Goal: Information Seeking & Learning: Find specific fact

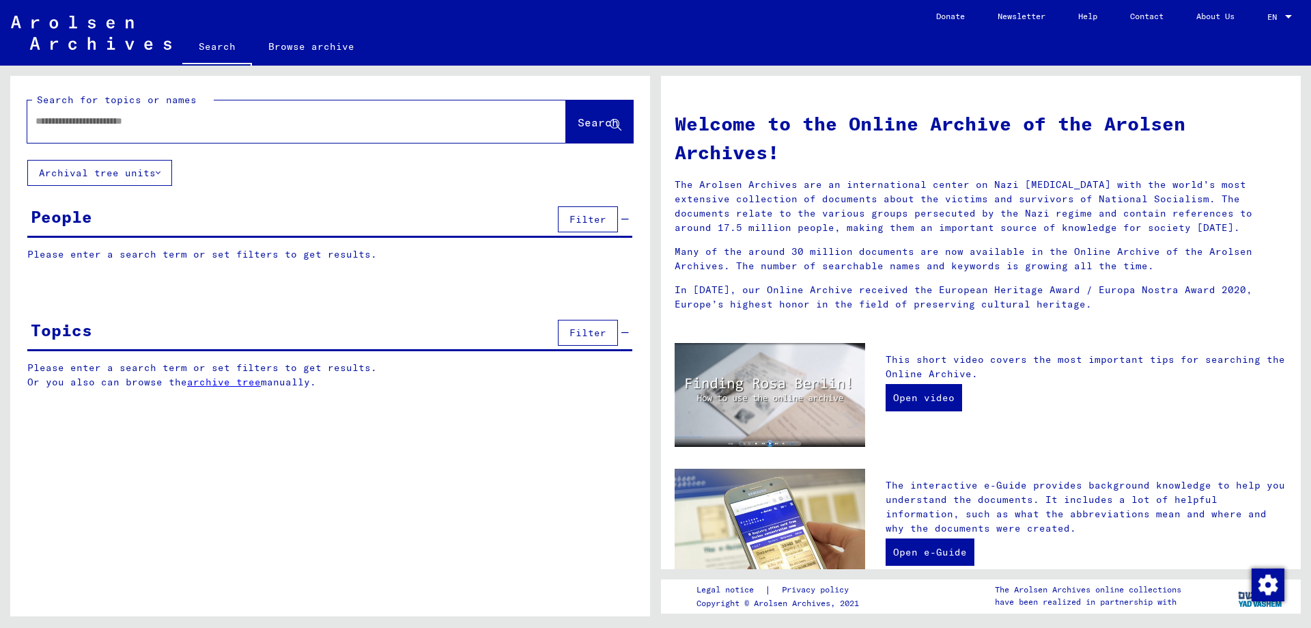
click at [173, 123] on input "text" at bounding box center [281, 121] width 490 height 14
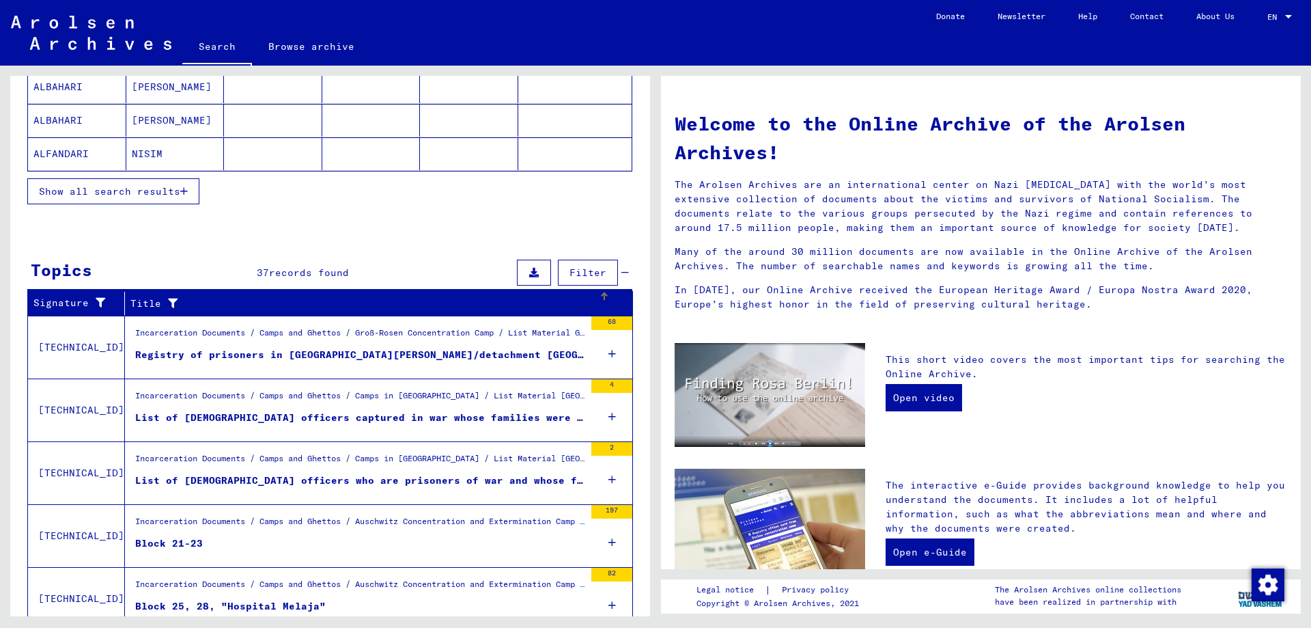
scroll to position [328, 0]
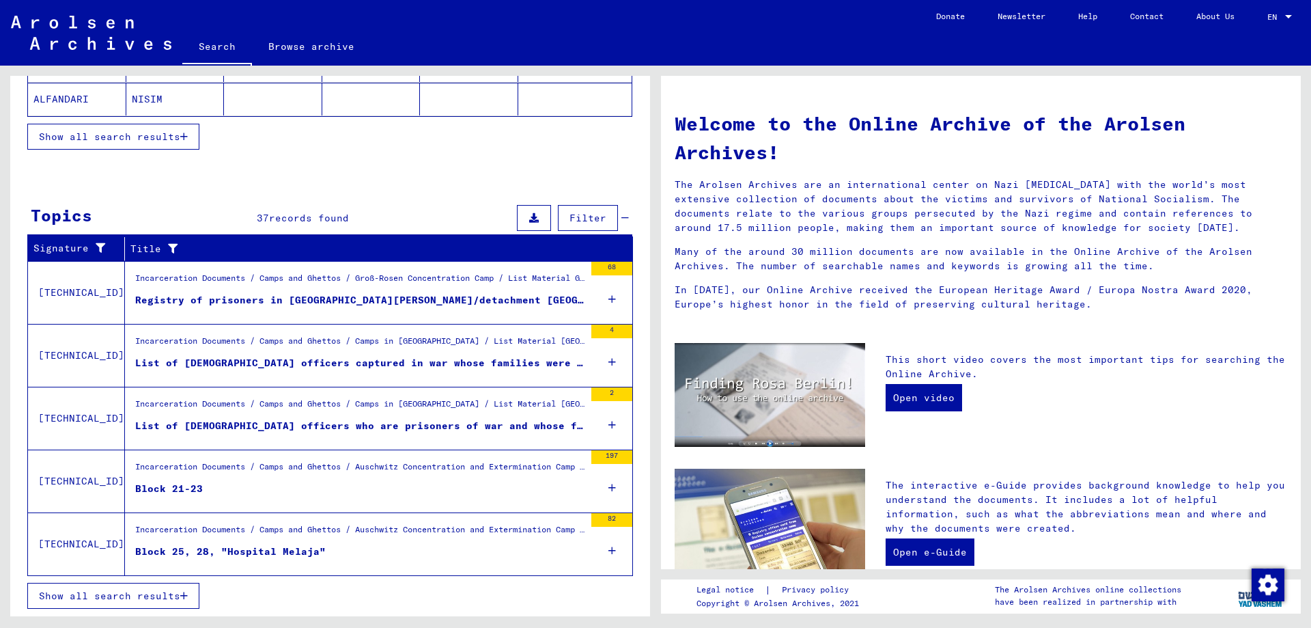
click at [609, 362] on icon at bounding box center [613, 362] width 8 height 48
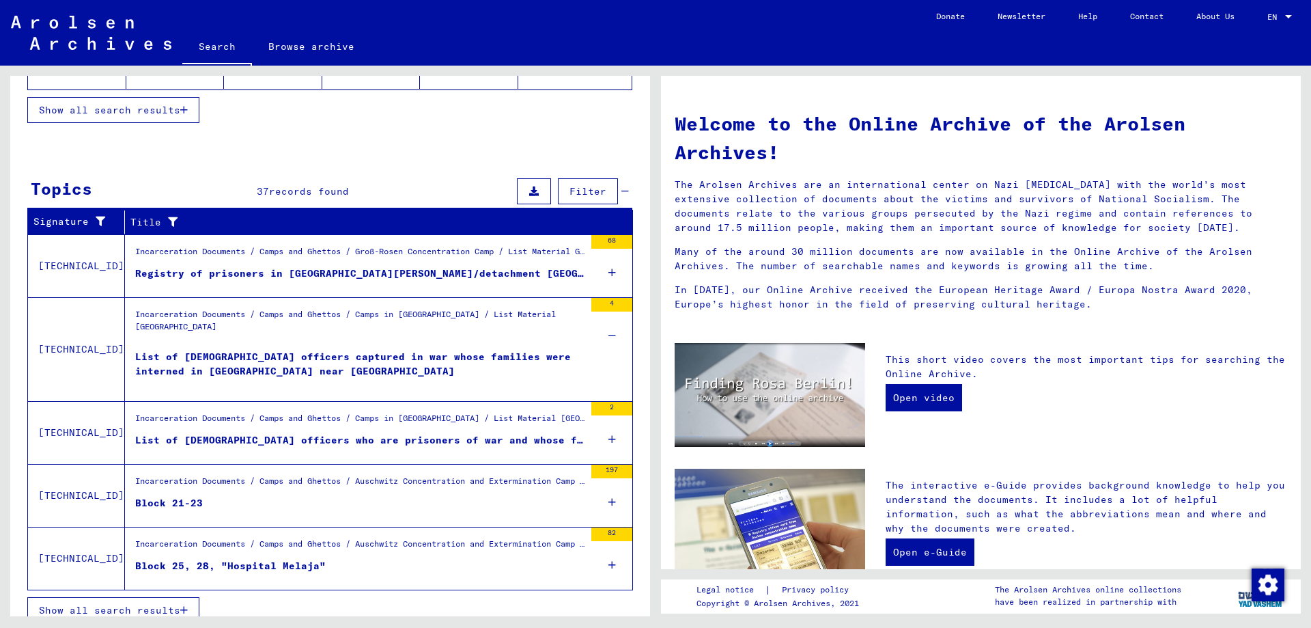
scroll to position [369, 0]
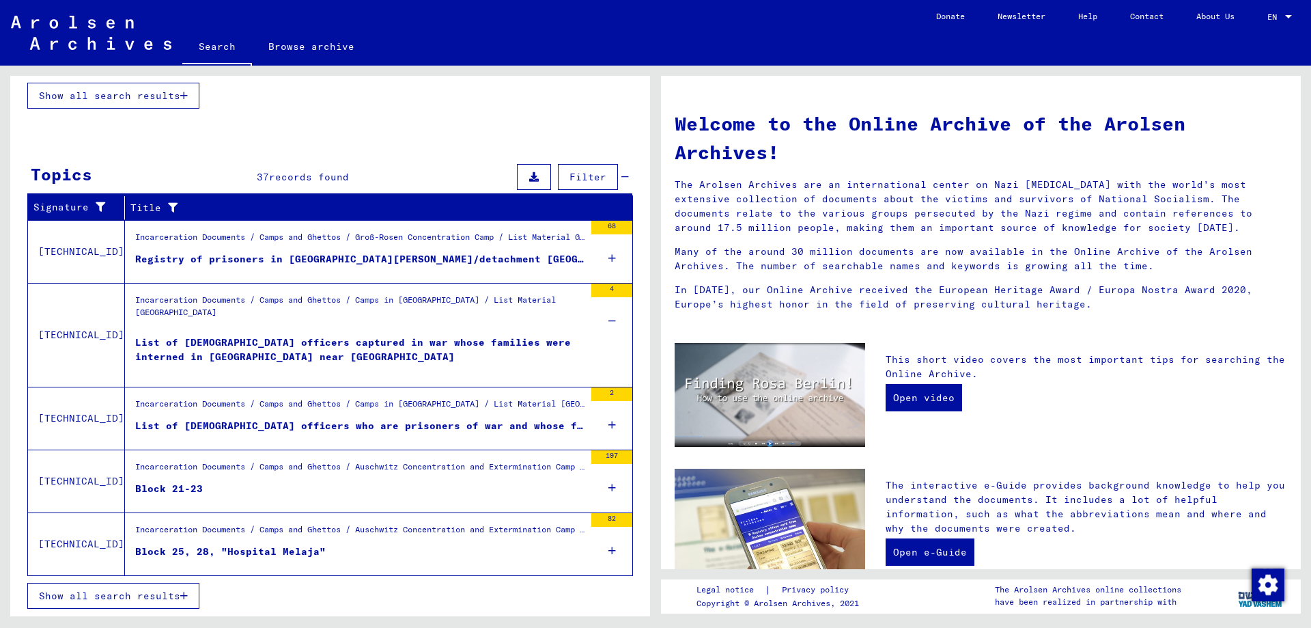
click at [609, 426] on icon at bounding box center [613, 425] width 8 height 48
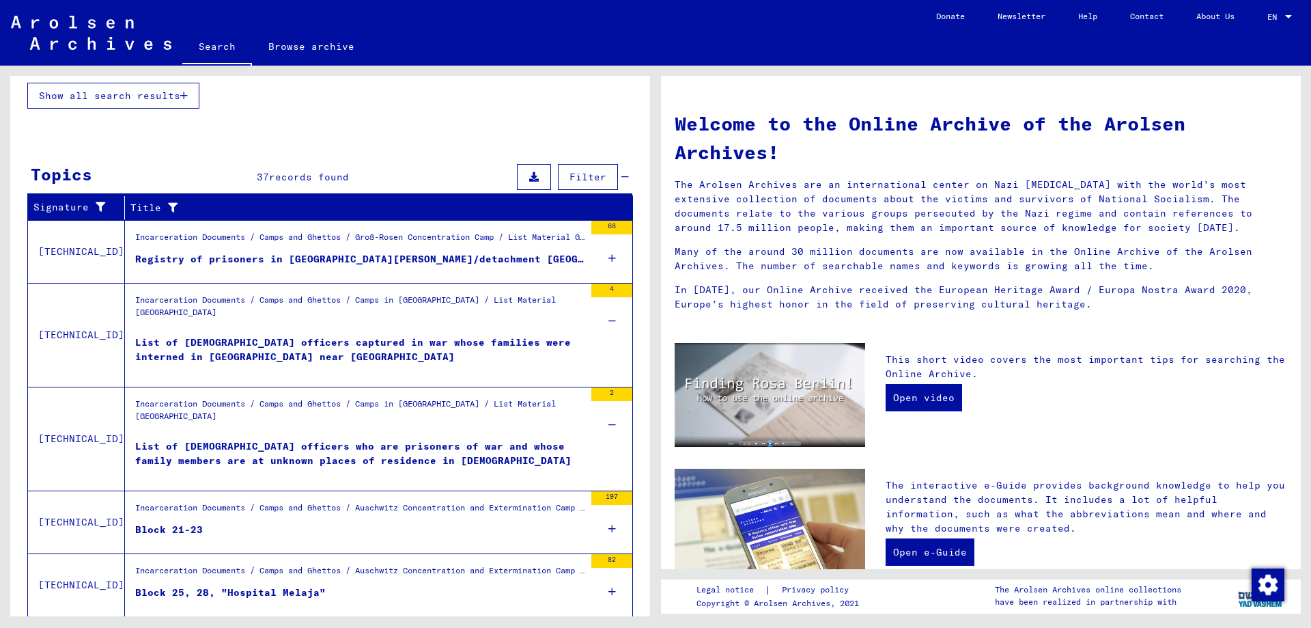
scroll to position [410, 0]
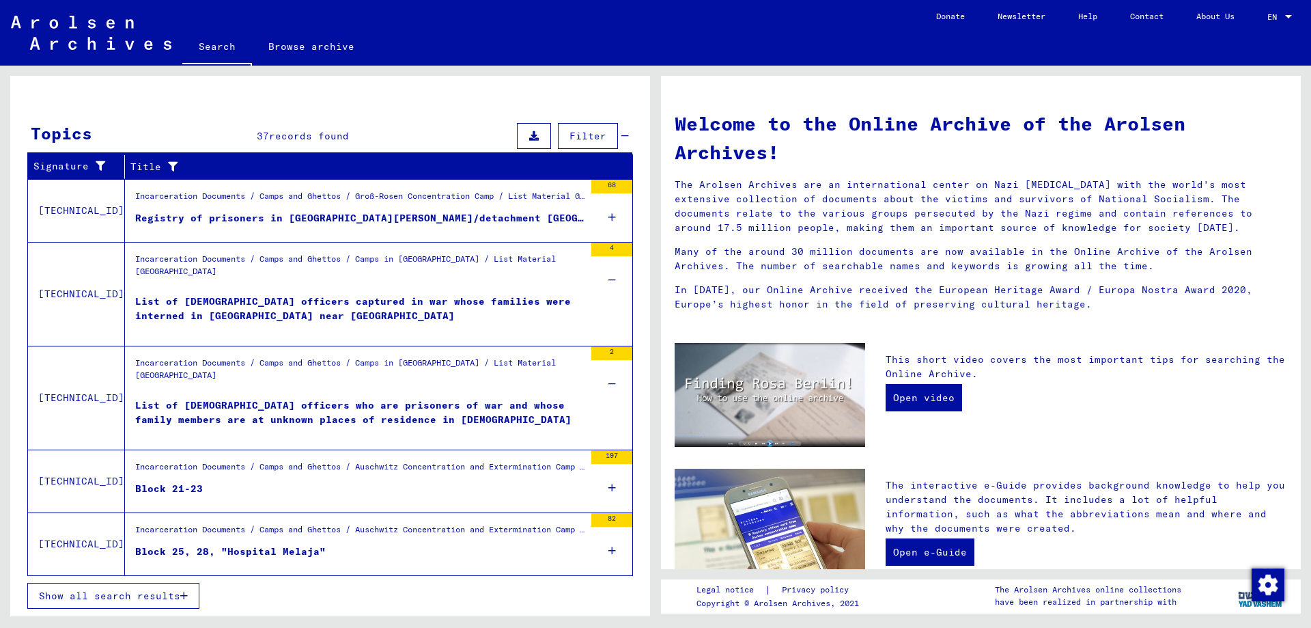
click at [609, 548] on icon at bounding box center [613, 551] width 8 height 48
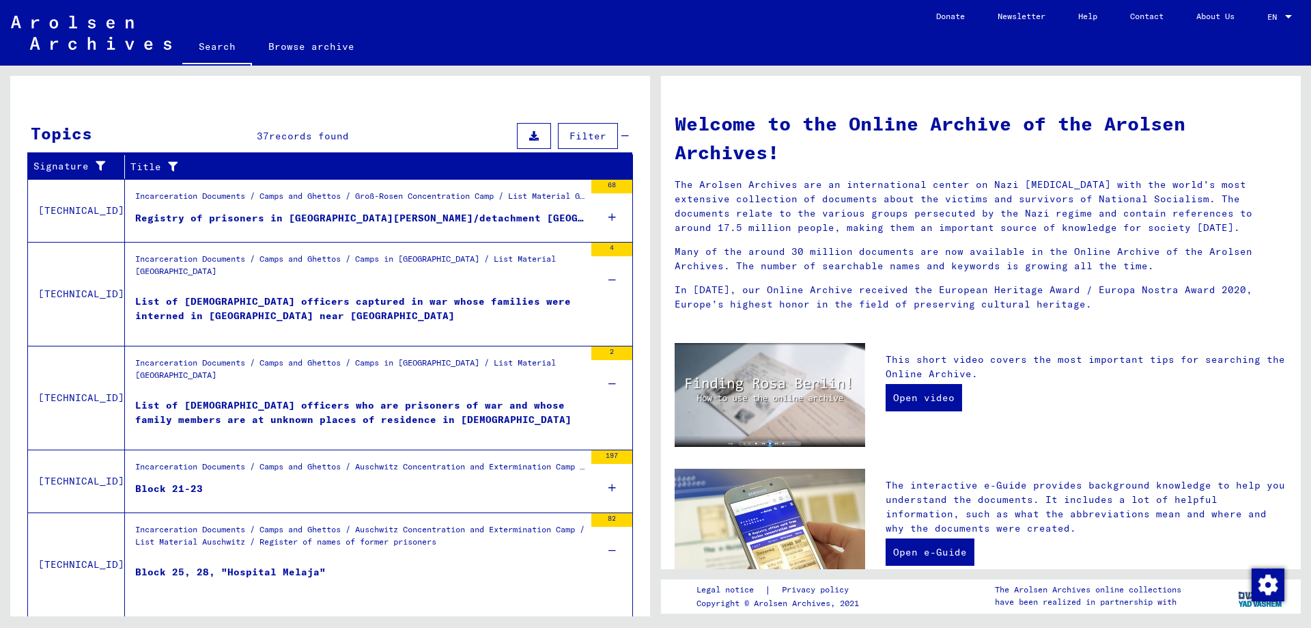
click at [268, 570] on div "Block 25, 28, "Hospital Melaja"" at bounding box center [230, 585] width 191 height 41
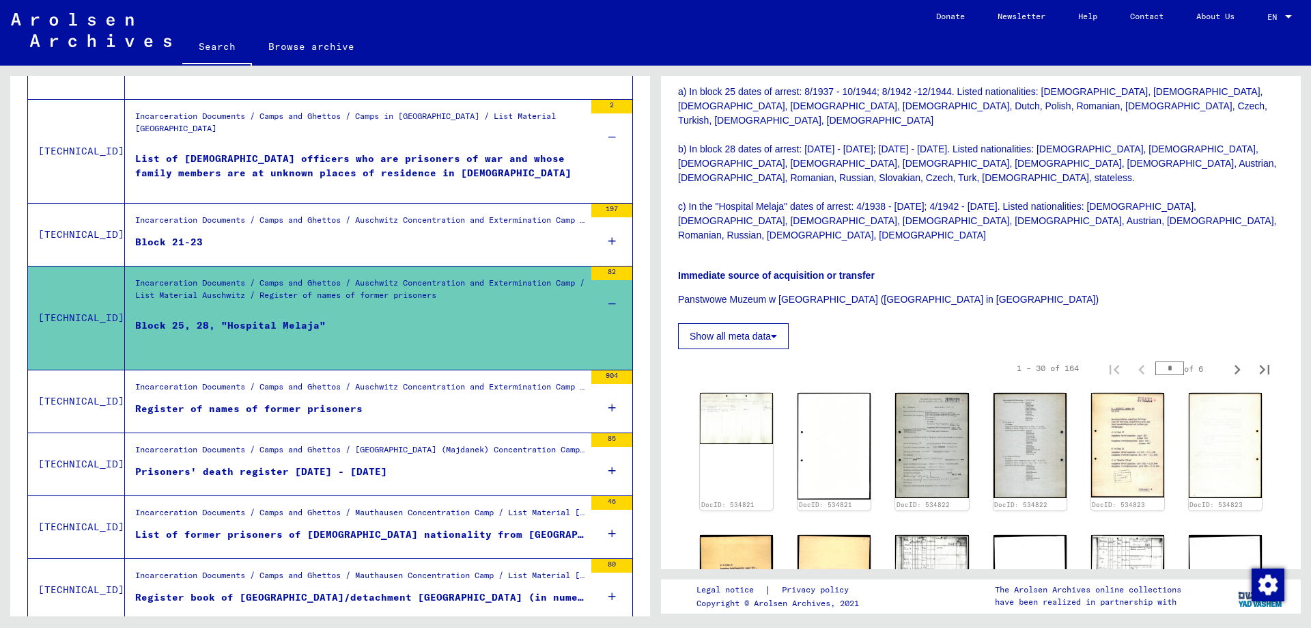
scroll to position [341, 0]
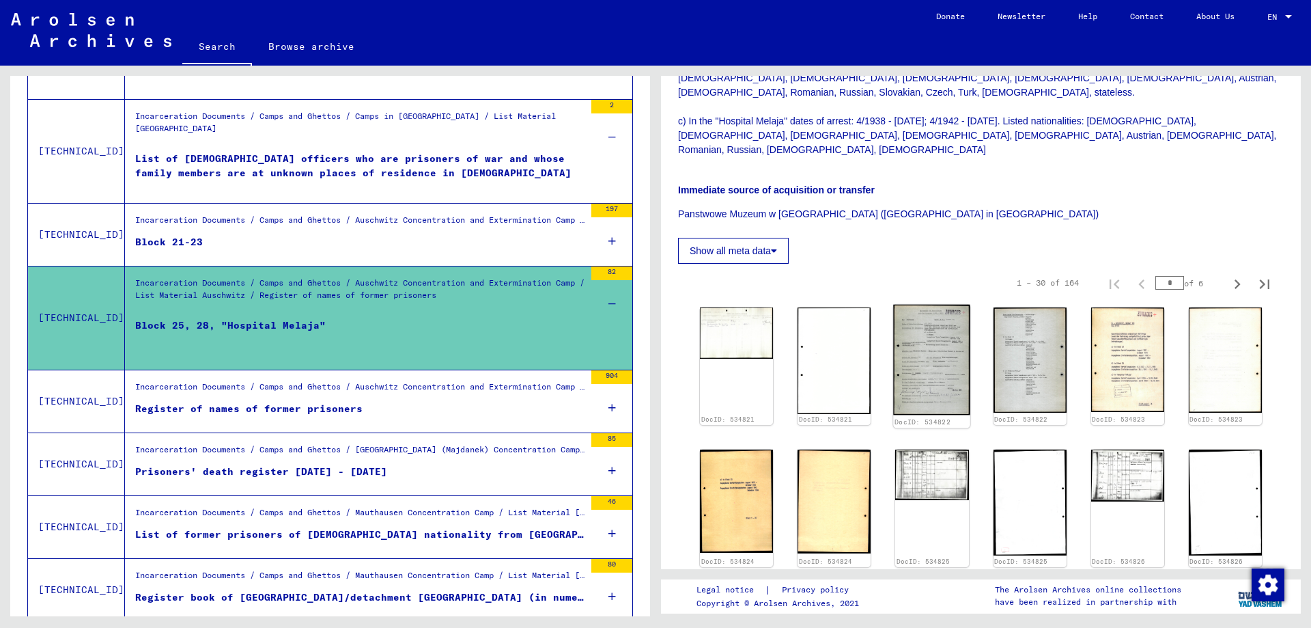
click at [905, 329] on img at bounding box center [932, 360] width 77 height 111
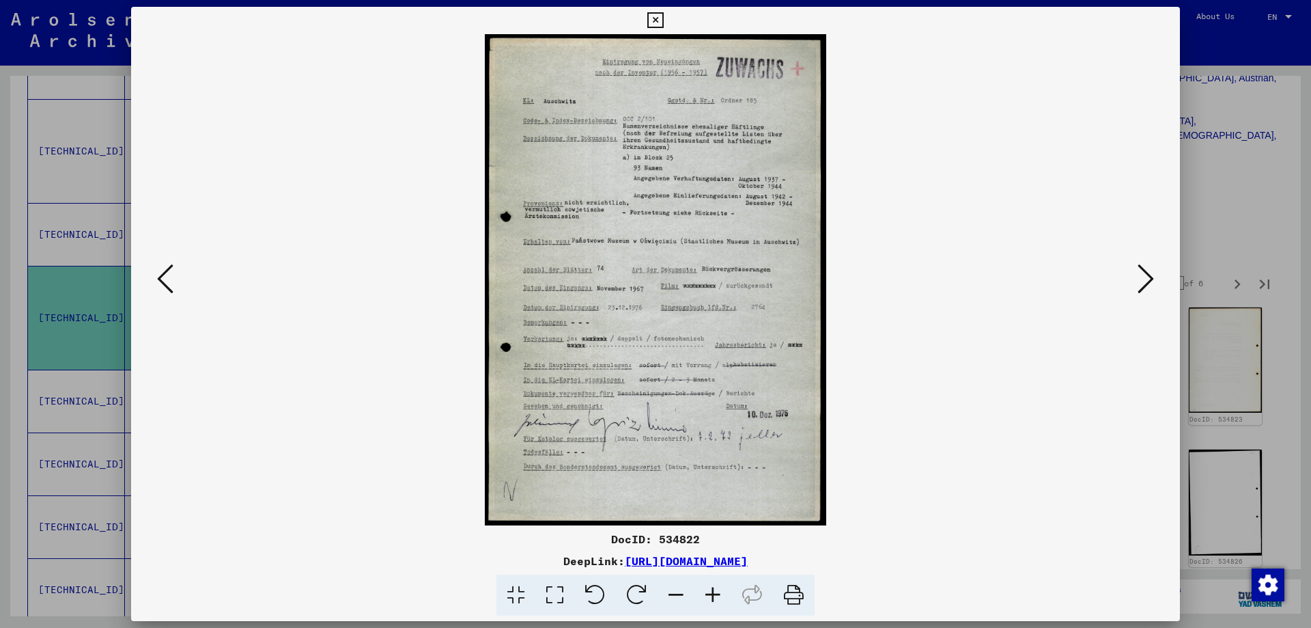
click at [706, 591] on icon at bounding box center [713, 595] width 37 height 42
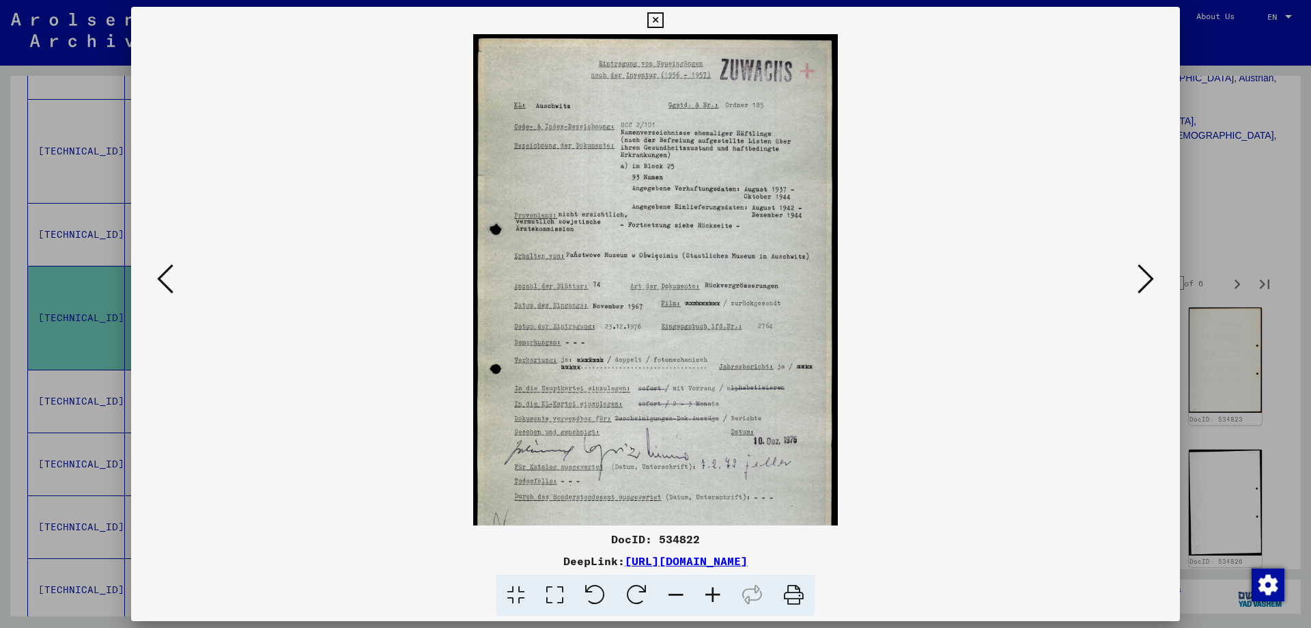
click at [706, 591] on icon at bounding box center [713, 595] width 37 height 42
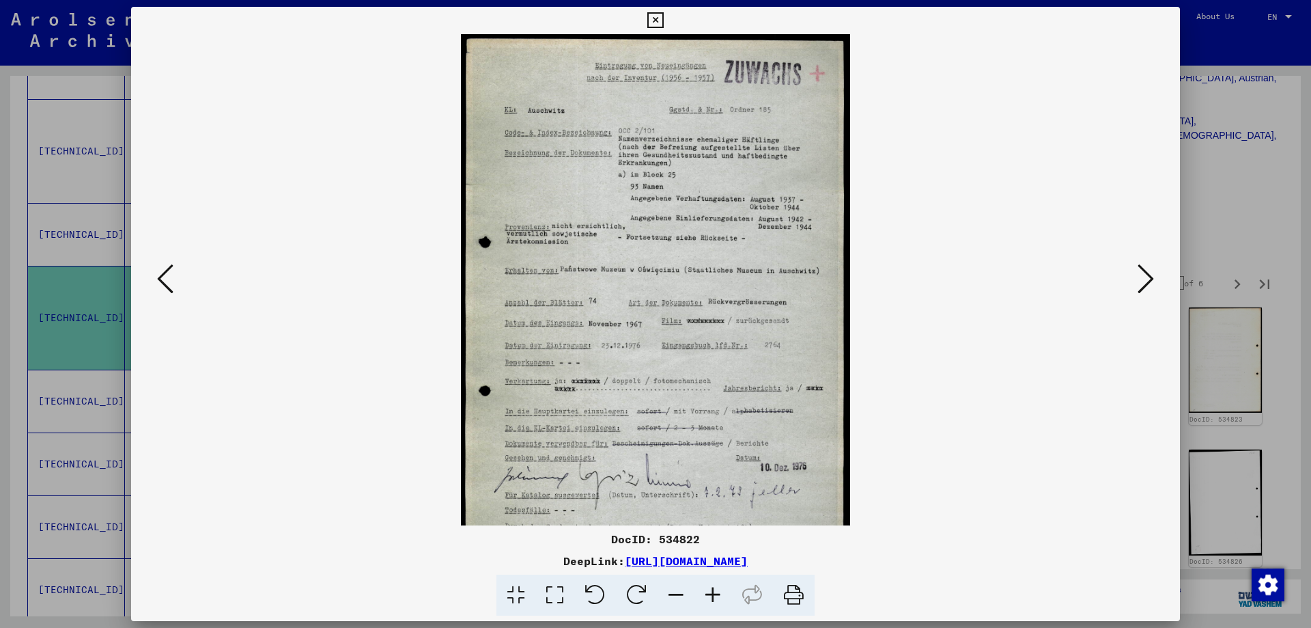
click at [706, 591] on icon at bounding box center [713, 595] width 37 height 42
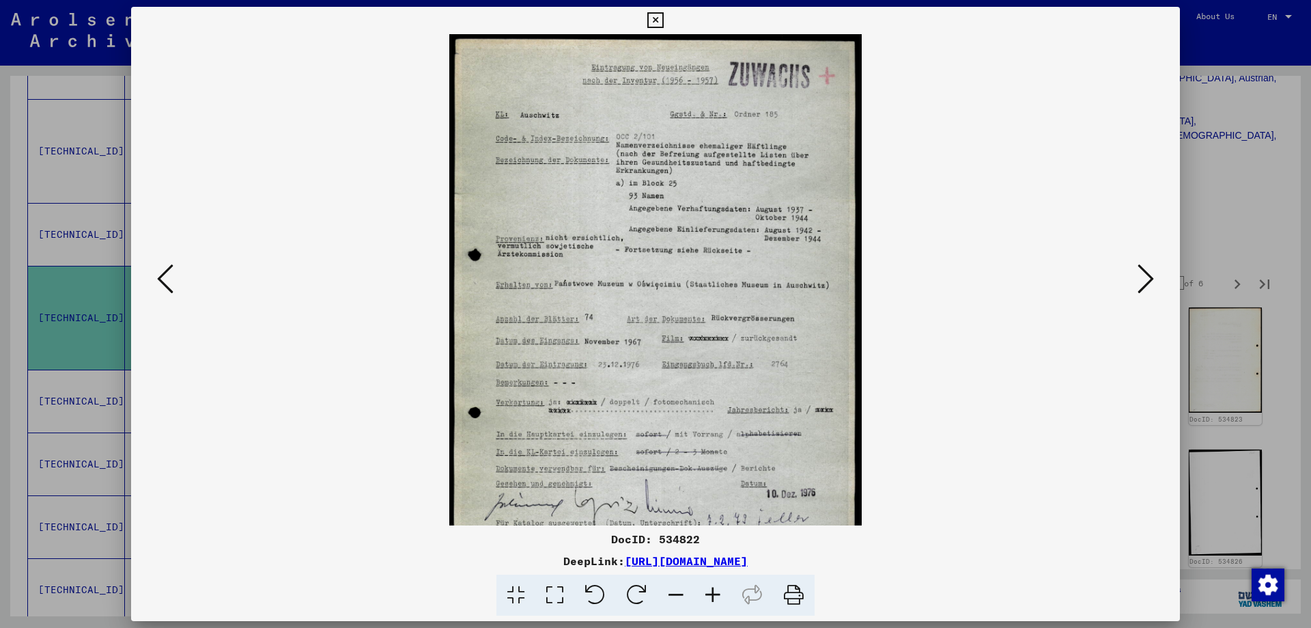
click at [706, 591] on icon at bounding box center [713, 595] width 37 height 42
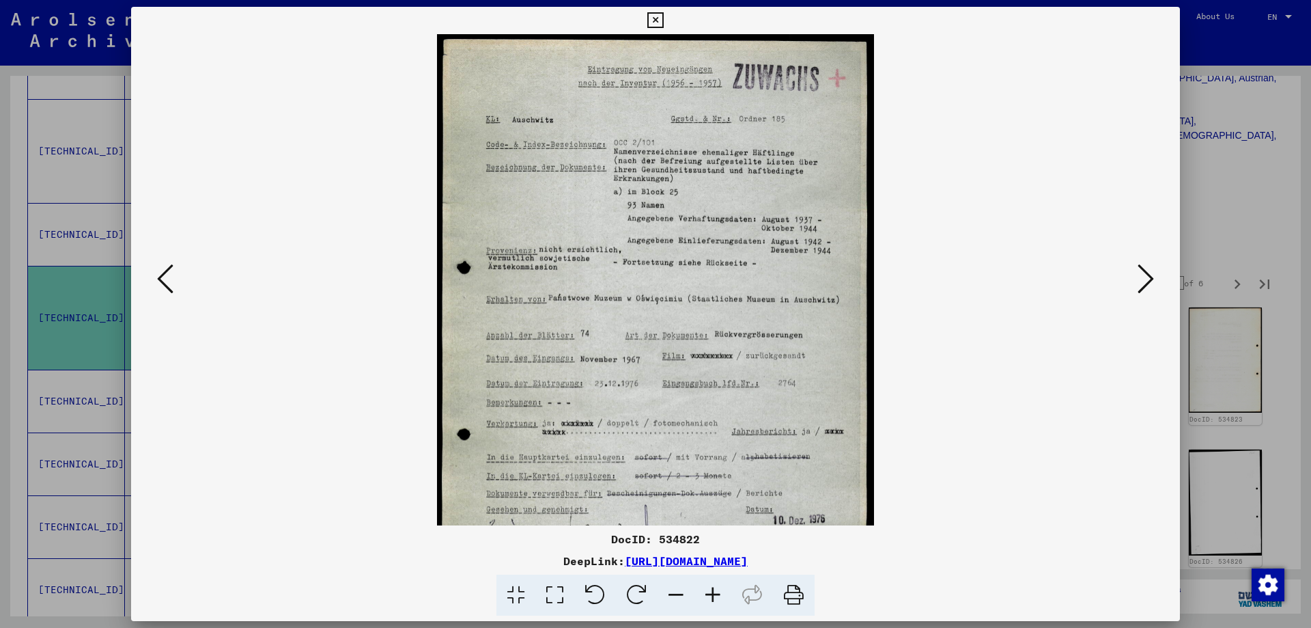
click at [706, 591] on icon at bounding box center [713, 595] width 37 height 42
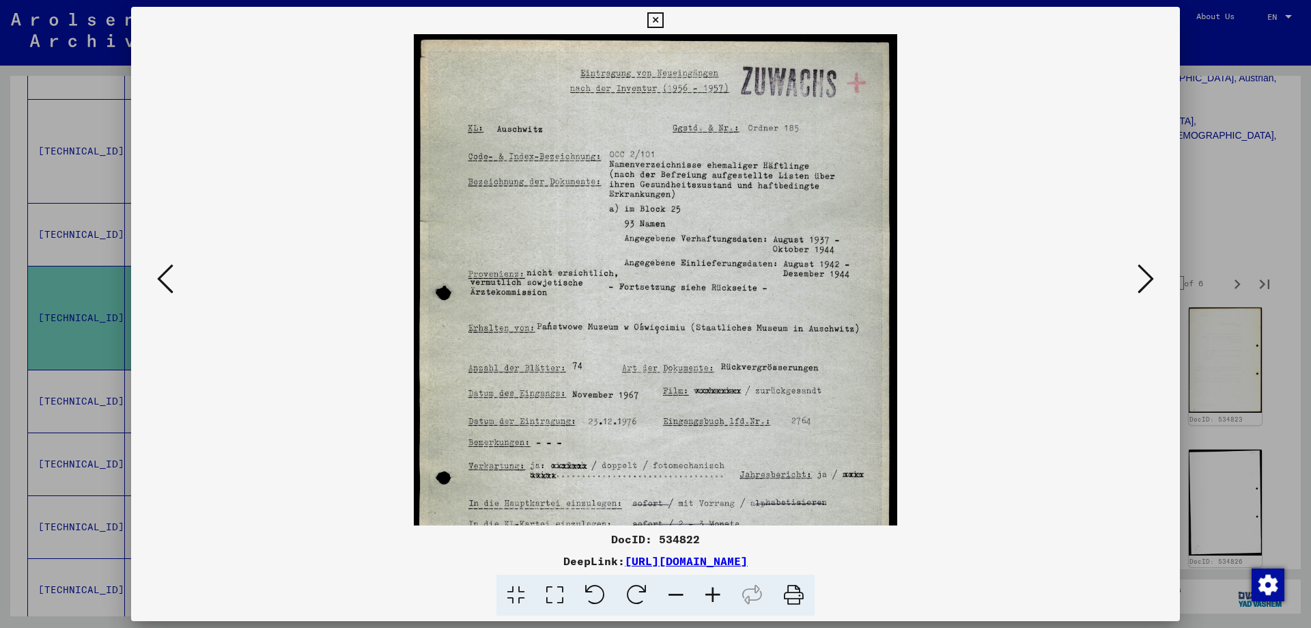
click at [706, 591] on icon at bounding box center [713, 595] width 37 height 42
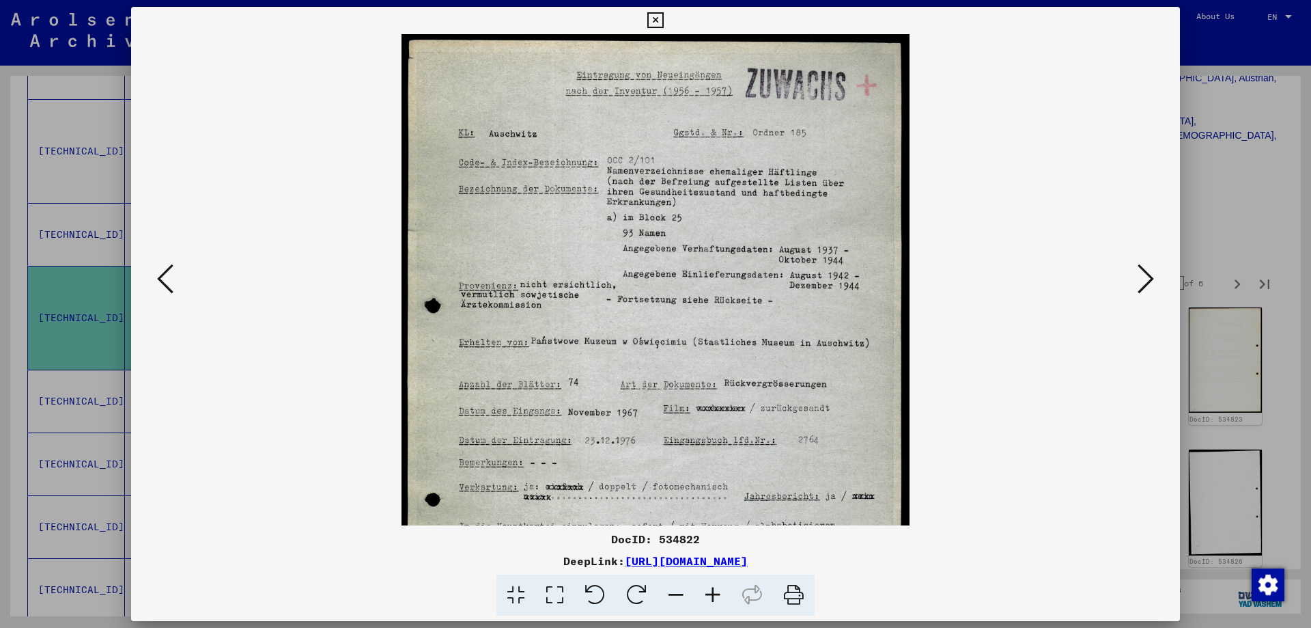
click at [706, 591] on icon at bounding box center [713, 595] width 37 height 42
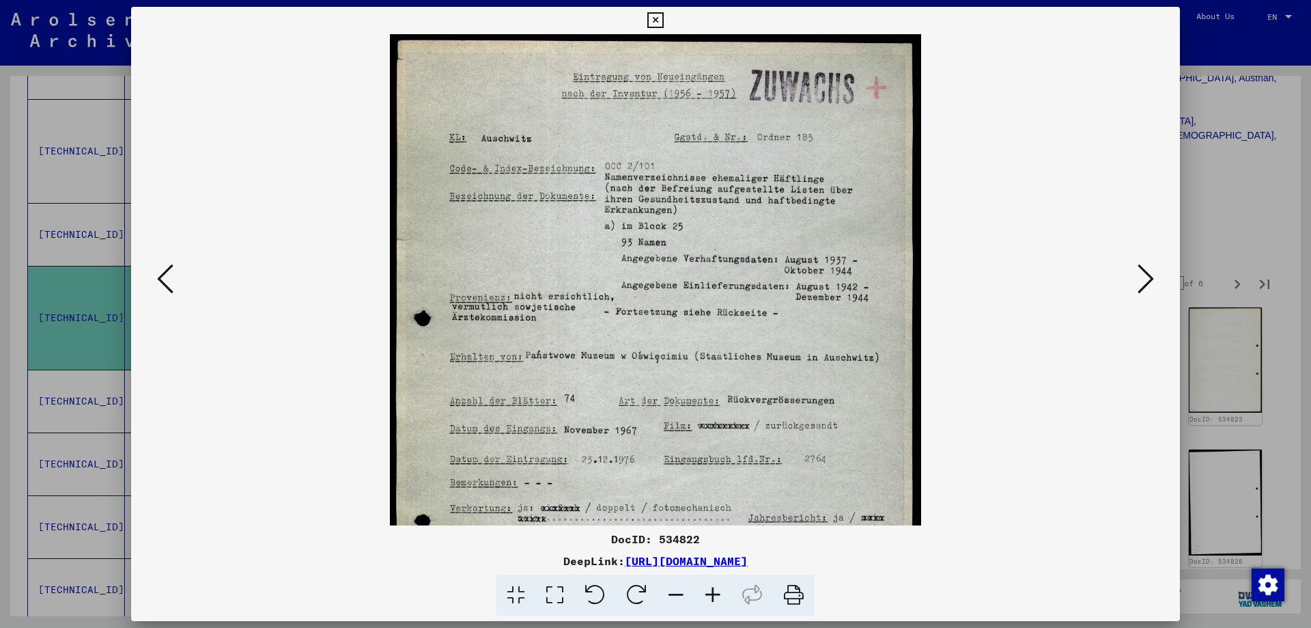
click at [706, 591] on icon at bounding box center [713, 595] width 37 height 42
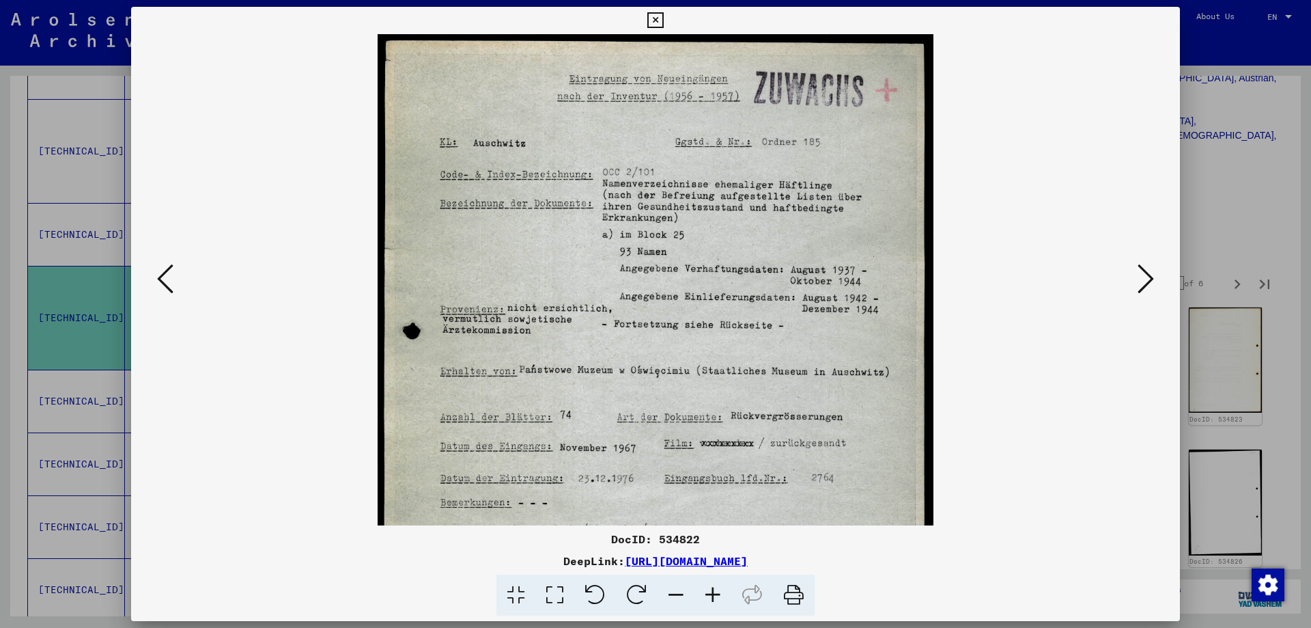
click at [706, 591] on icon at bounding box center [713, 595] width 37 height 42
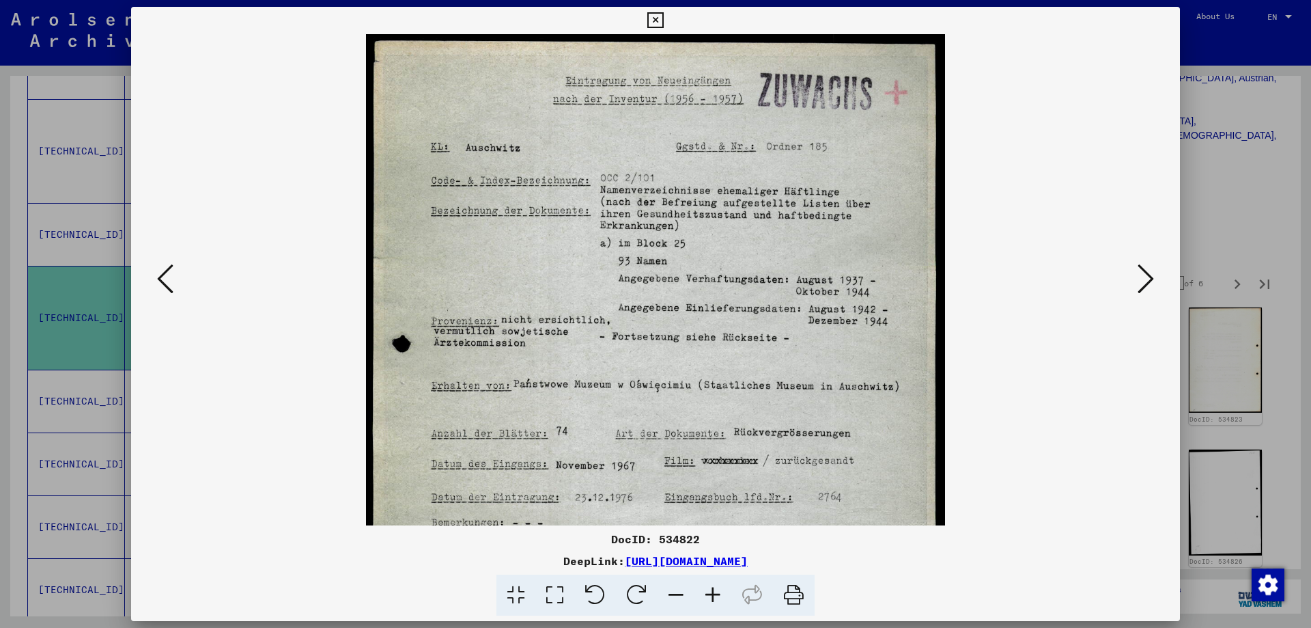
click at [706, 591] on icon at bounding box center [713, 595] width 37 height 42
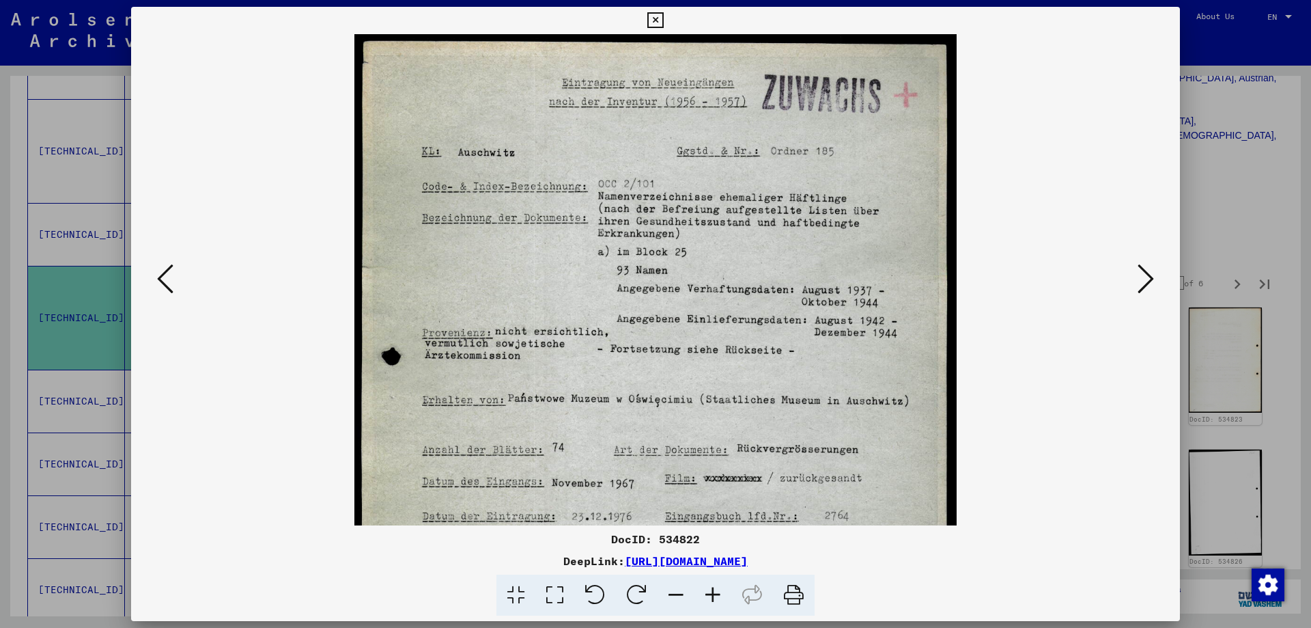
click at [706, 591] on icon at bounding box center [713, 595] width 37 height 42
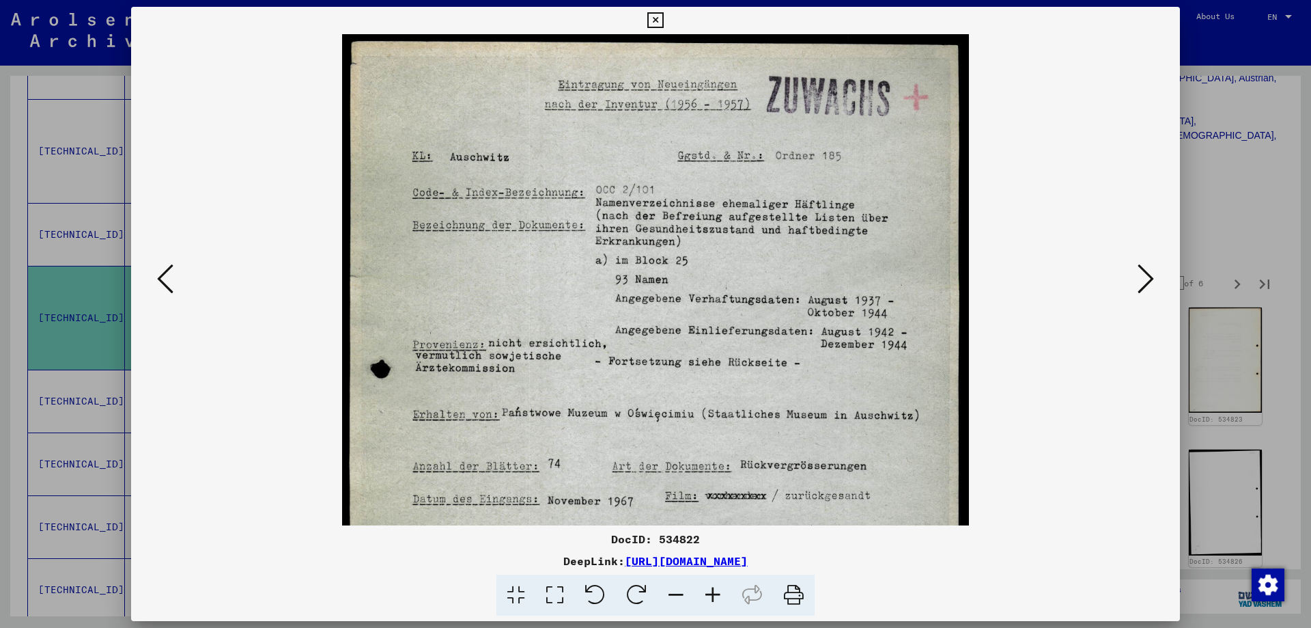
click at [706, 591] on icon at bounding box center [713, 595] width 37 height 42
click at [706, 589] on icon at bounding box center [713, 595] width 37 height 42
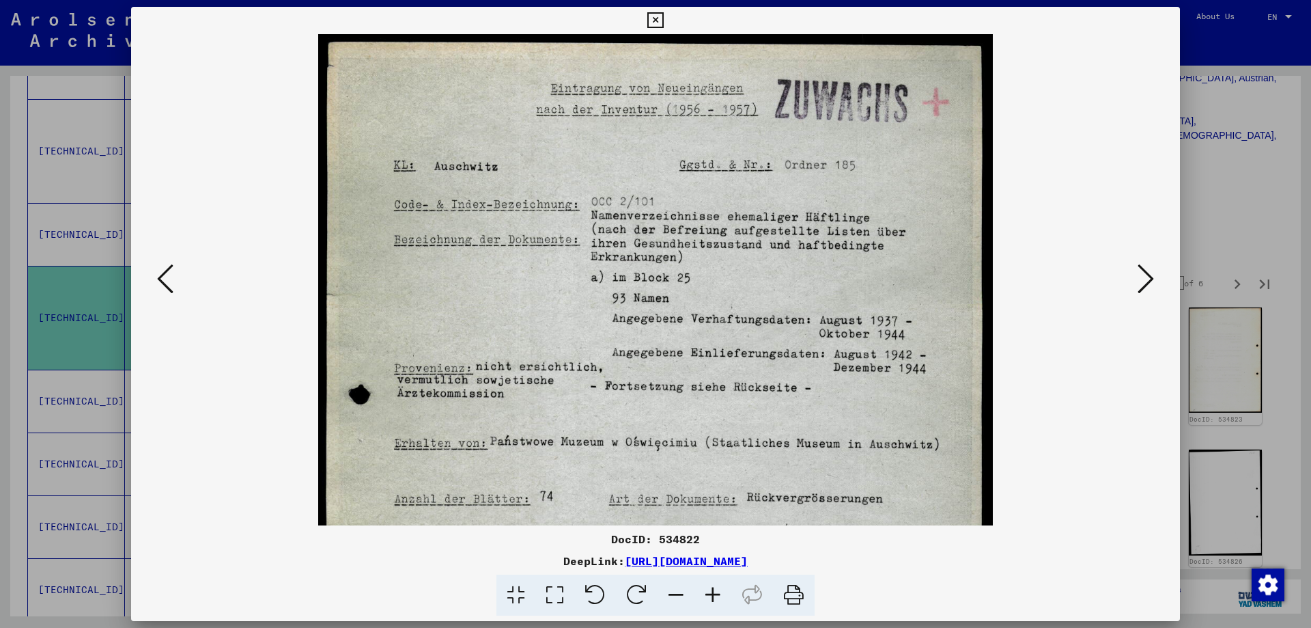
click at [704, 587] on icon at bounding box center [713, 595] width 37 height 42
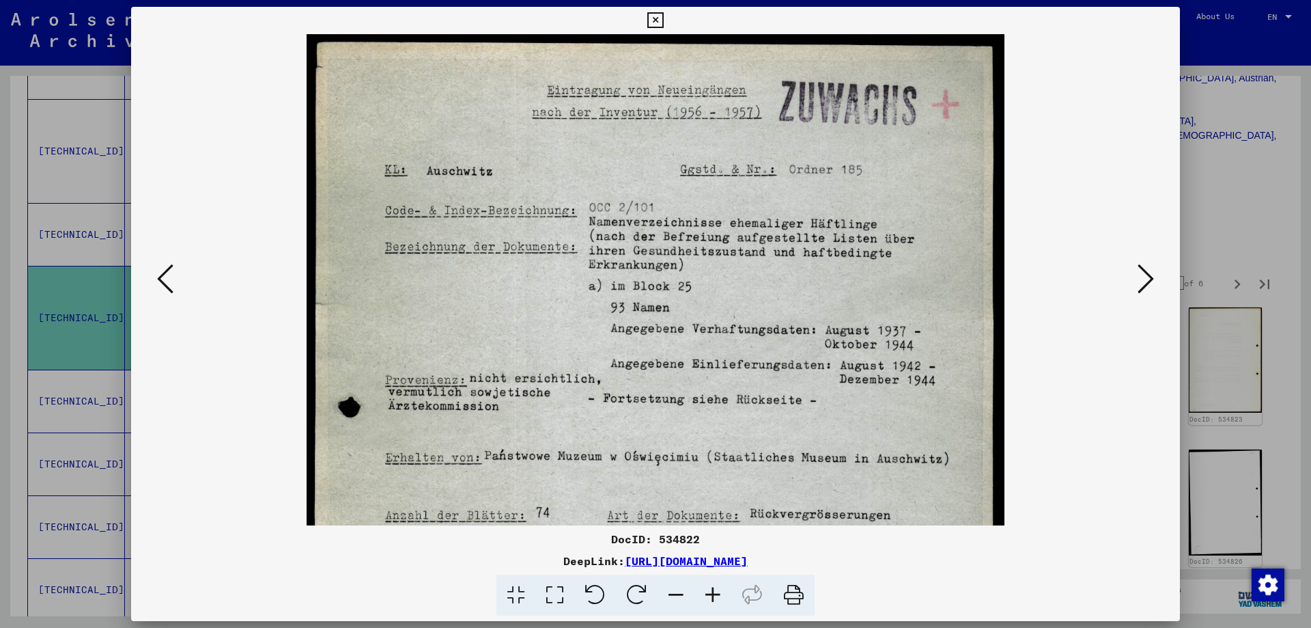
click at [704, 587] on icon at bounding box center [713, 595] width 37 height 42
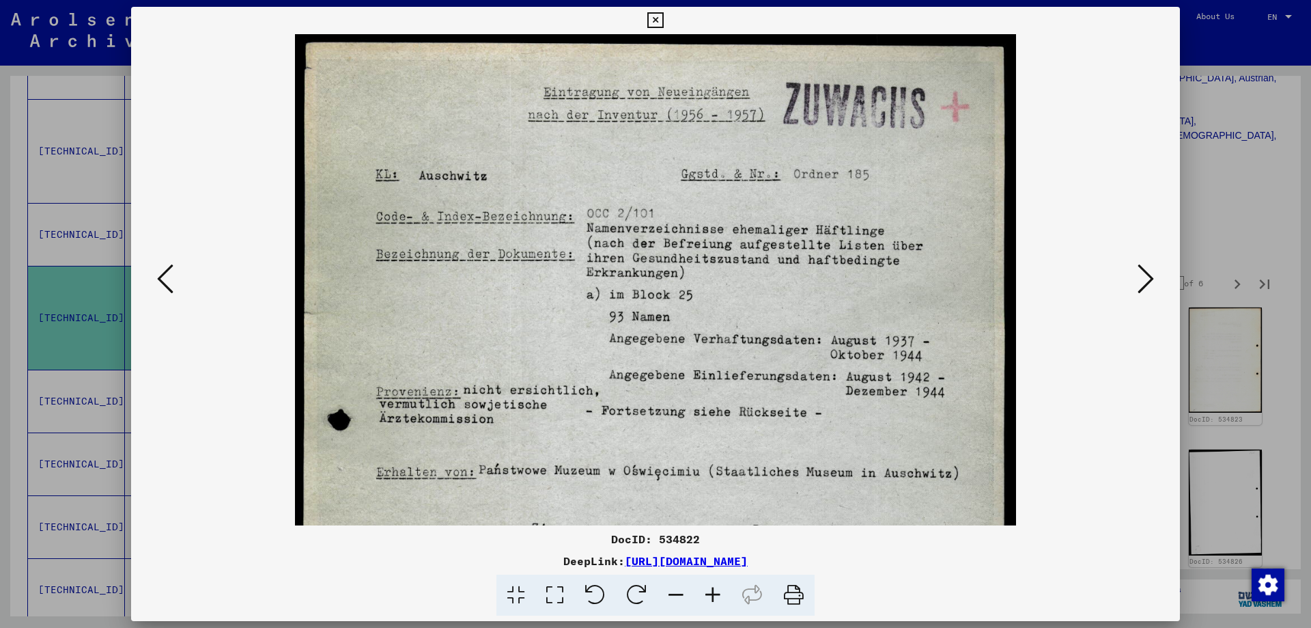
click at [704, 587] on icon at bounding box center [713, 595] width 37 height 42
click at [703, 587] on icon at bounding box center [713, 595] width 37 height 42
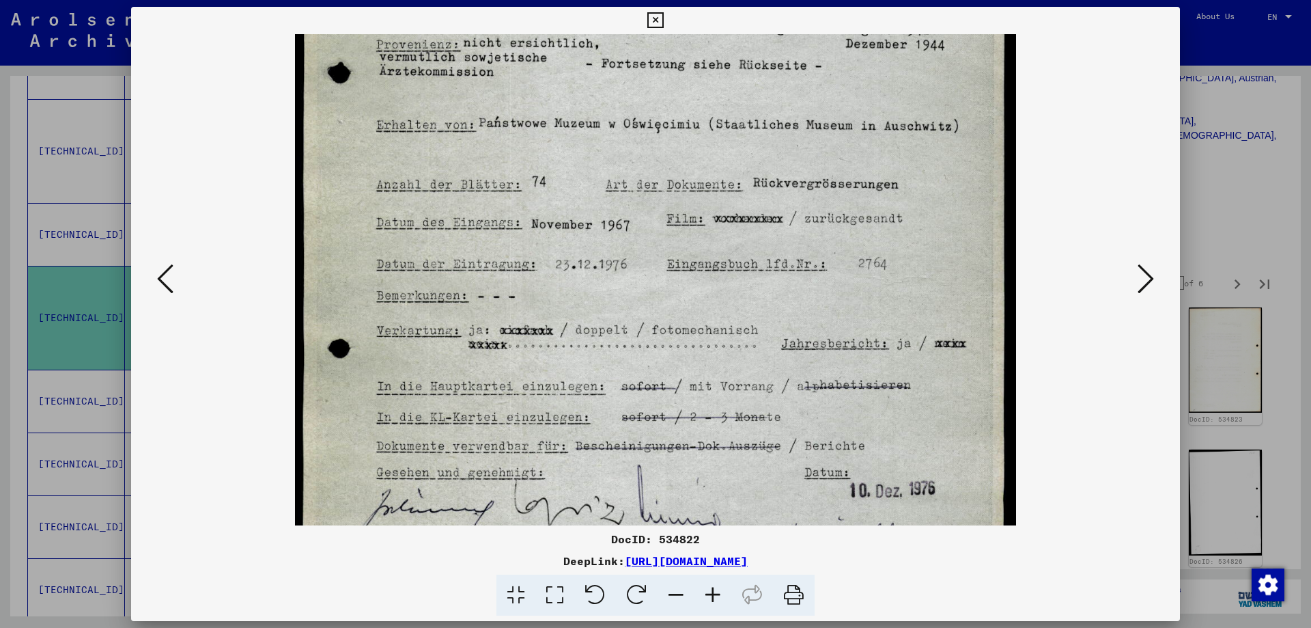
scroll to position [361, 0]
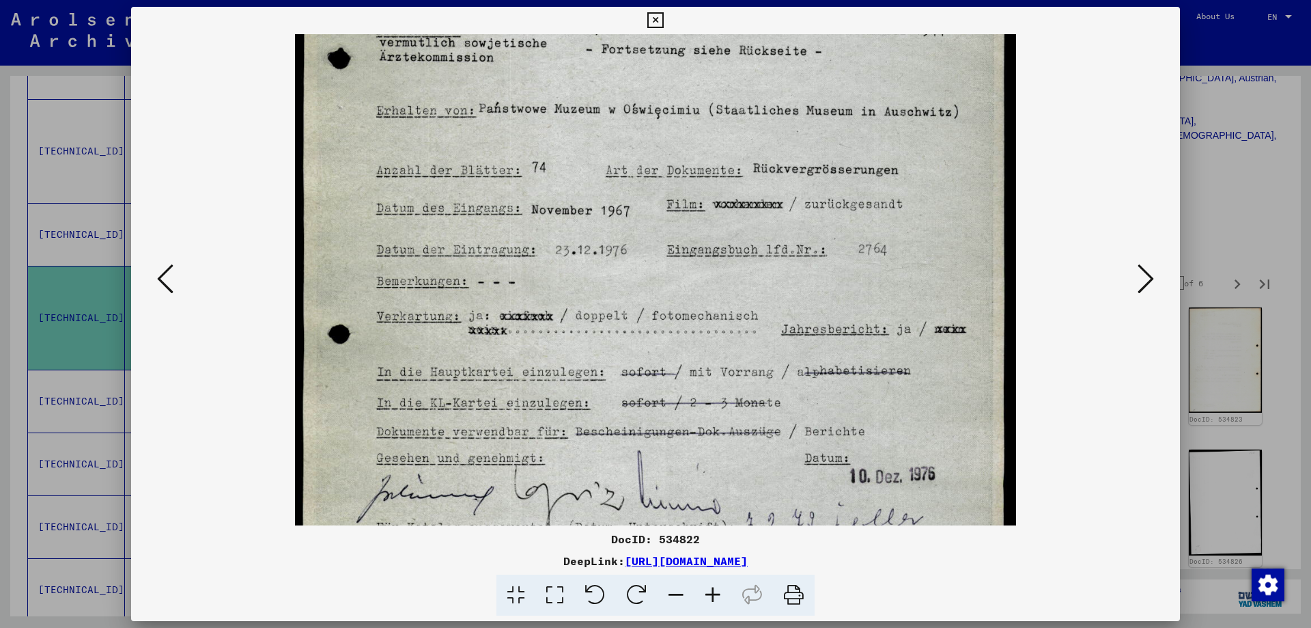
drag, startPoint x: 857, startPoint y: 372, endPoint x: 852, endPoint y: 11, distance: 361.3
click at [852, 11] on div "DocID: 534822 DeepLink: [URL][DOMAIN_NAME]" at bounding box center [655, 311] width 1049 height 609
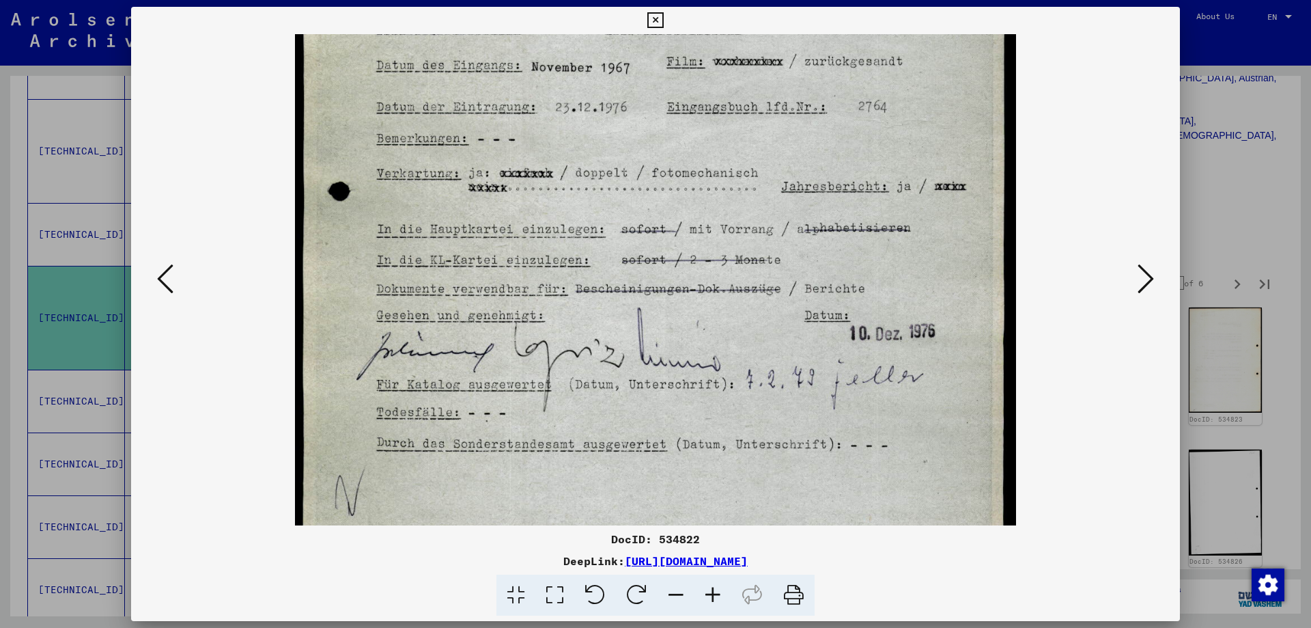
scroll to position [546, 0]
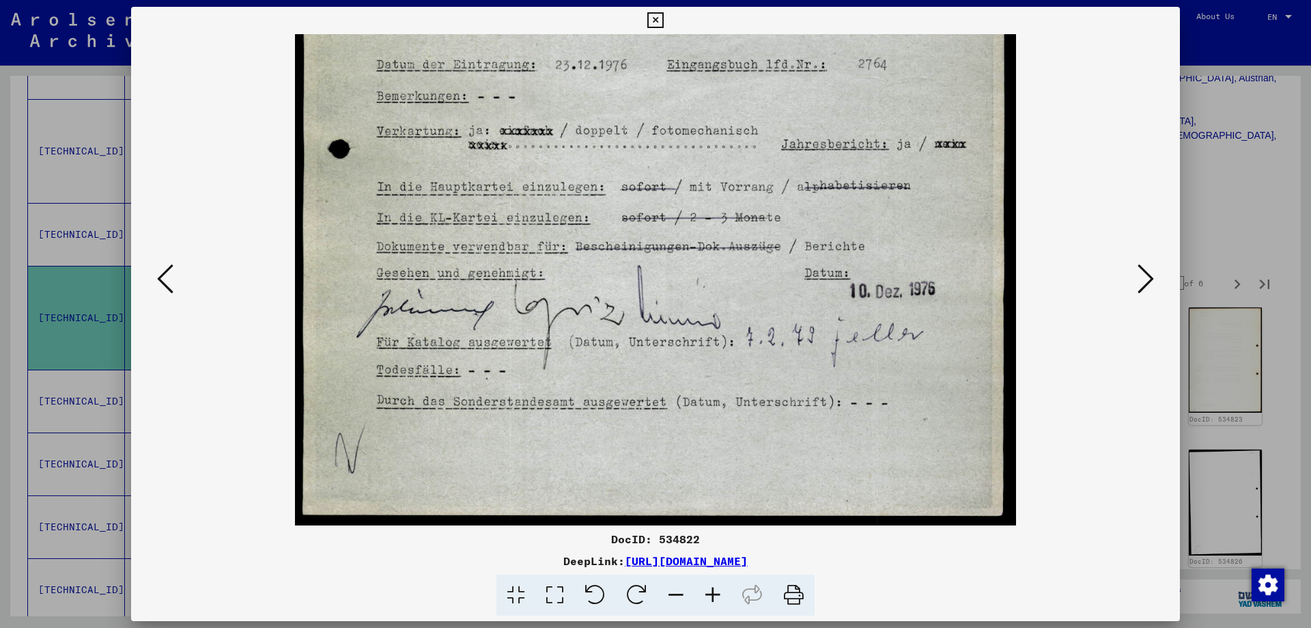
drag, startPoint x: 742, startPoint y: 362, endPoint x: 744, endPoint y: 133, distance: 229.5
click at [744, 133] on img at bounding box center [656, 6] width 722 height 1037
click at [1147, 281] on icon at bounding box center [1146, 278] width 16 height 33
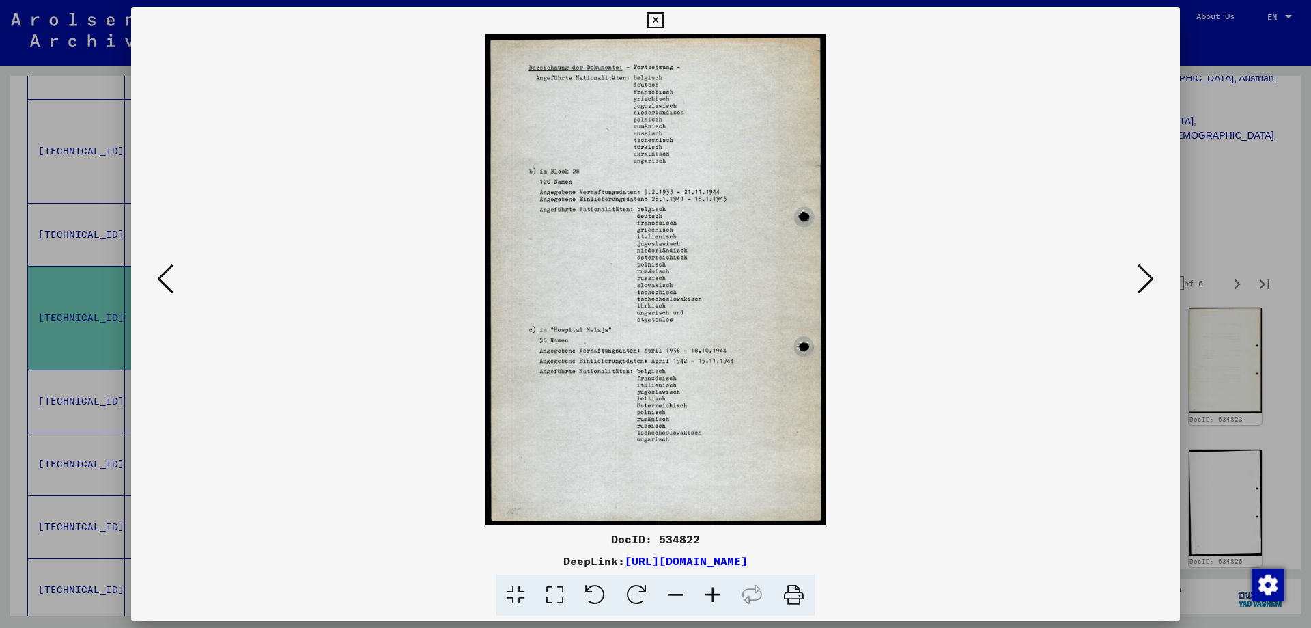
click at [721, 594] on icon at bounding box center [713, 595] width 37 height 42
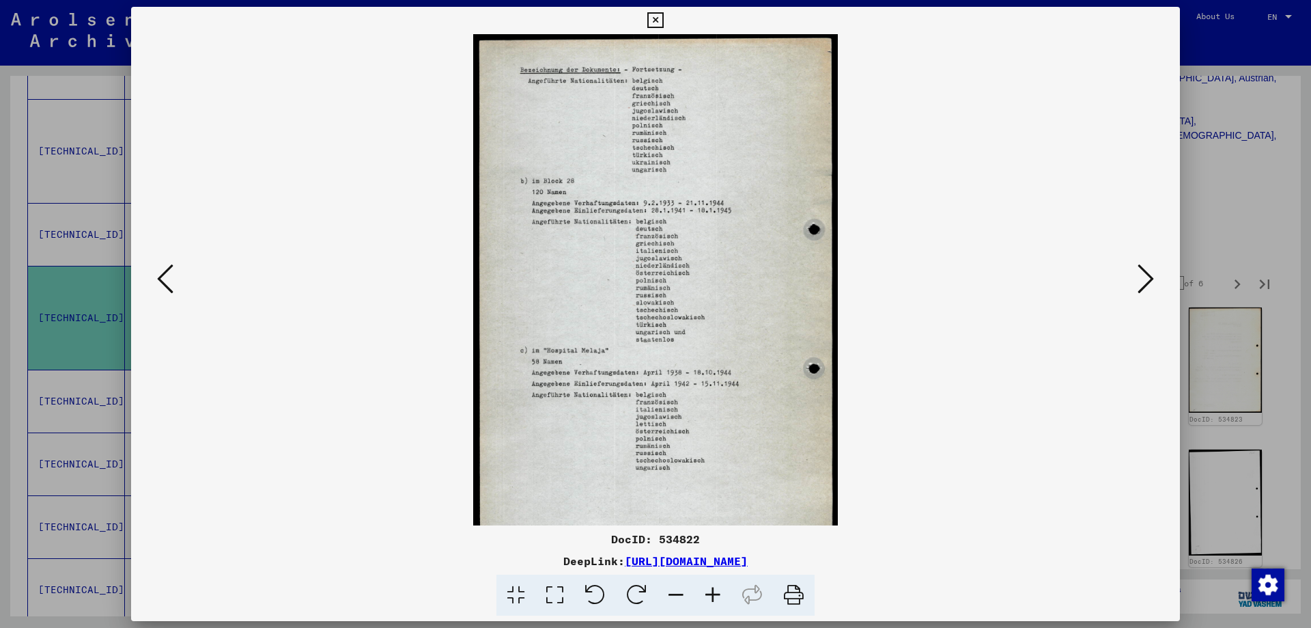
click at [721, 594] on icon at bounding box center [713, 595] width 37 height 42
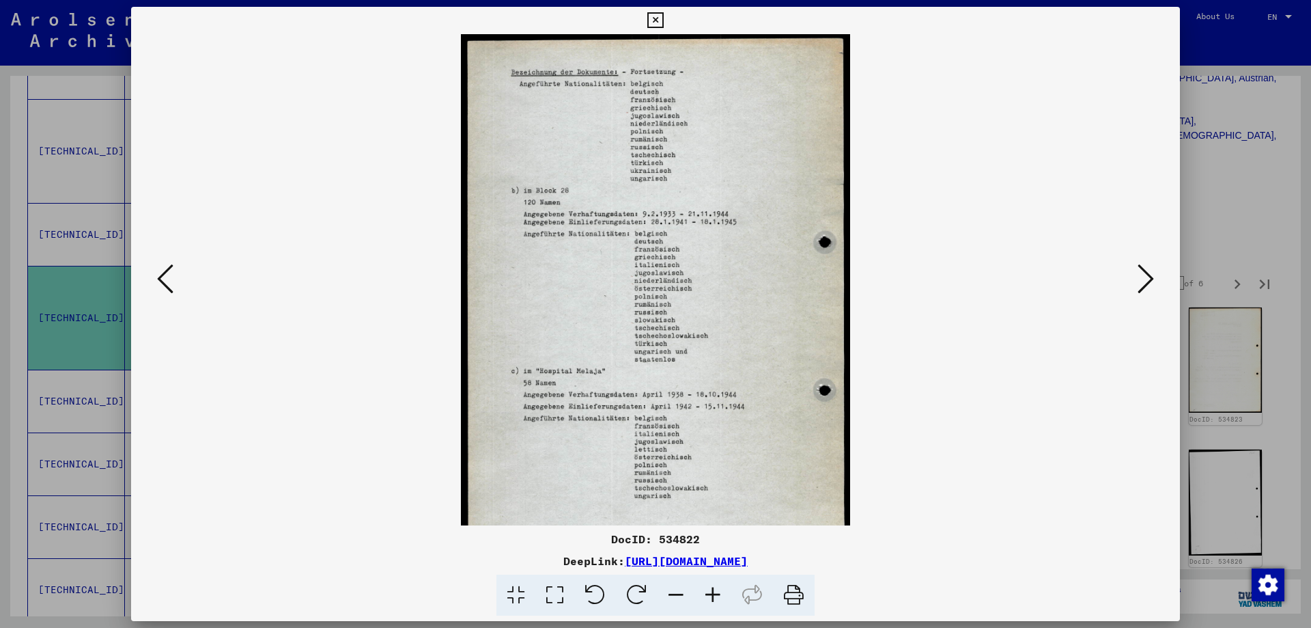
click at [721, 594] on icon at bounding box center [713, 595] width 37 height 42
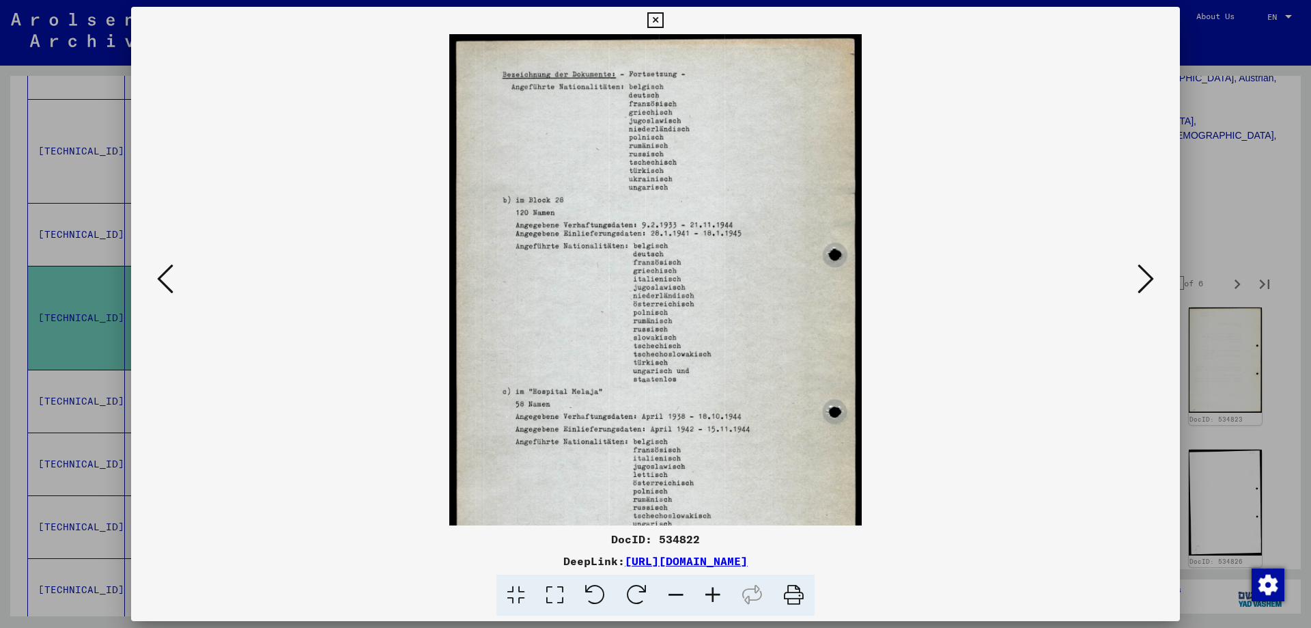
click at [721, 594] on icon at bounding box center [713, 595] width 37 height 42
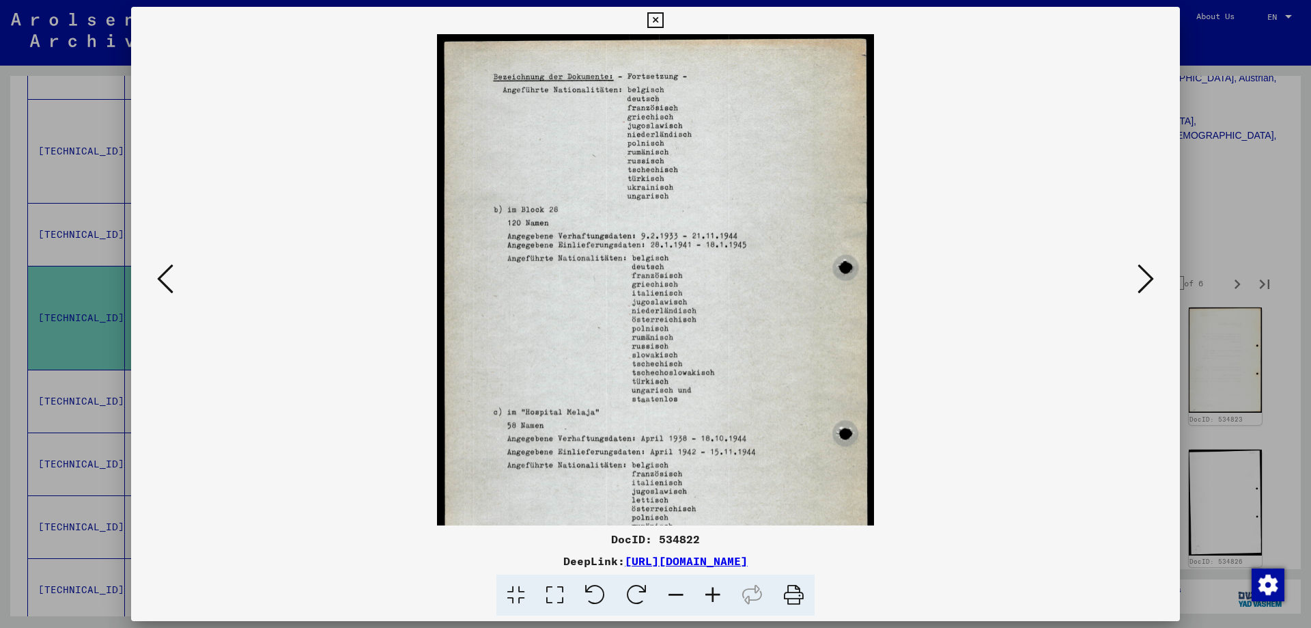
click at [721, 594] on icon at bounding box center [713, 595] width 37 height 42
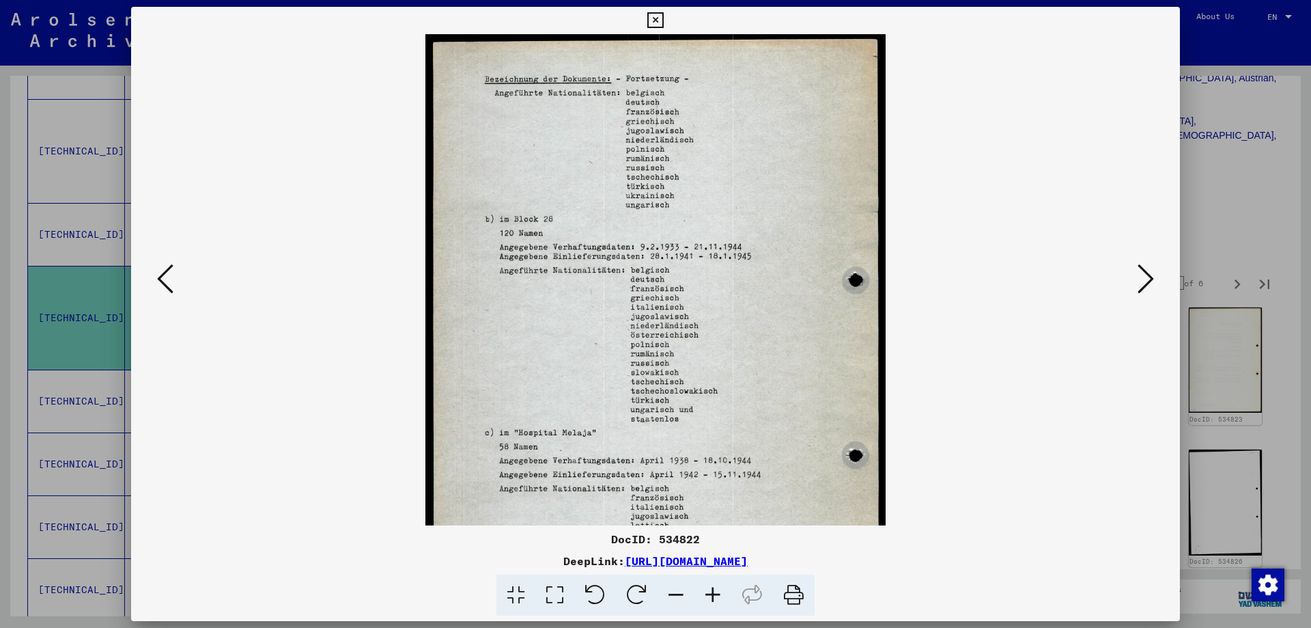
click at [721, 594] on icon at bounding box center [713, 595] width 37 height 42
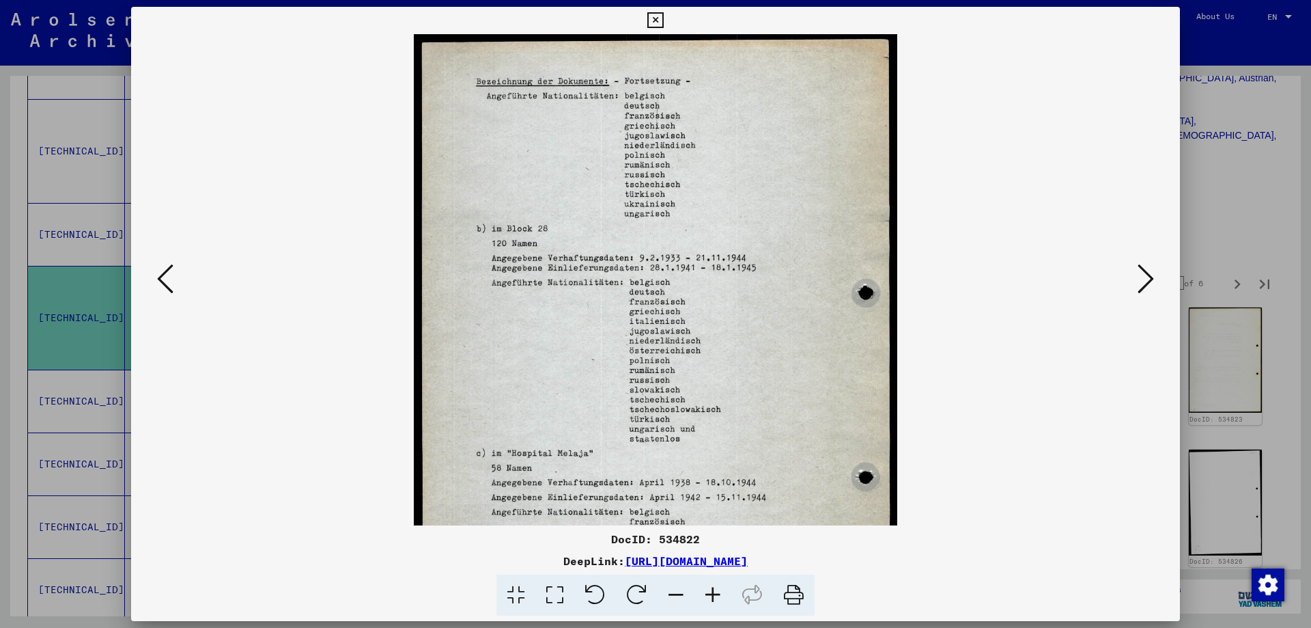
click at [719, 594] on icon at bounding box center [713, 595] width 37 height 42
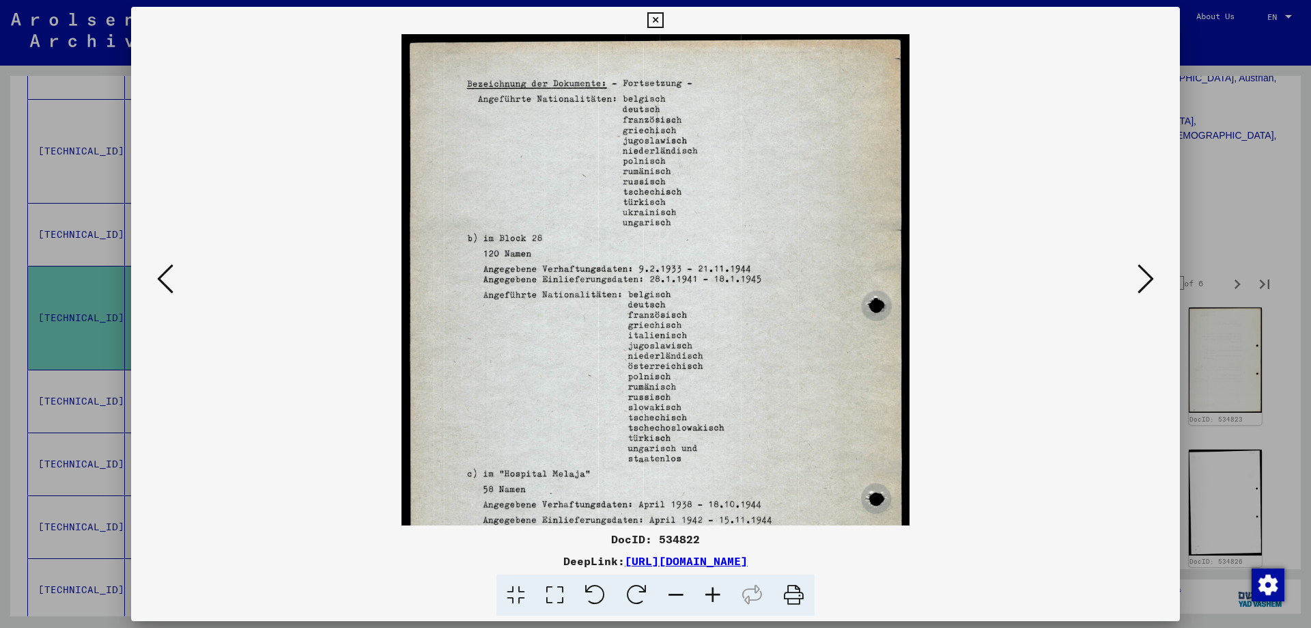
click at [716, 591] on icon at bounding box center [713, 595] width 37 height 42
click at [716, 589] on icon at bounding box center [713, 595] width 37 height 42
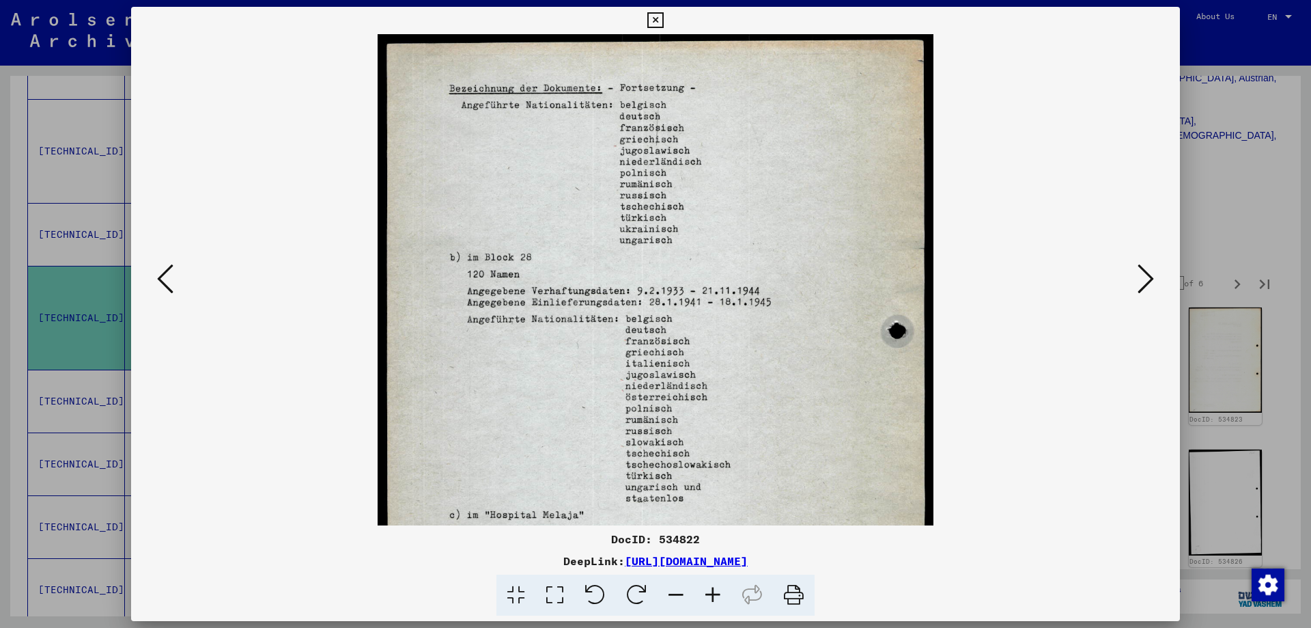
click at [716, 589] on icon at bounding box center [713, 595] width 37 height 42
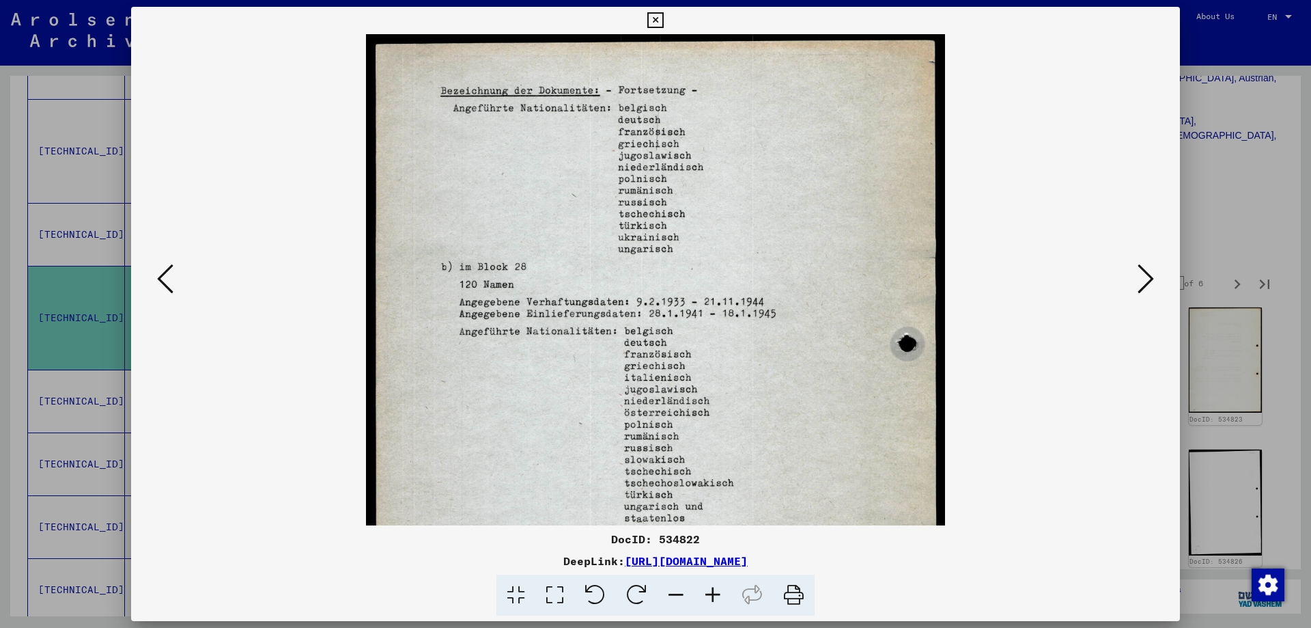
click at [716, 589] on icon at bounding box center [713, 595] width 37 height 42
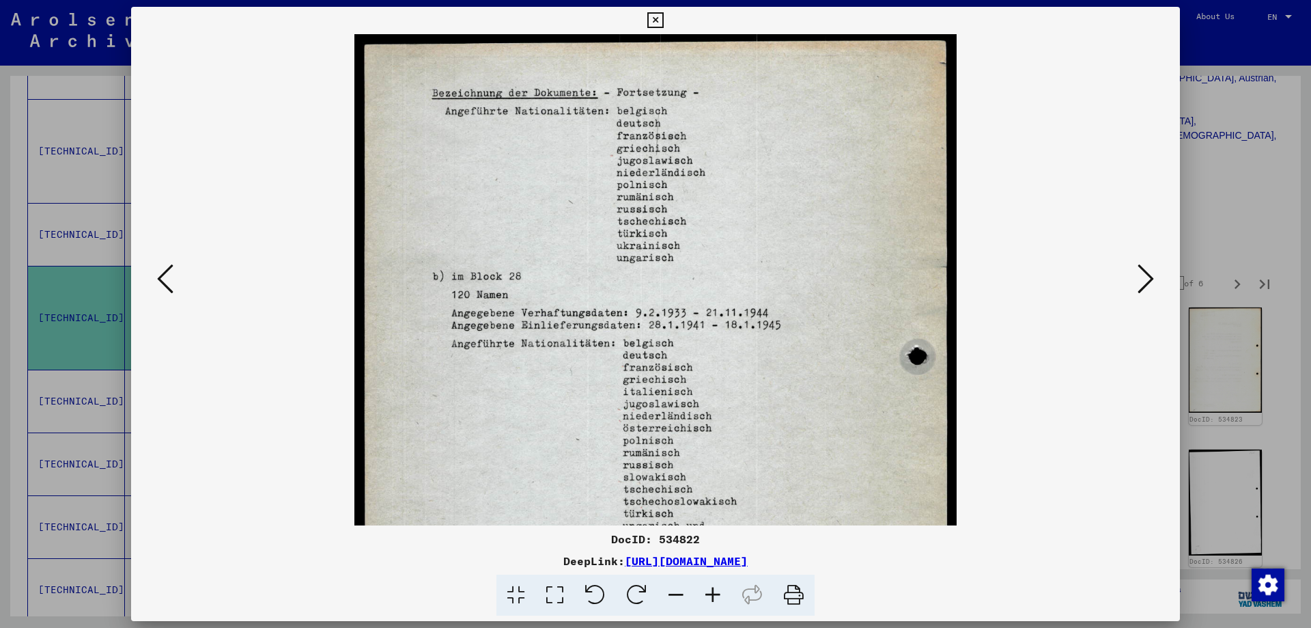
click at [716, 589] on icon at bounding box center [713, 595] width 37 height 42
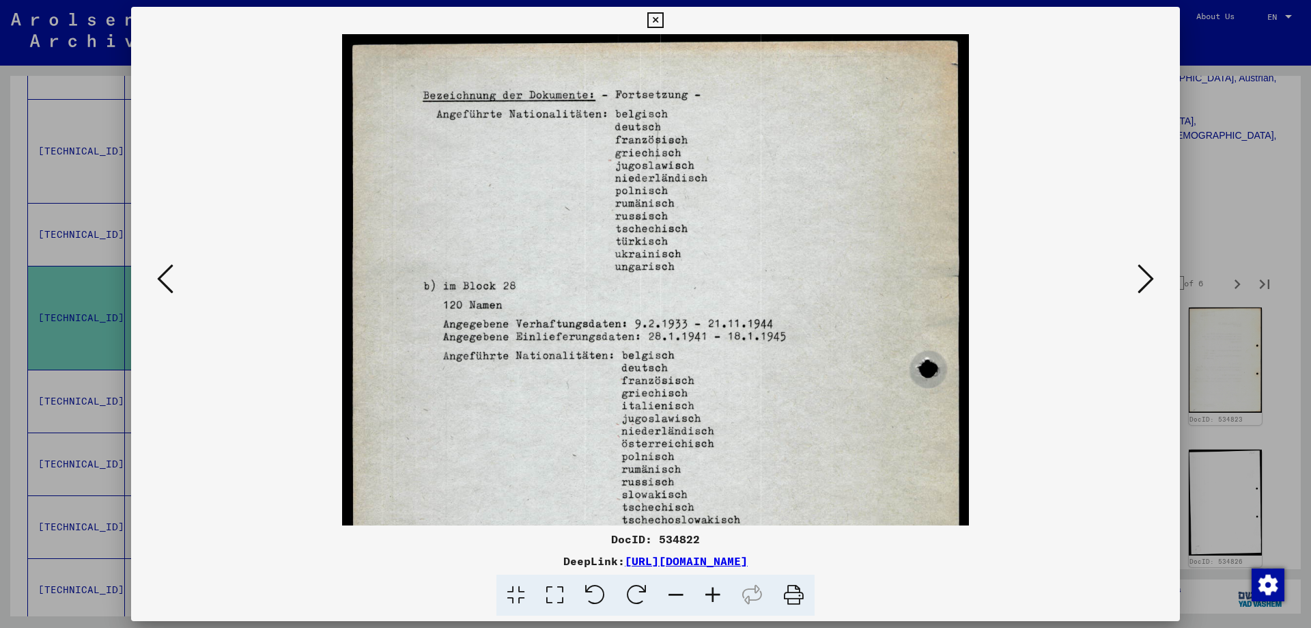
click at [716, 589] on icon at bounding box center [713, 595] width 37 height 42
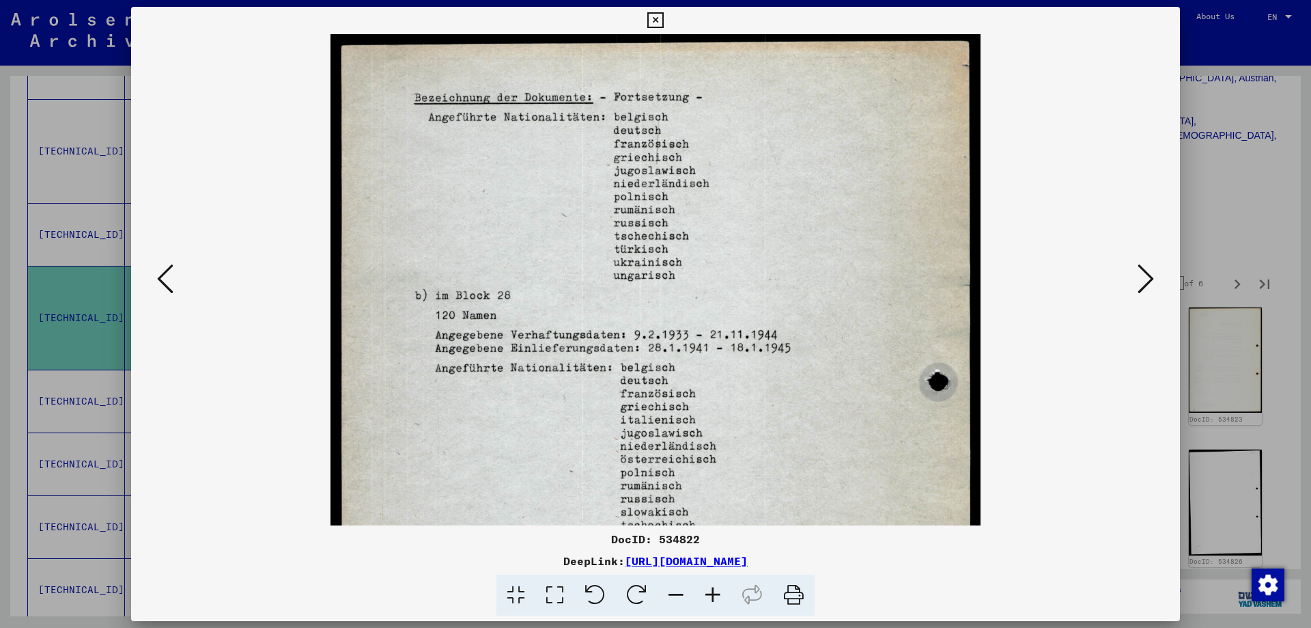
click at [1145, 279] on icon at bounding box center [1146, 278] width 16 height 33
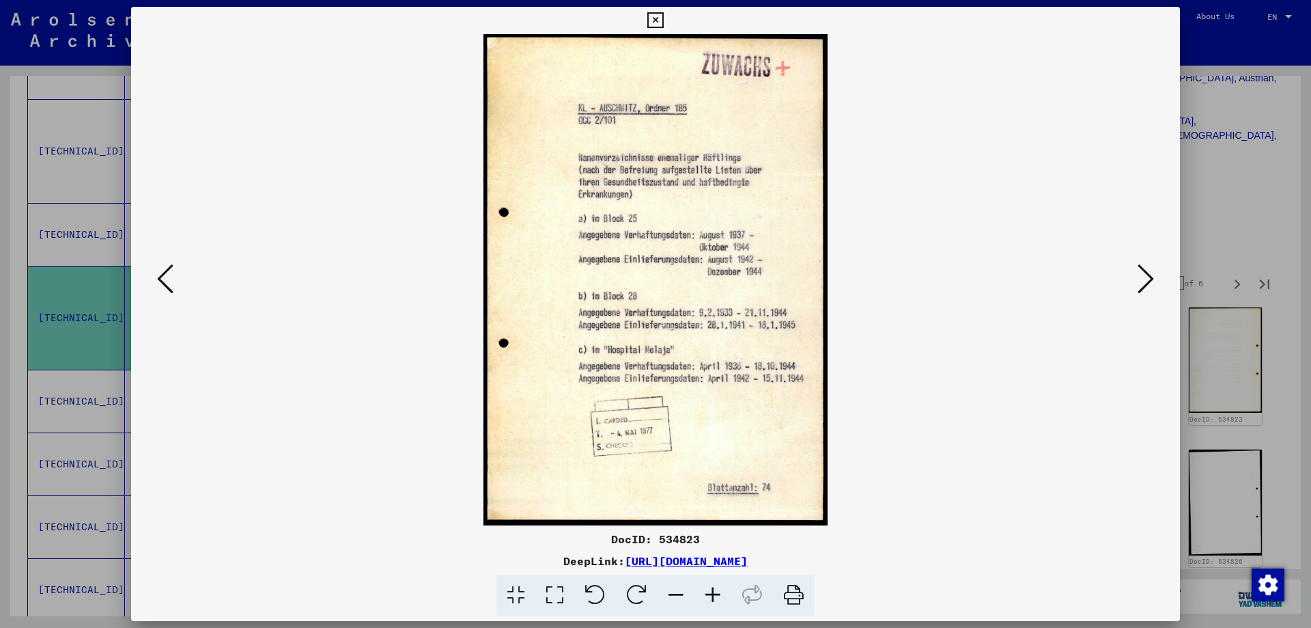
click at [1145, 279] on icon at bounding box center [1146, 278] width 16 height 33
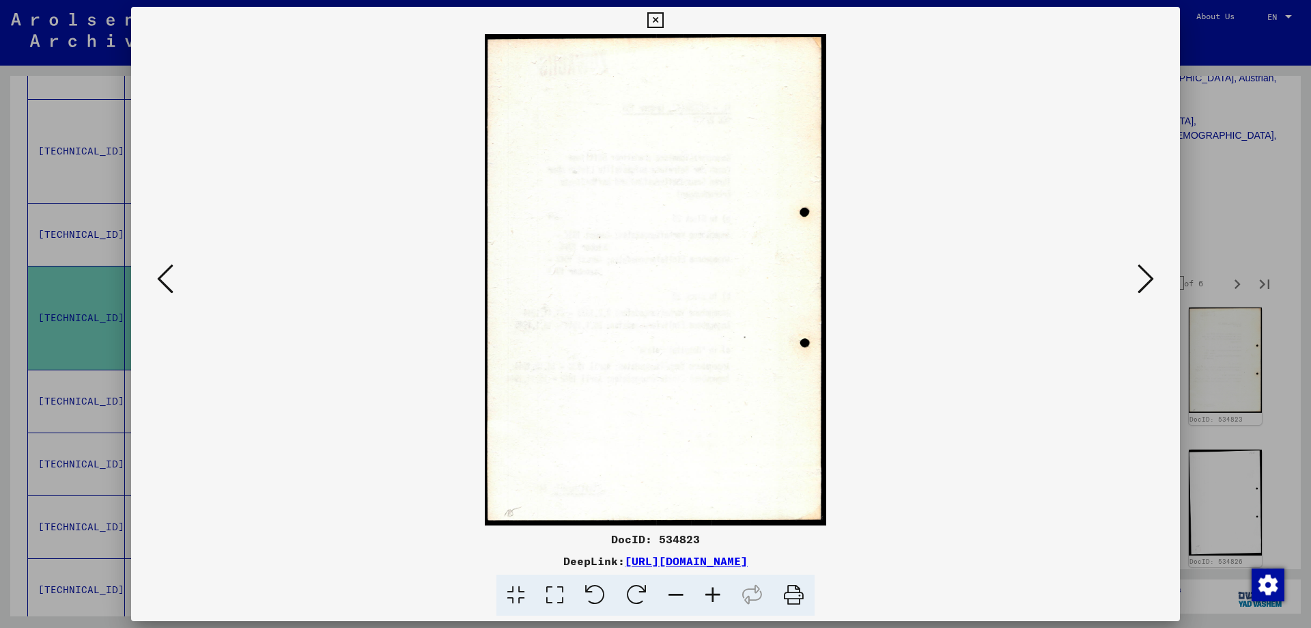
click at [1145, 279] on icon at bounding box center [1146, 278] width 16 height 33
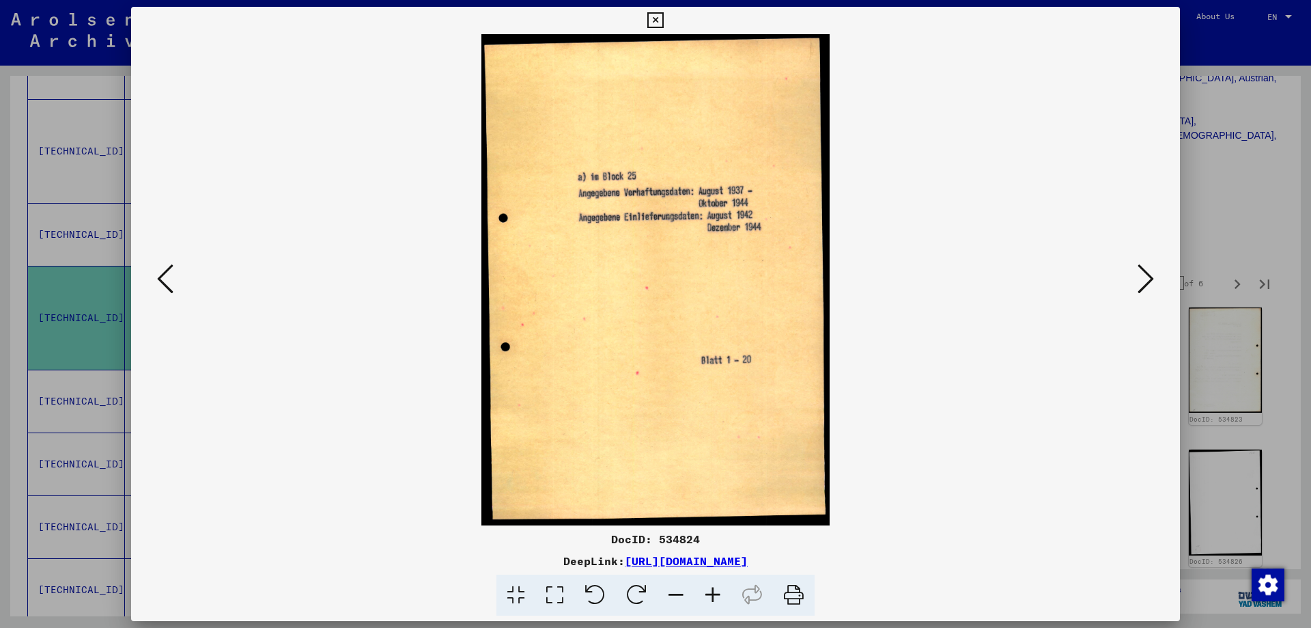
click at [1145, 279] on icon at bounding box center [1146, 278] width 16 height 33
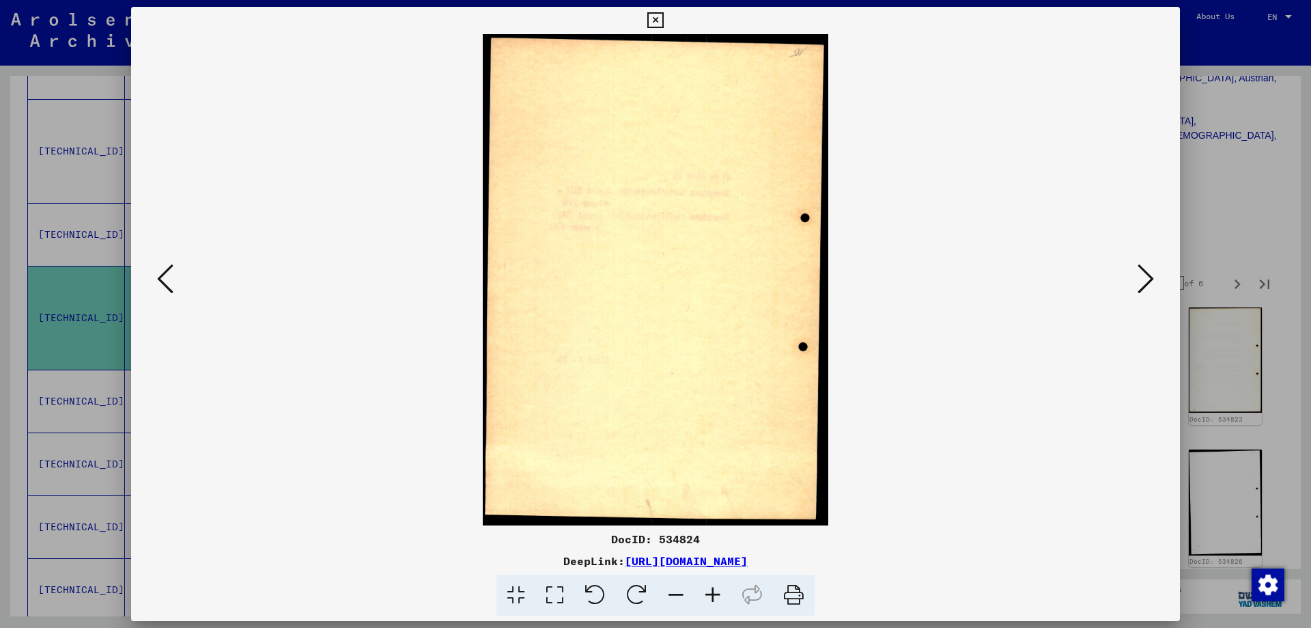
click at [1145, 279] on icon at bounding box center [1146, 278] width 16 height 33
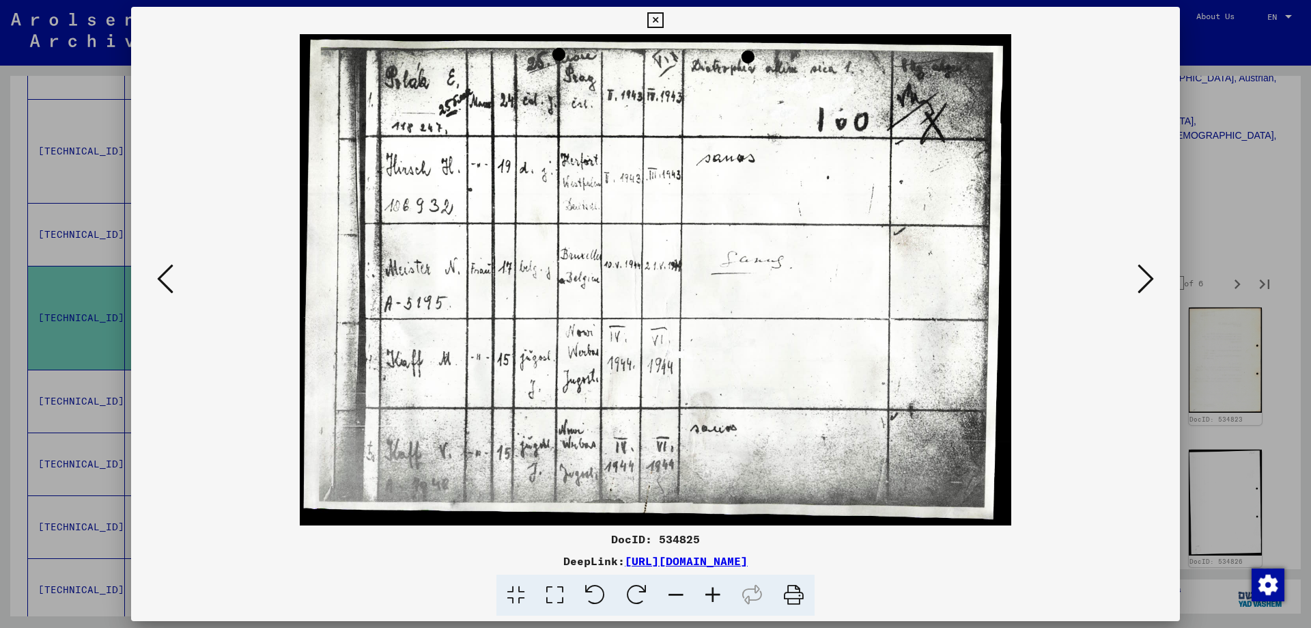
click at [1145, 279] on icon at bounding box center [1146, 278] width 16 height 33
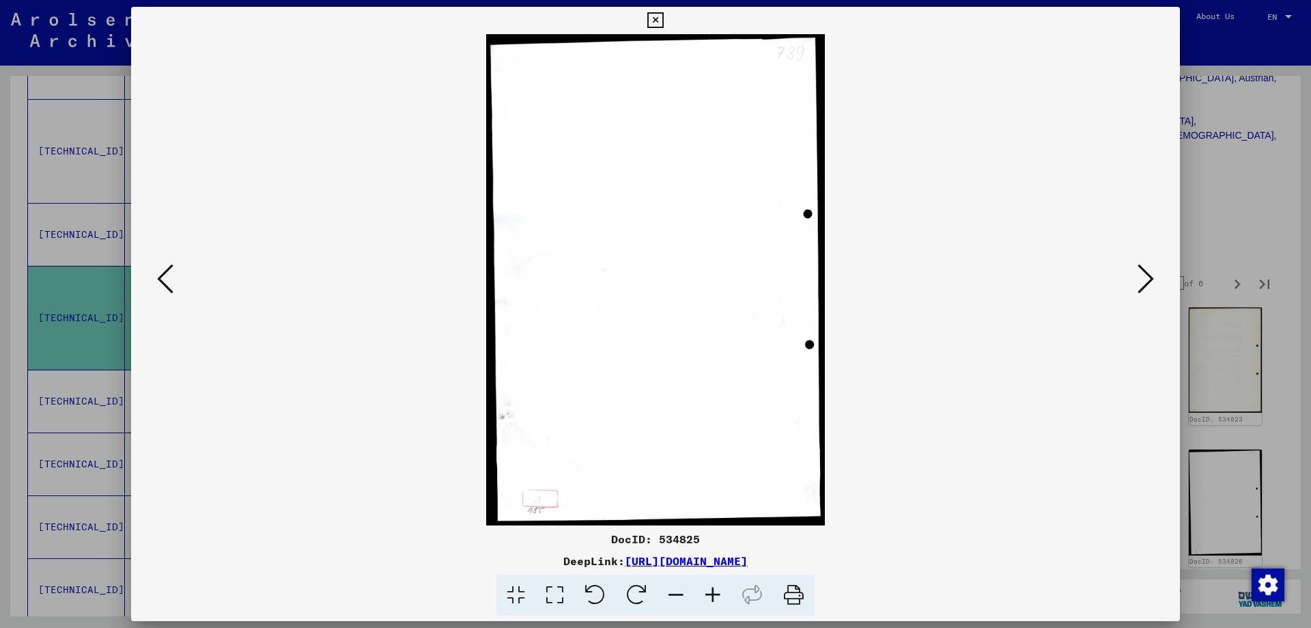
click at [1145, 279] on icon at bounding box center [1146, 278] width 16 height 33
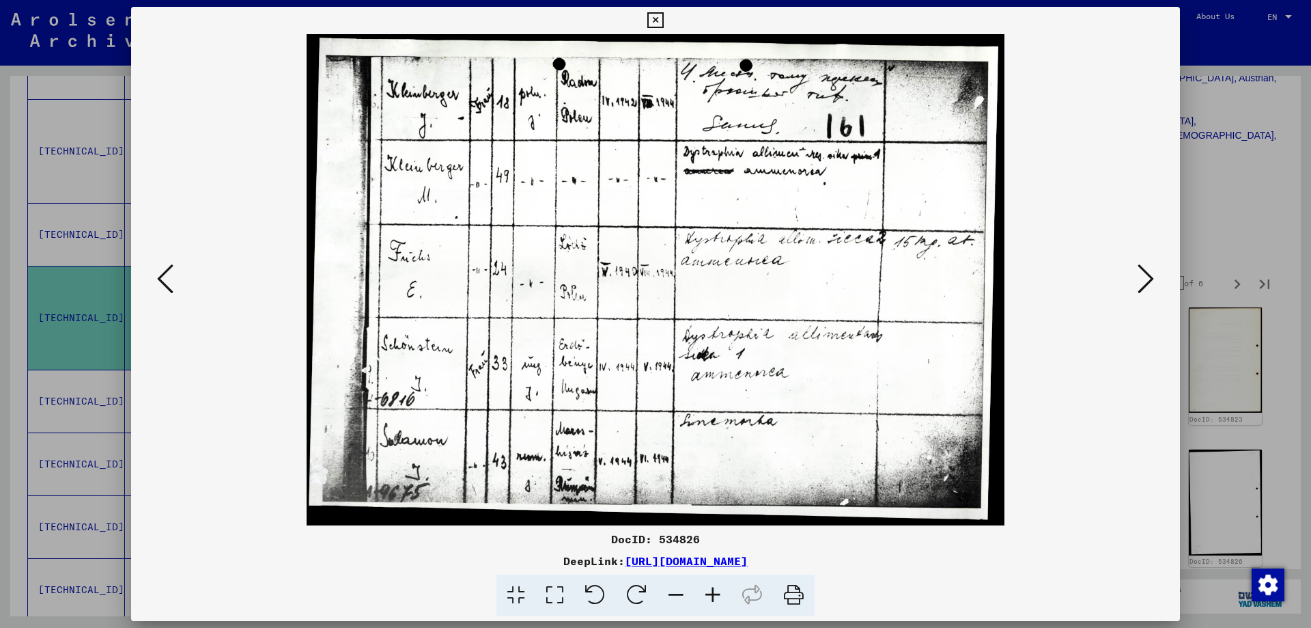
click at [1145, 279] on icon at bounding box center [1146, 278] width 16 height 33
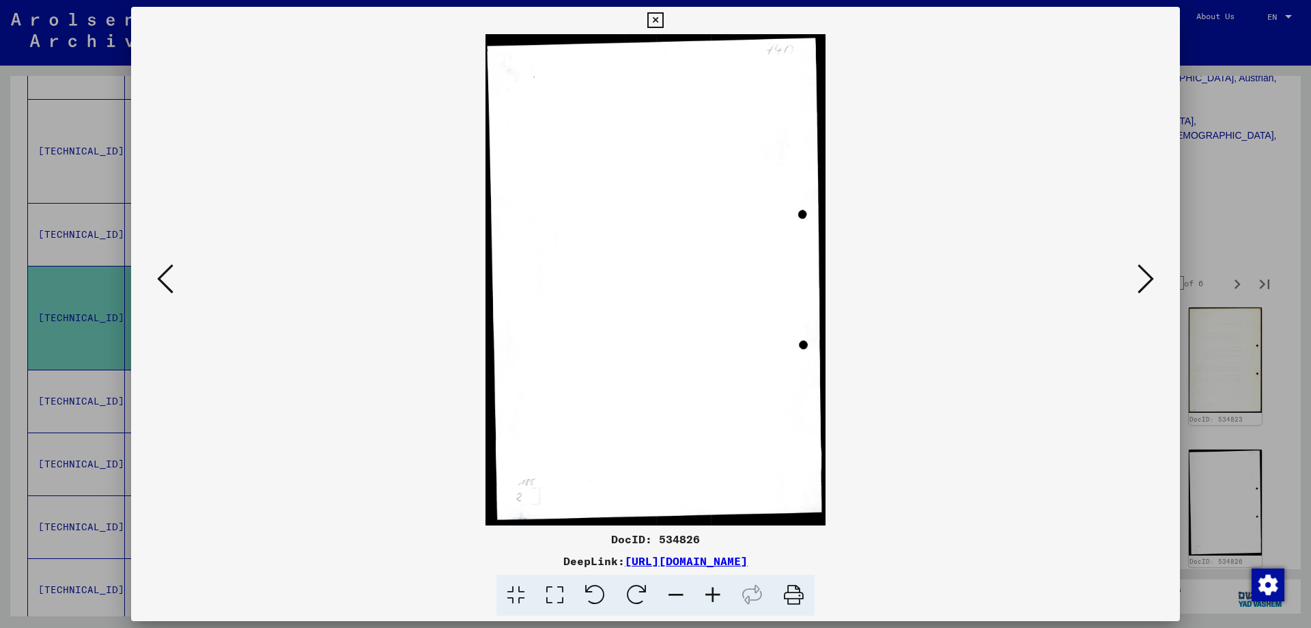
click at [1145, 279] on icon at bounding box center [1146, 278] width 16 height 33
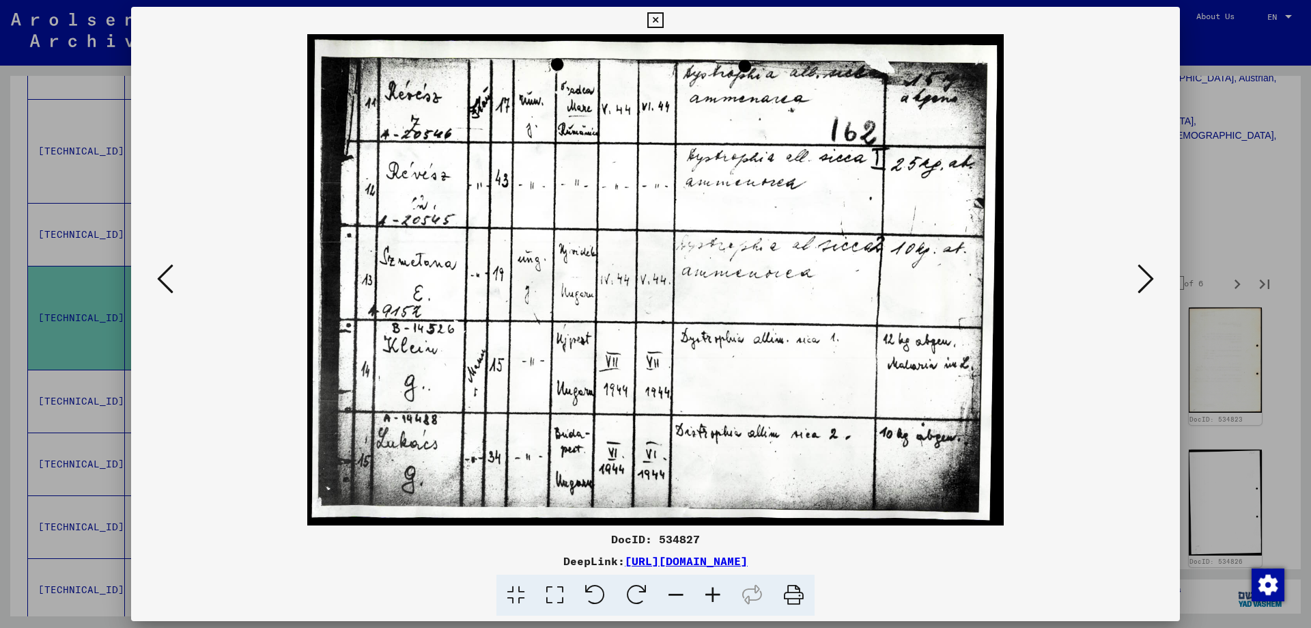
click at [1145, 279] on icon at bounding box center [1146, 278] width 16 height 33
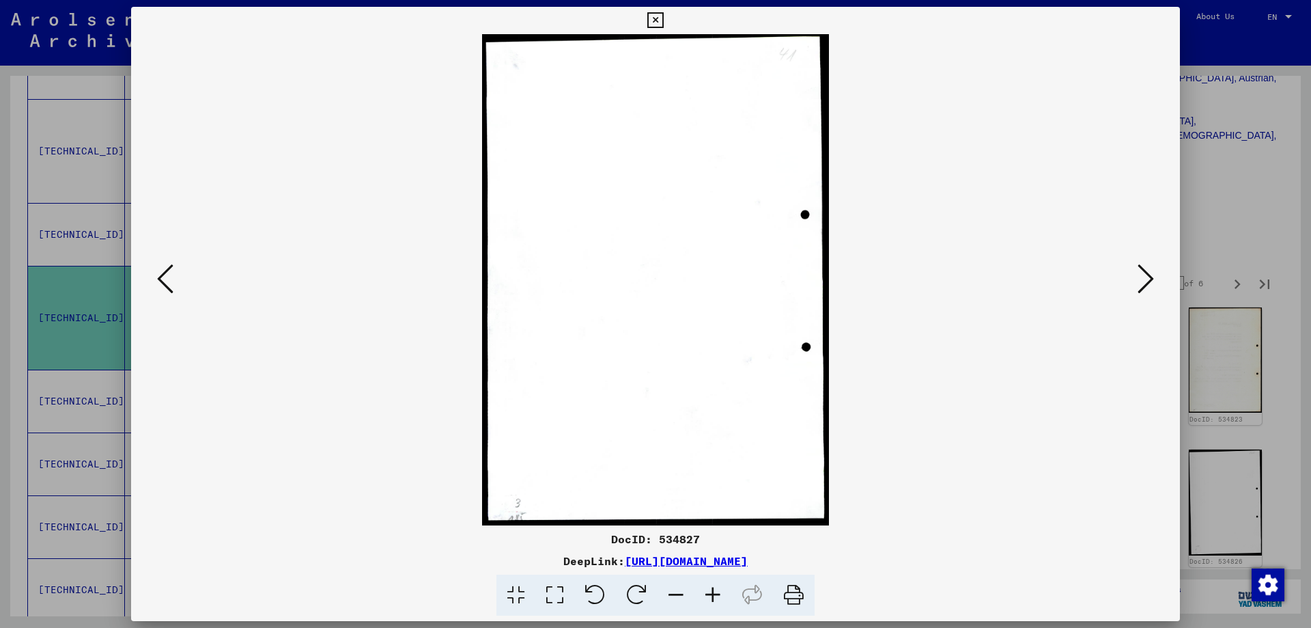
click at [1145, 279] on icon at bounding box center [1146, 278] width 16 height 33
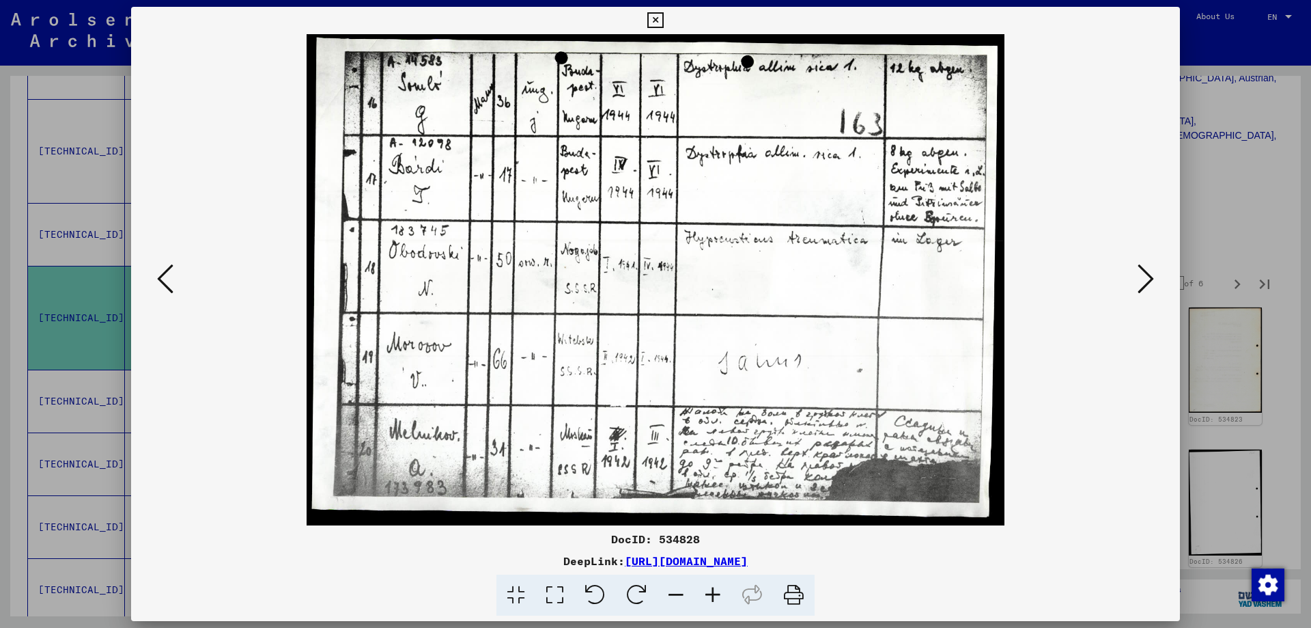
click at [1145, 279] on icon at bounding box center [1146, 278] width 16 height 33
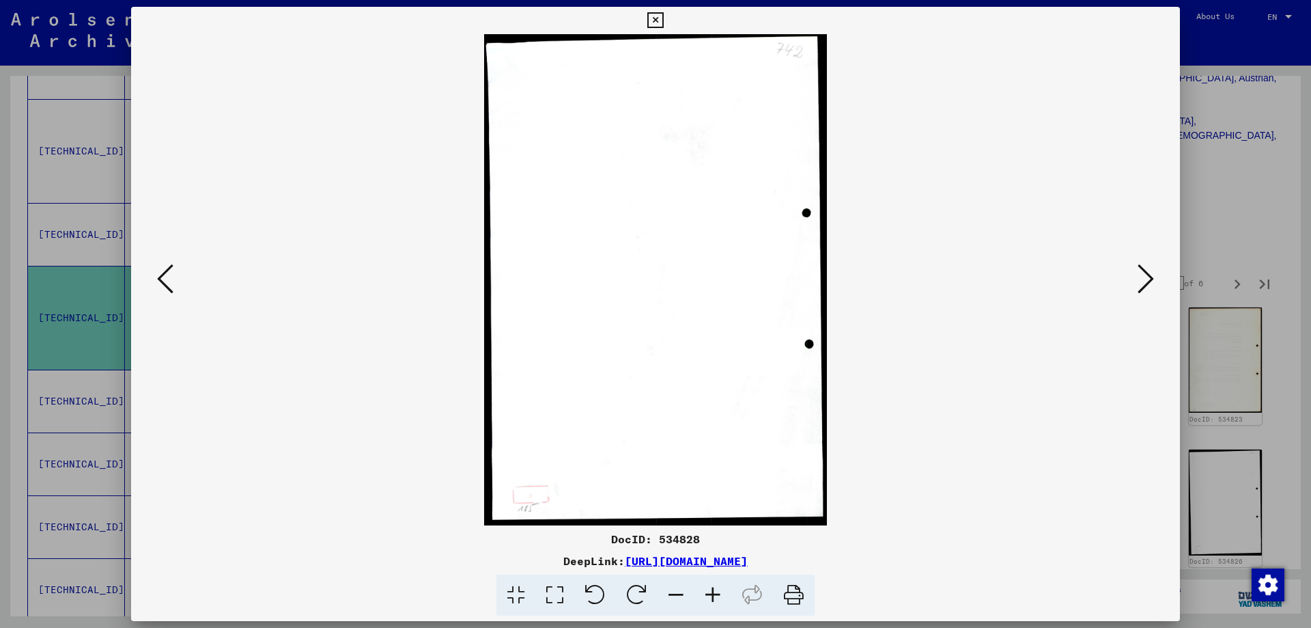
click at [1145, 279] on icon at bounding box center [1146, 278] width 16 height 33
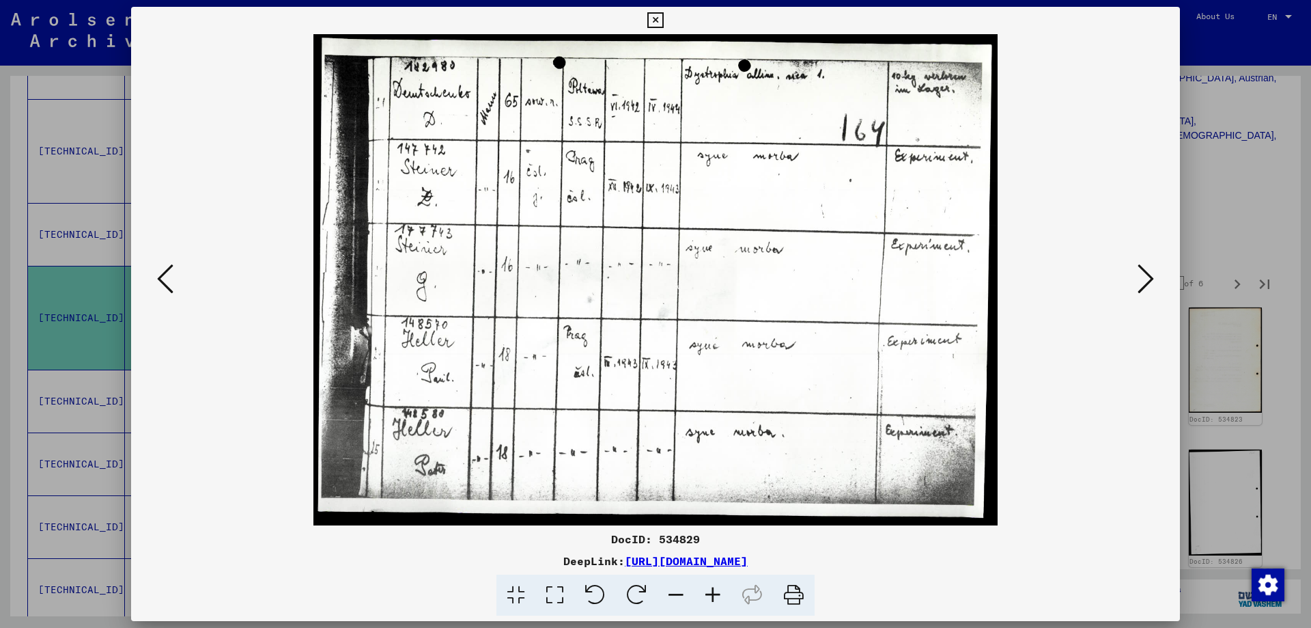
click at [651, 18] on icon at bounding box center [655, 20] width 16 height 16
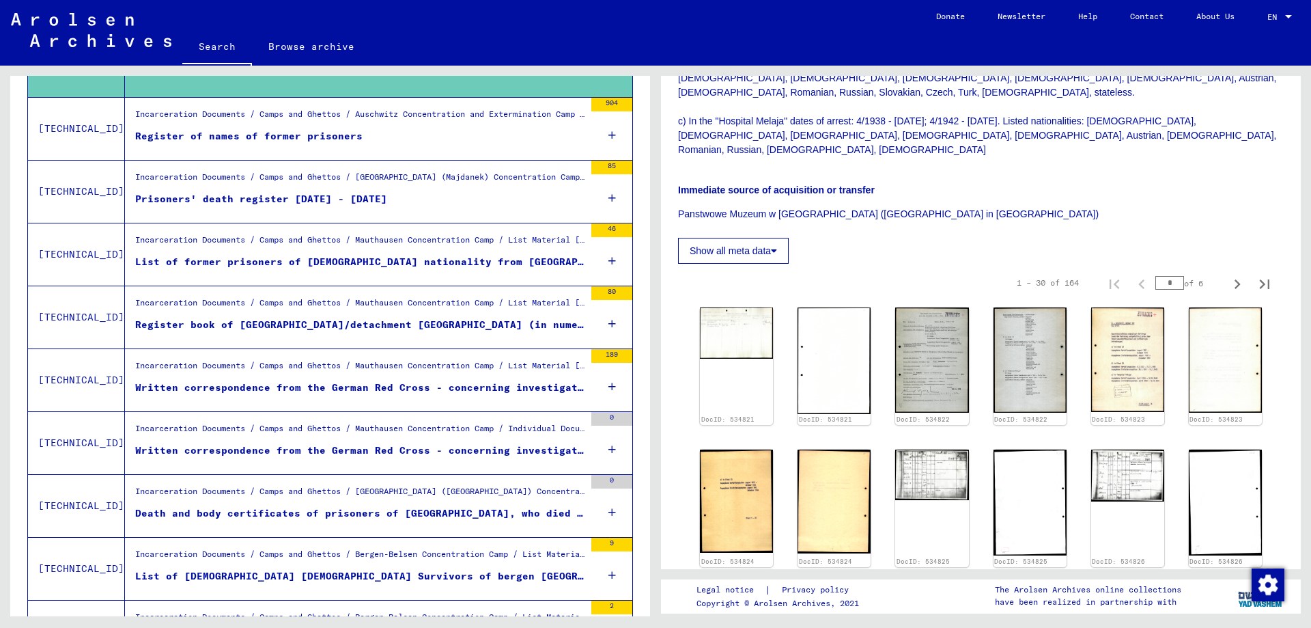
scroll to position [683, 0]
click at [512, 389] on div "Written correspondence from the German Red Cross - concerning investigation of …" at bounding box center [359, 387] width 449 height 14
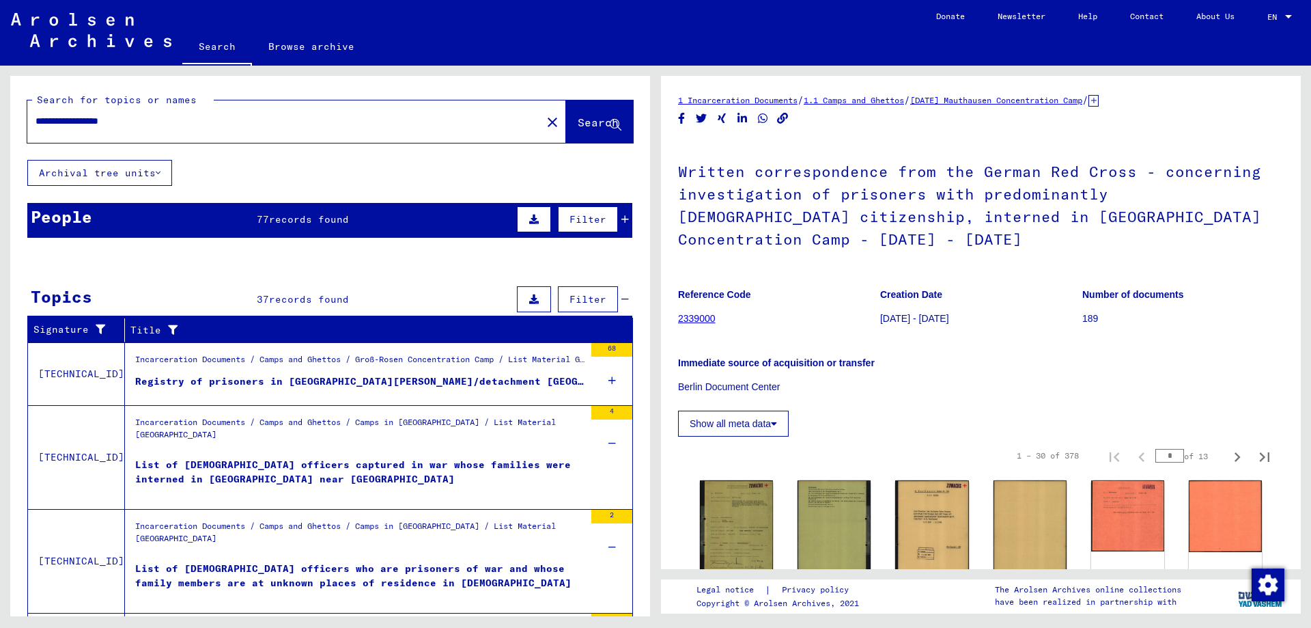
click at [476, 462] on div "List of [DEMOGRAPHIC_DATA] officers captured in war whose families were interne…" at bounding box center [359, 478] width 449 height 41
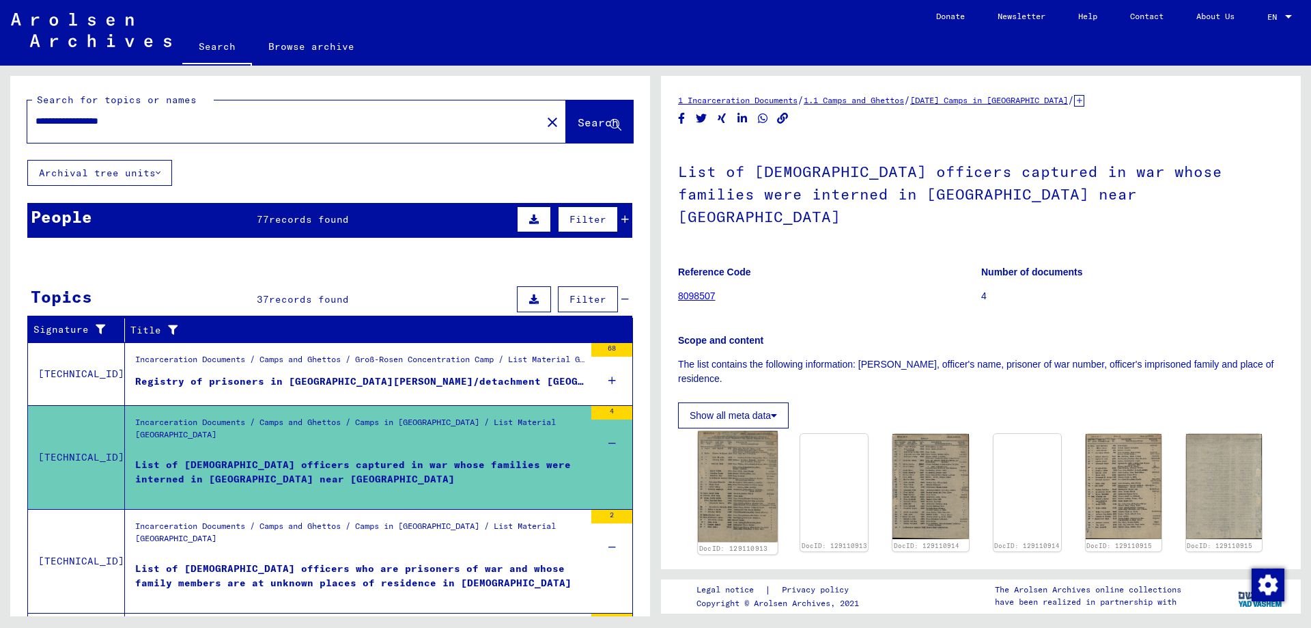
click at [753, 462] on img at bounding box center [736, 484] width 77 height 107
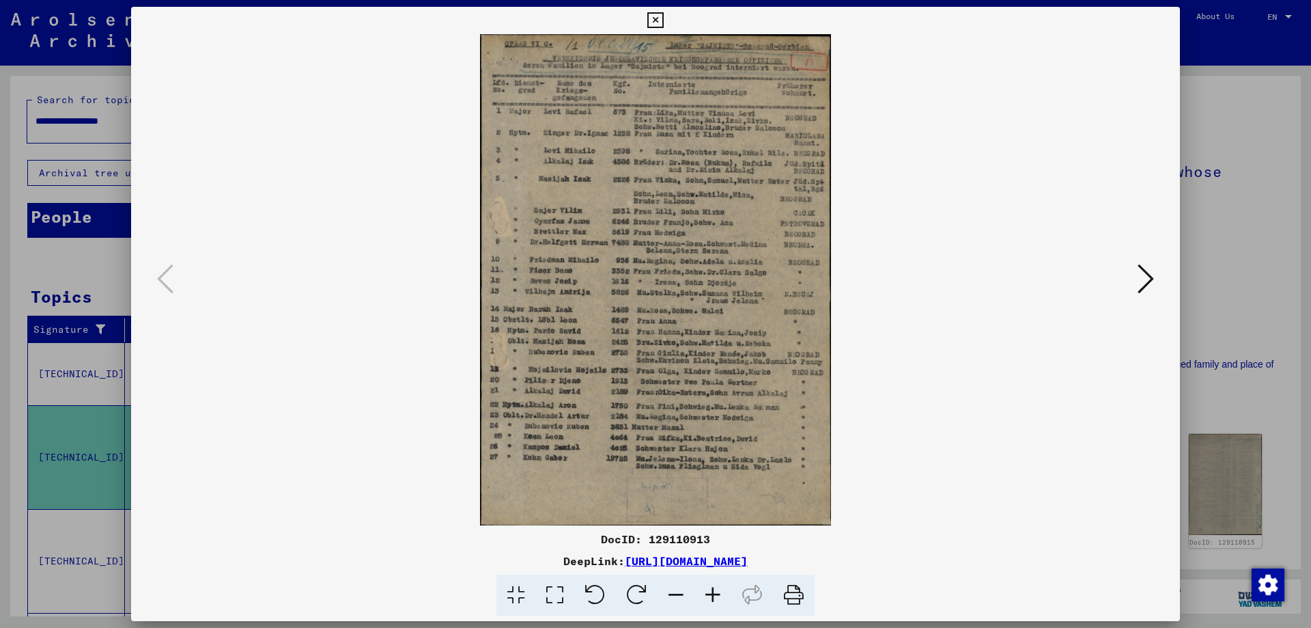
click at [656, 22] on icon at bounding box center [655, 20] width 16 height 16
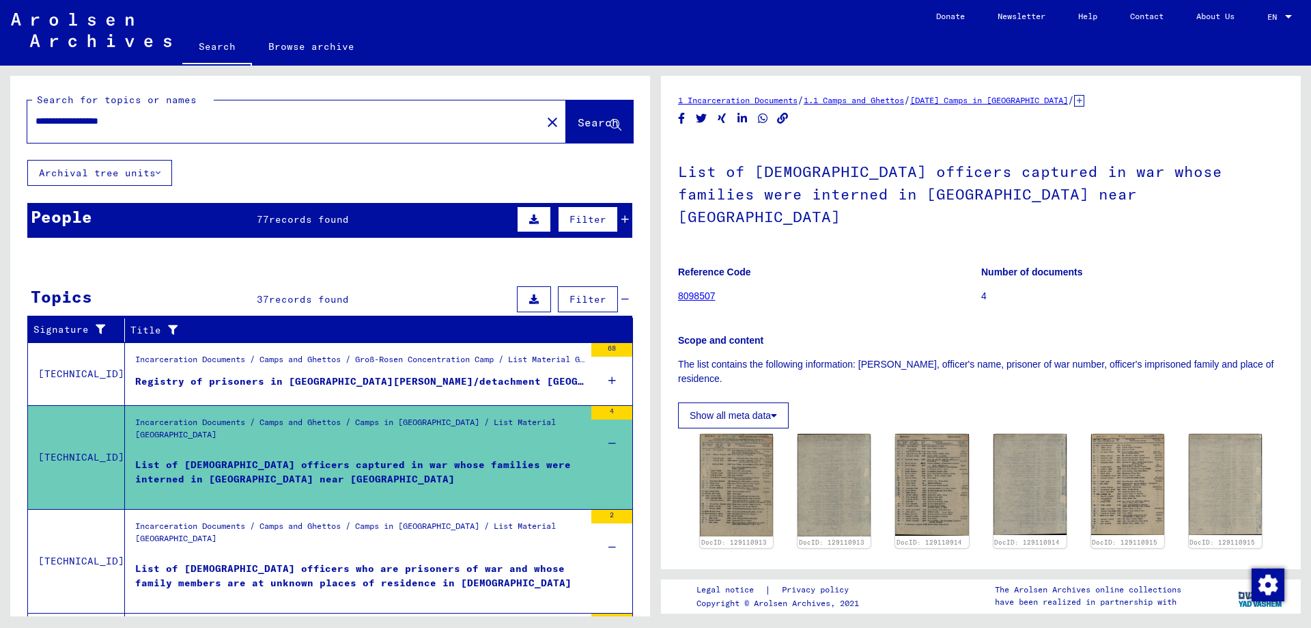
click at [227, 124] on input "**********" at bounding box center [285, 121] width 498 height 14
type input "**********"
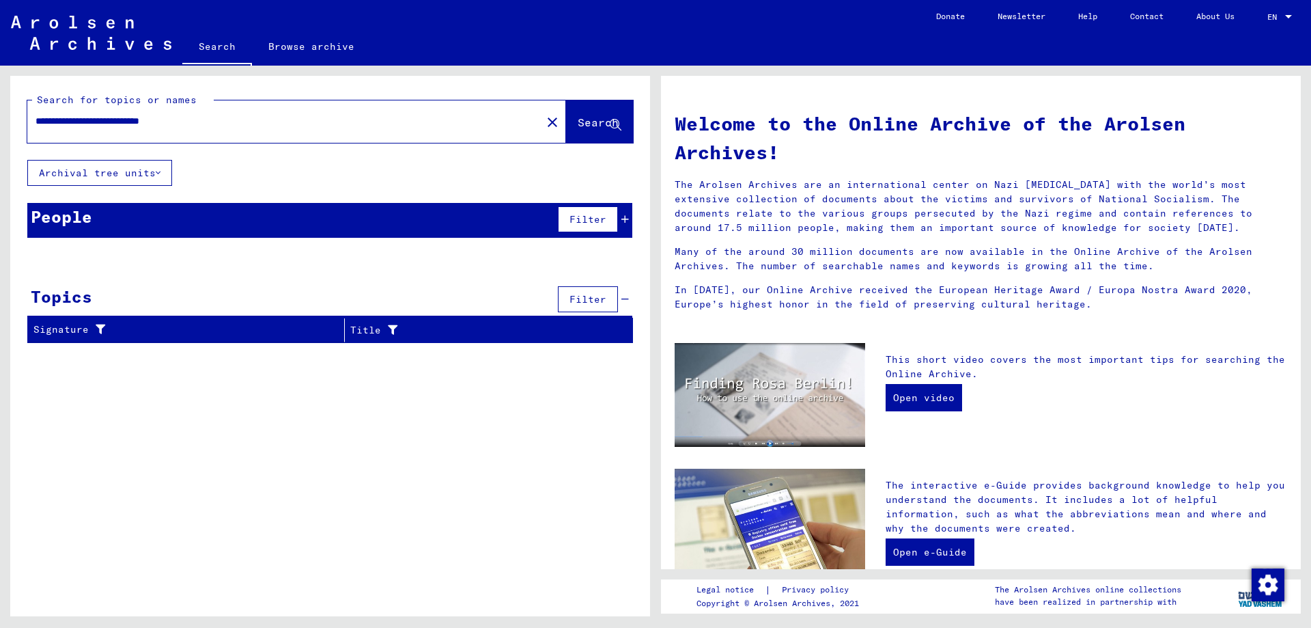
click at [148, 171] on button "Archival tree units" at bounding box center [99, 173] width 145 height 26
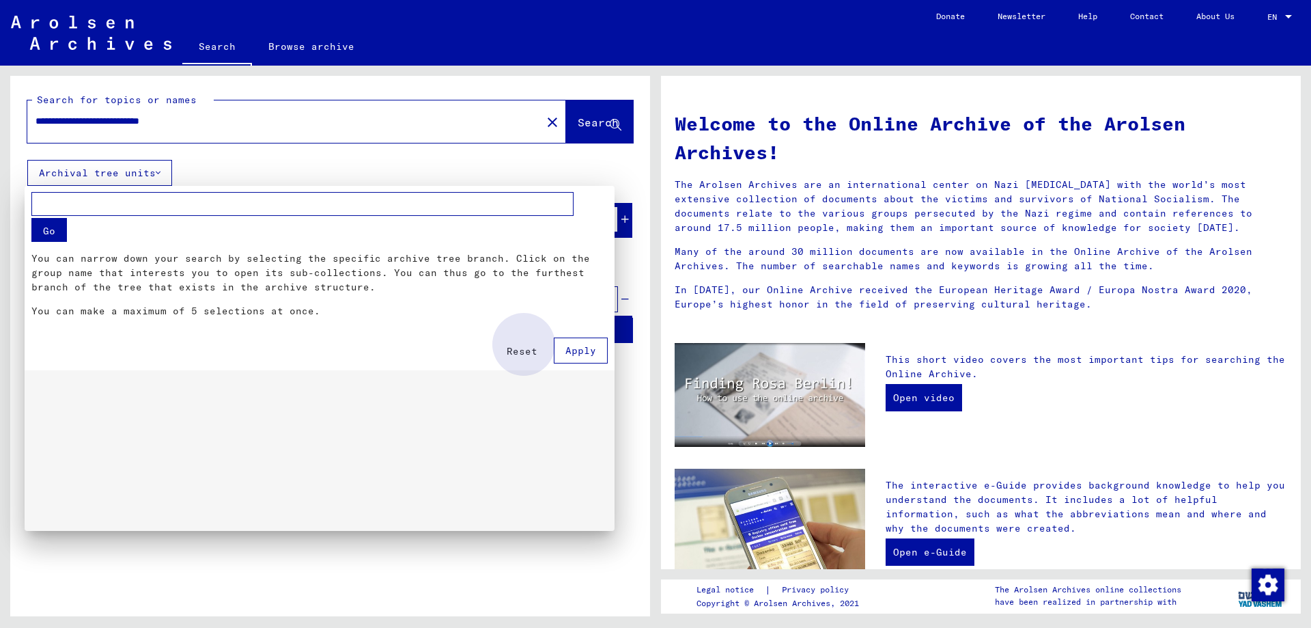
click at [566, 349] on button "Apply" at bounding box center [581, 350] width 54 height 26
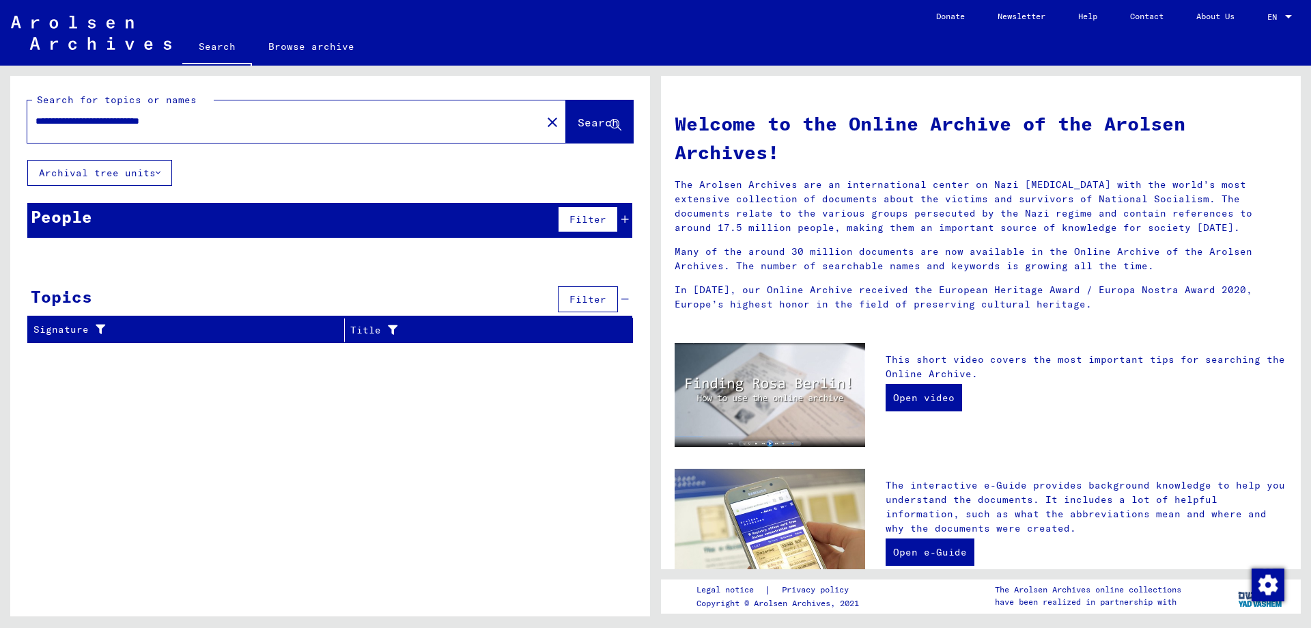
click at [563, 225] on button "Filter" at bounding box center [588, 219] width 60 height 26
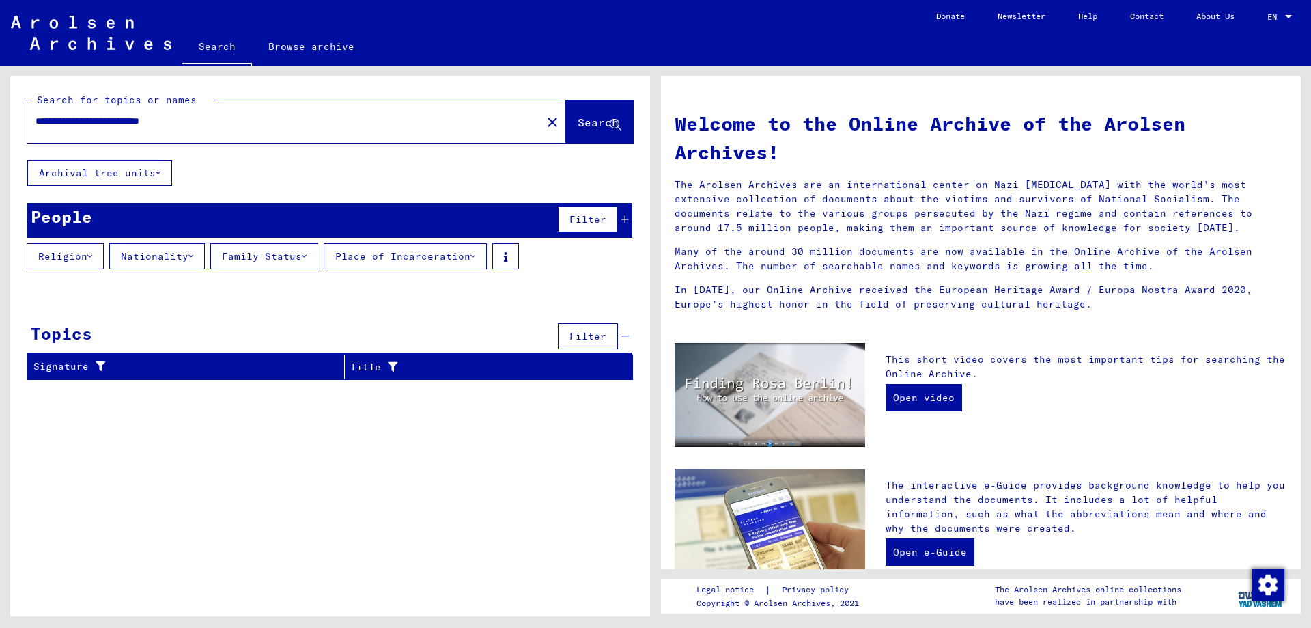
click at [193, 256] on icon at bounding box center [191, 256] width 5 height 10
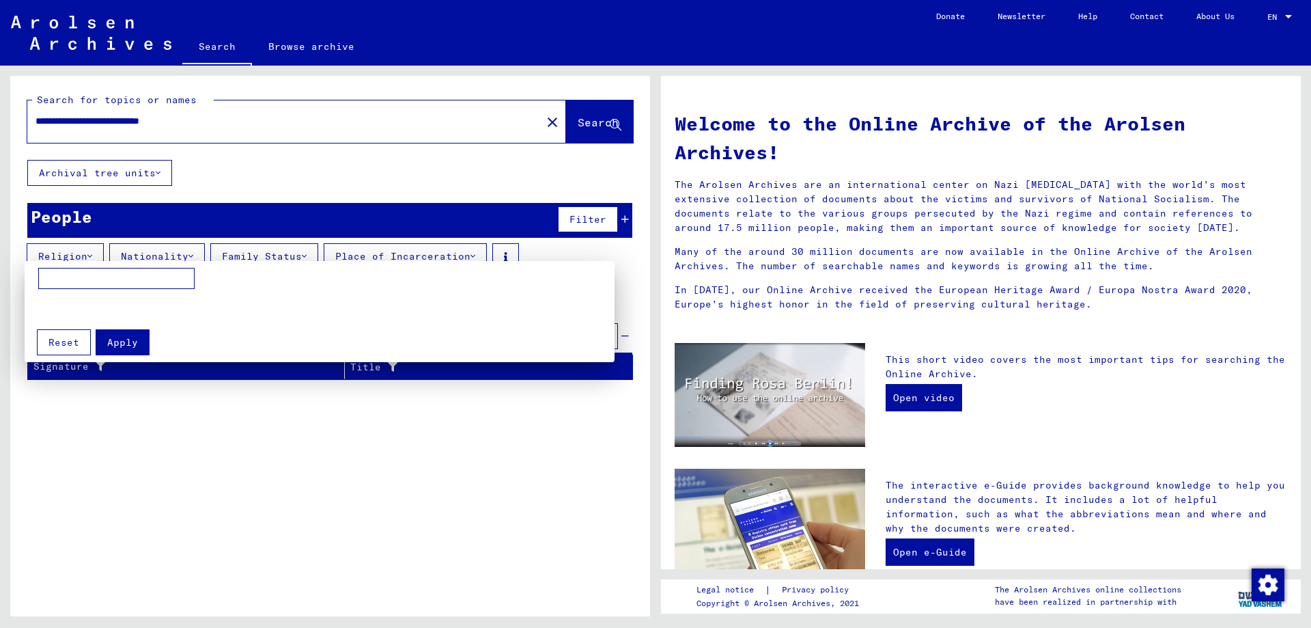
click at [129, 277] on input at bounding box center [116, 279] width 156 height 22
type input "*******"
click at [123, 346] on span "Apply" at bounding box center [122, 342] width 31 height 12
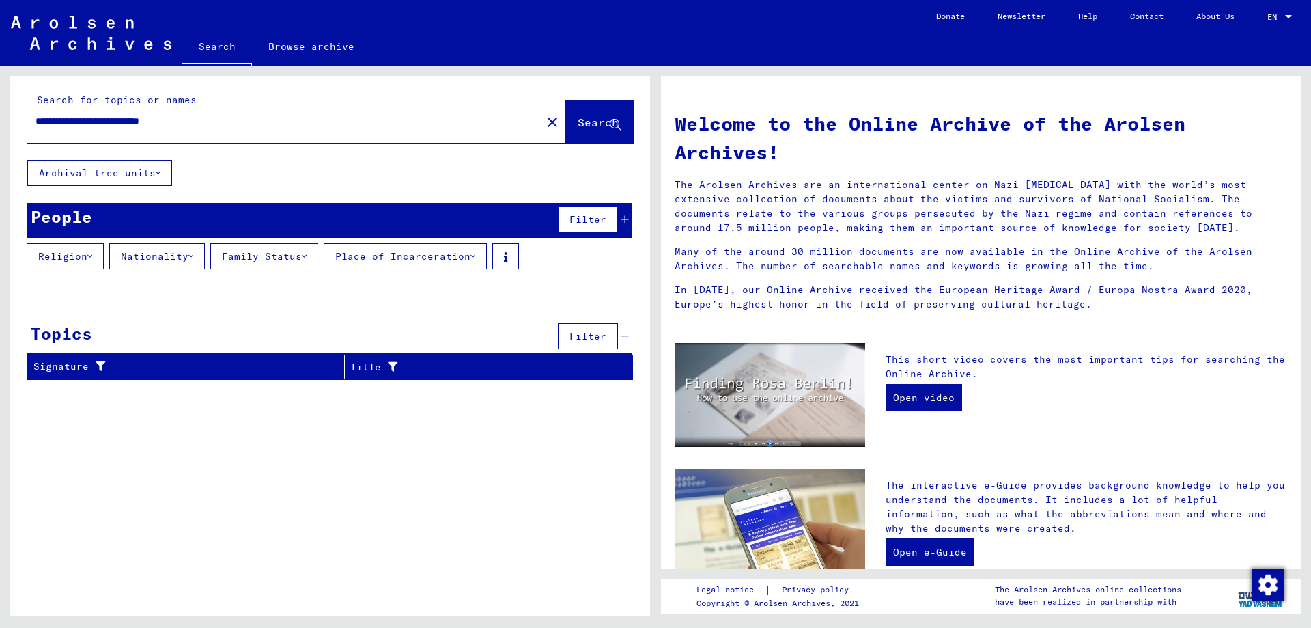
click at [186, 255] on button "Nationality" at bounding box center [157, 256] width 96 height 26
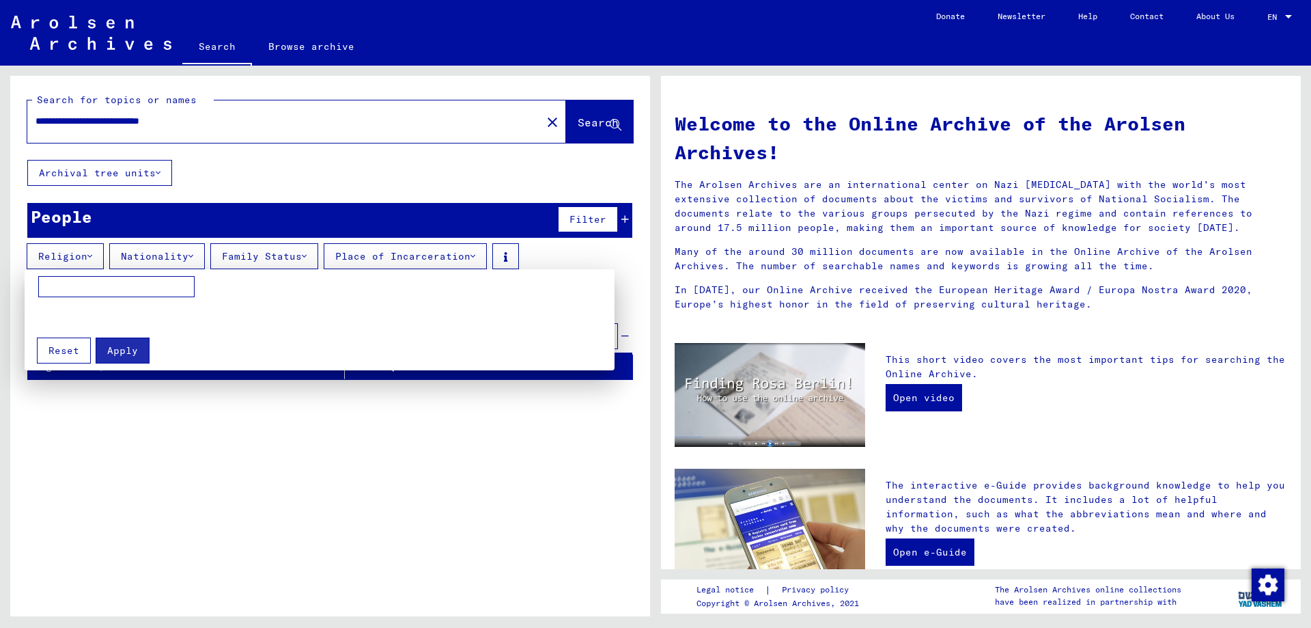
click at [223, 150] on div at bounding box center [655, 314] width 1311 height 628
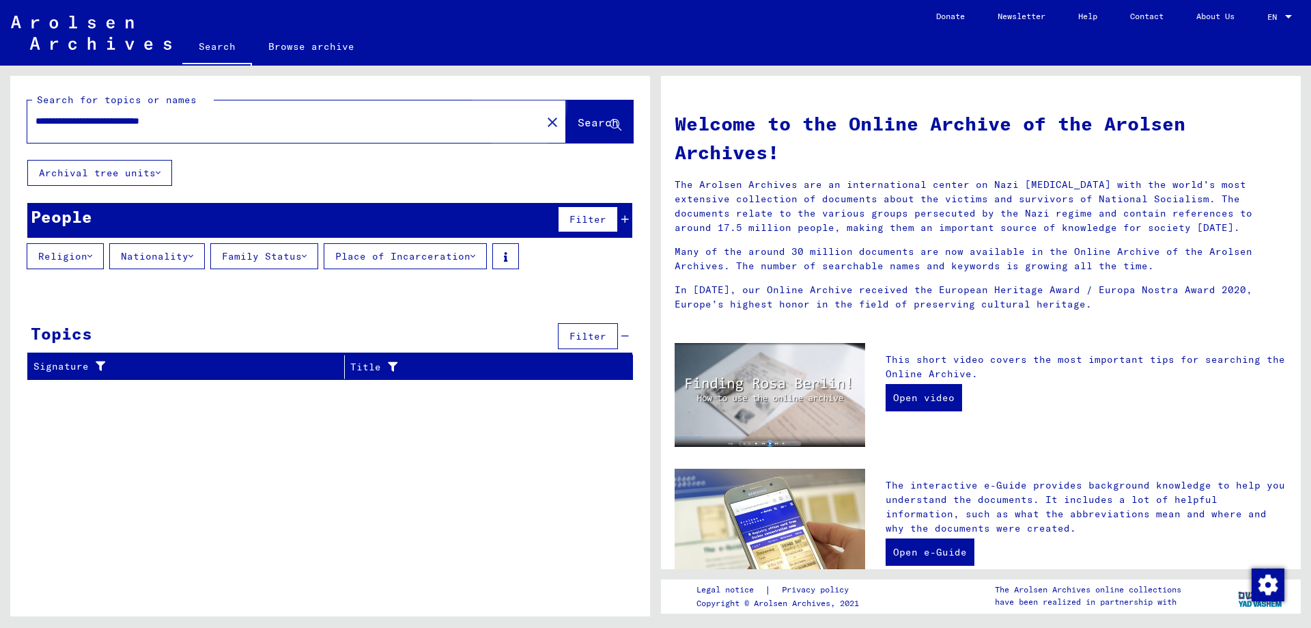
click at [578, 118] on span "Search" at bounding box center [598, 122] width 41 height 14
click at [150, 121] on input "**********" at bounding box center [281, 121] width 490 height 14
click at [180, 115] on input "**********" at bounding box center [281, 121] width 490 height 14
click at [574, 107] on button "Search" at bounding box center [599, 121] width 67 height 42
click at [199, 126] on input "**********" at bounding box center [281, 121] width 490 height 14
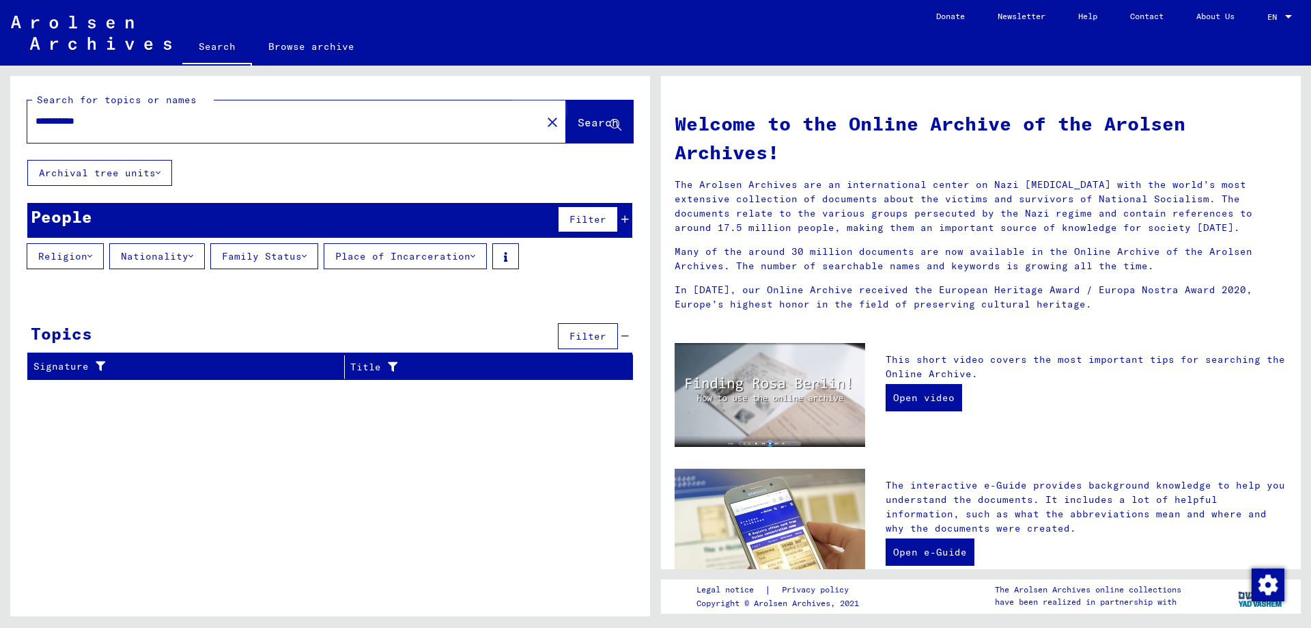
click at [594, 125] on span "Search" at bounding box center [598, 122] width 41 height 14
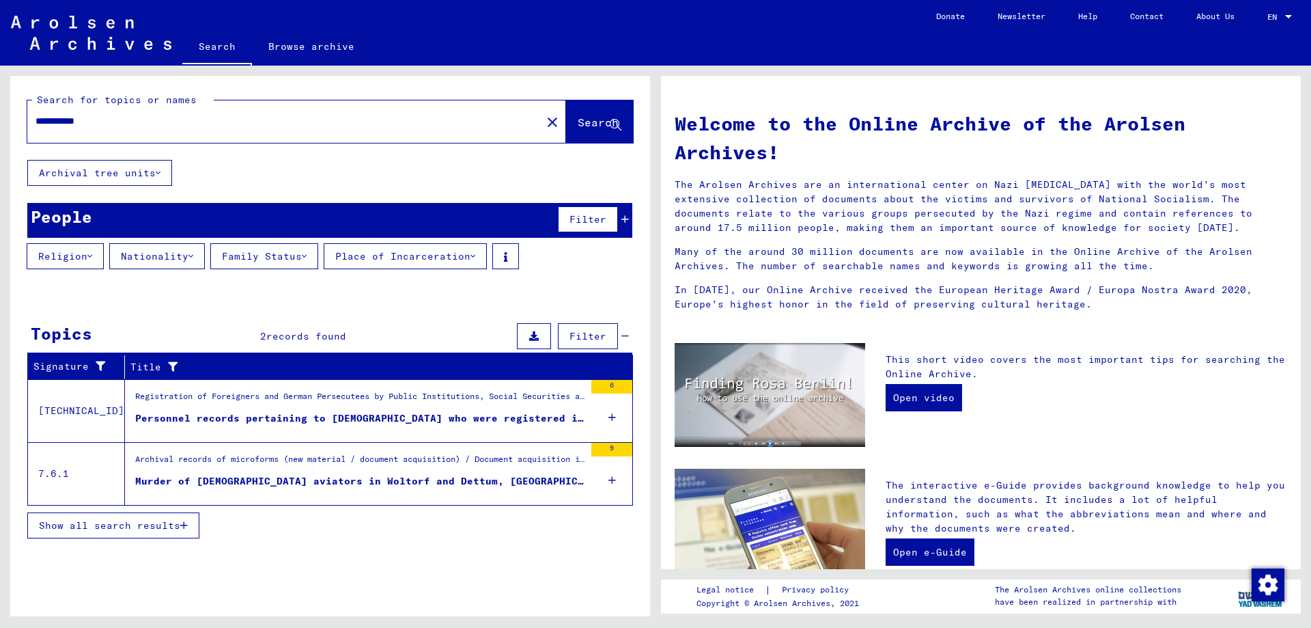
click at [352, 417] on div "Personnel records pertaining to [DEMOGRAPHIC_DATA] who were registered in [GEOG…" at bounding box center [359, 418] width 449 height 14
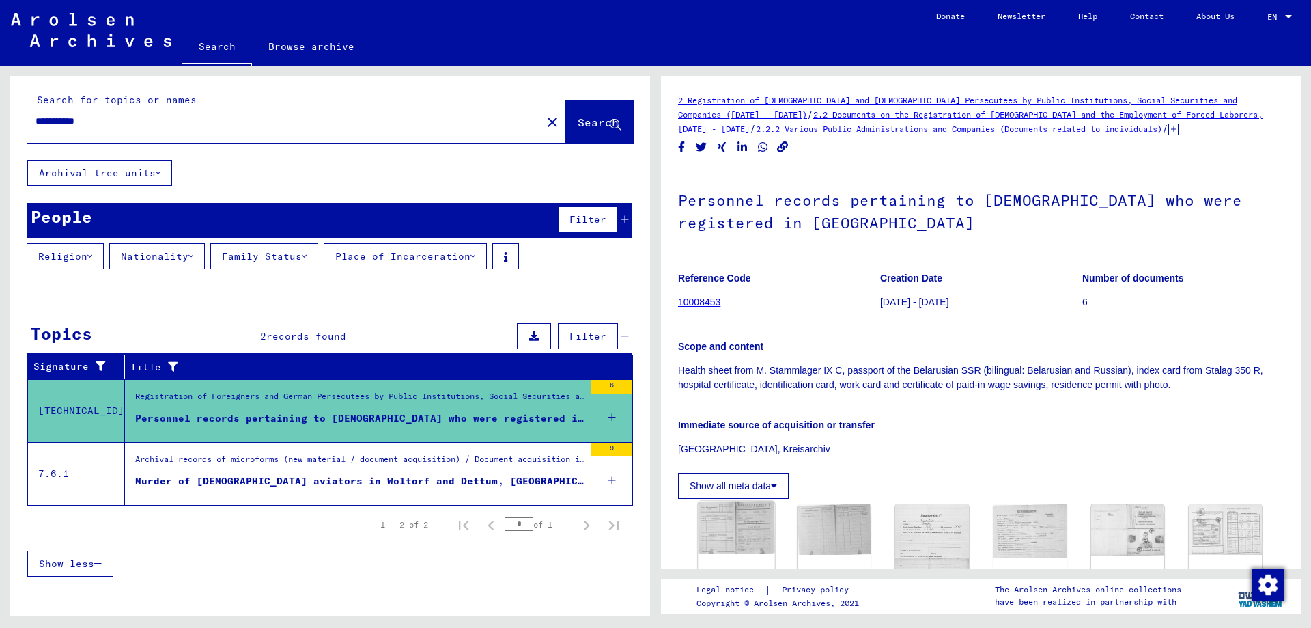
click at [747, 527] on img at bounding box center [736, 527] width 77 height 53
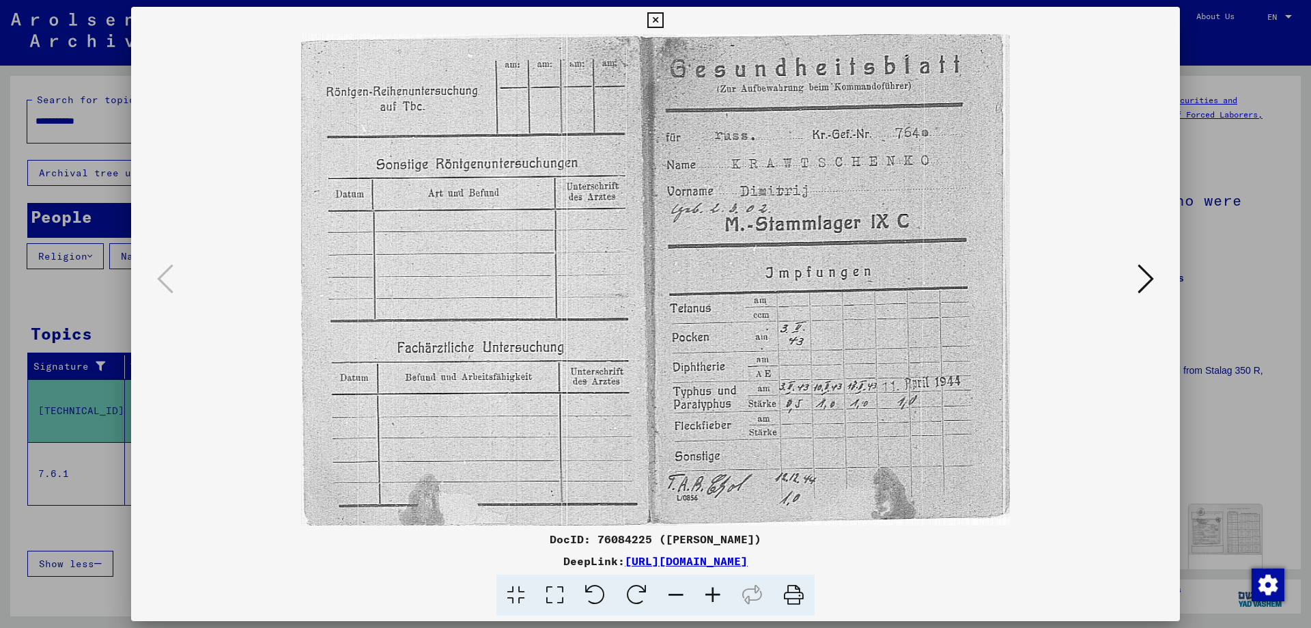
click at [1148, 285] on icon at bounding box center [1146, 278] width 16 height 33
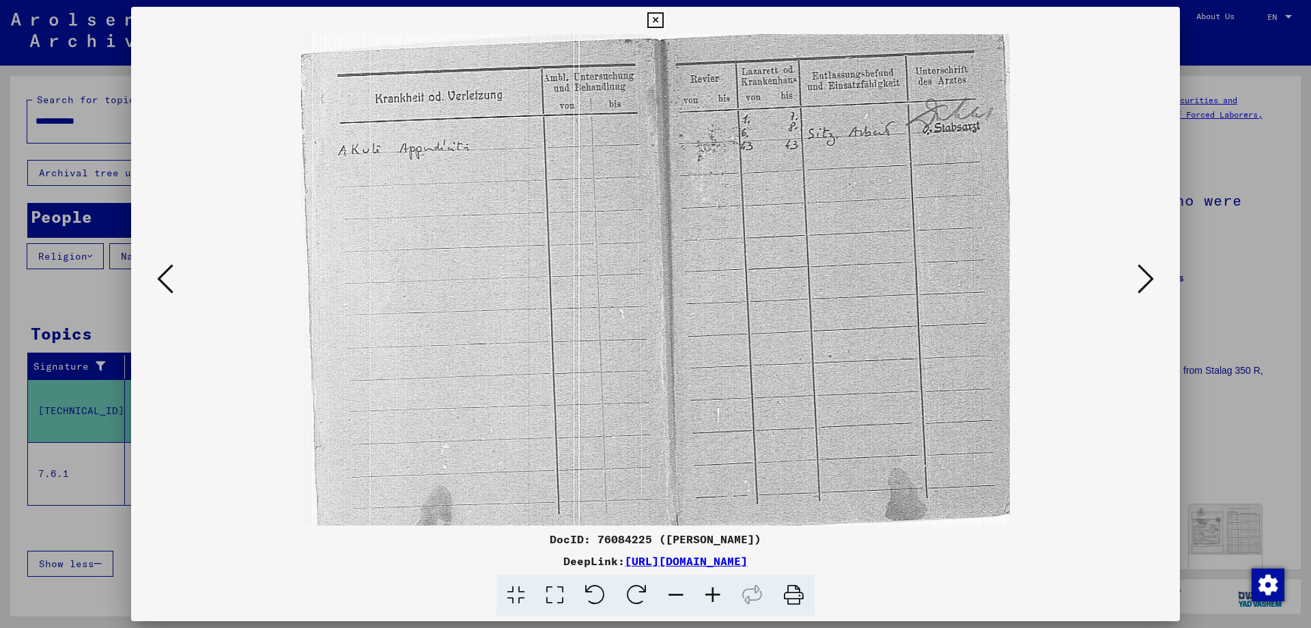
click at [1148, 285] on icon at bounding box center [1146, 278] width 16 height 33
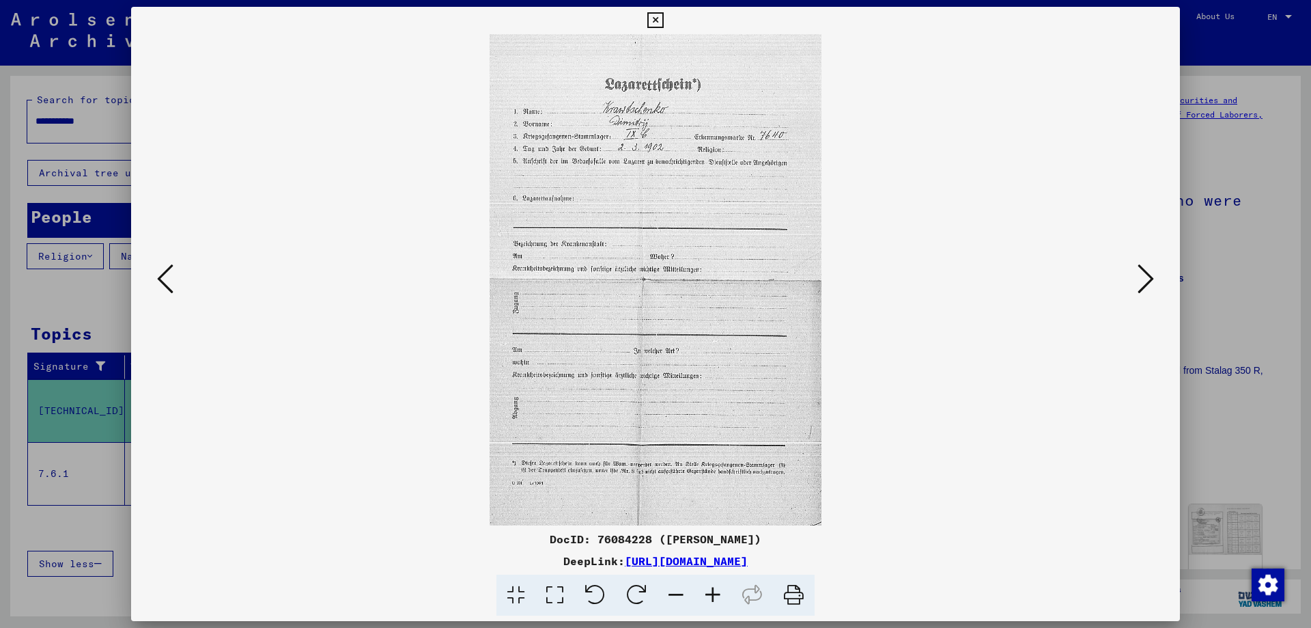
click at [1148, 285] on icon at bounding box center [1146, 278] width 16 height 33
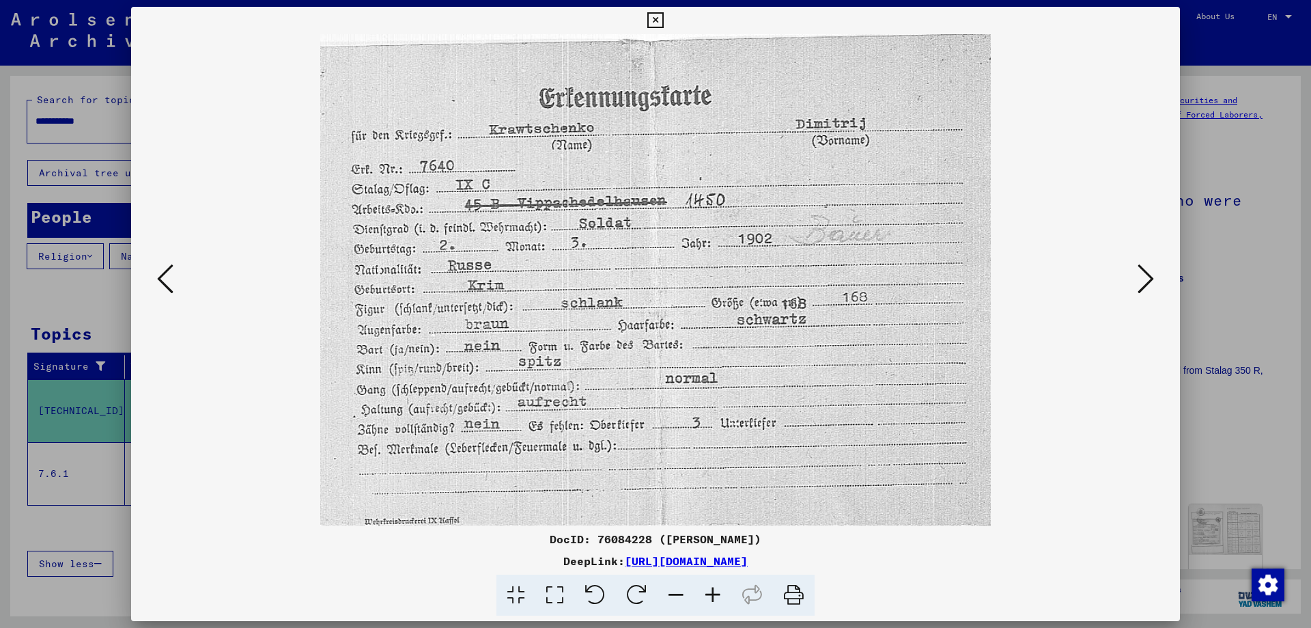
click at [1148, 285] on icon at bounding box center [1146, 278] width 16 height 33
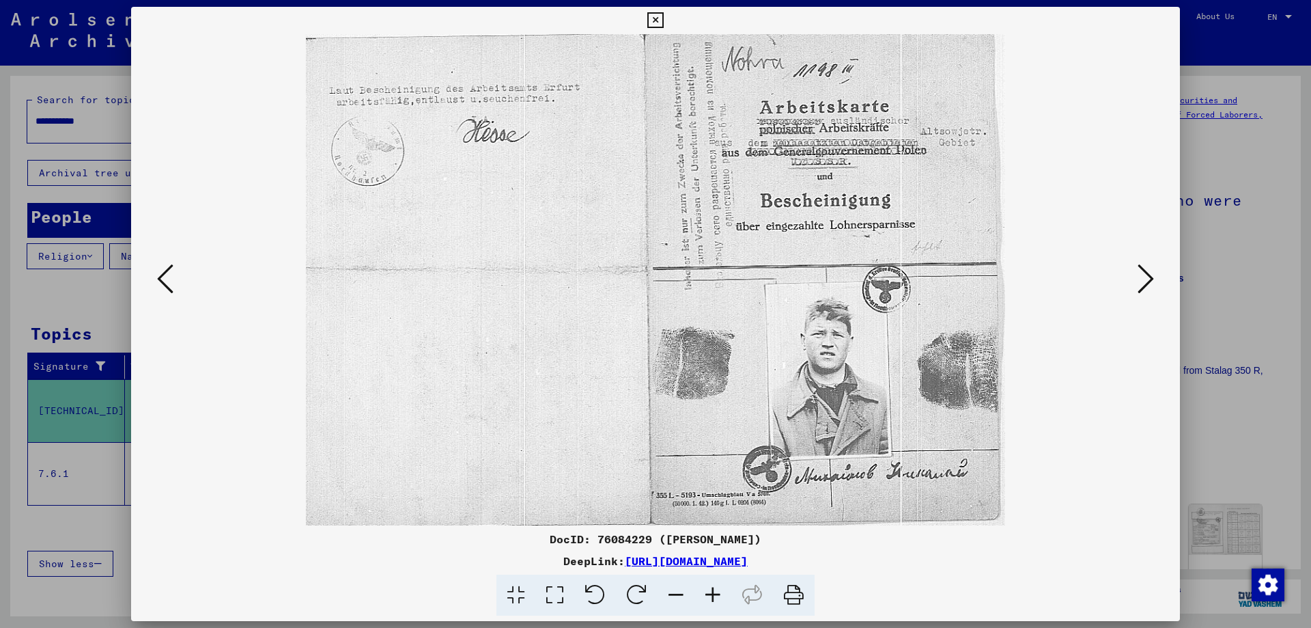
click at [1148, 285] on icon at bounding box center [1146, 278] width 16 height 33
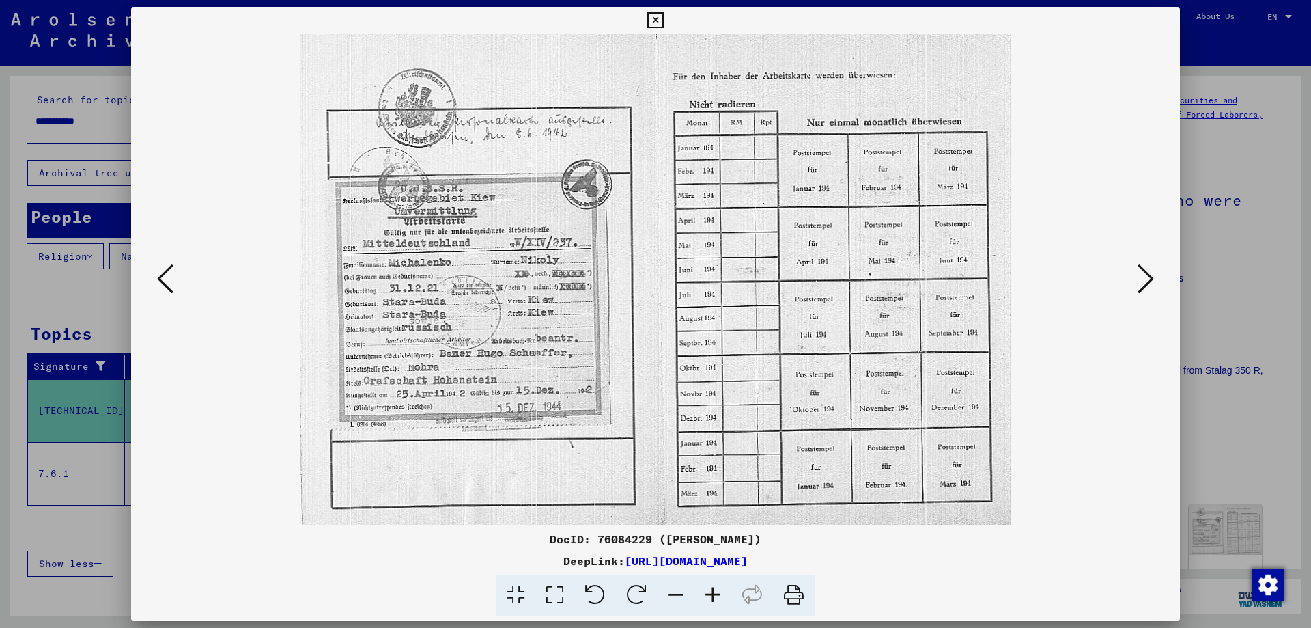
click at [1148, 285] on icon at bounding box center [1146, 278] width 16 height 33
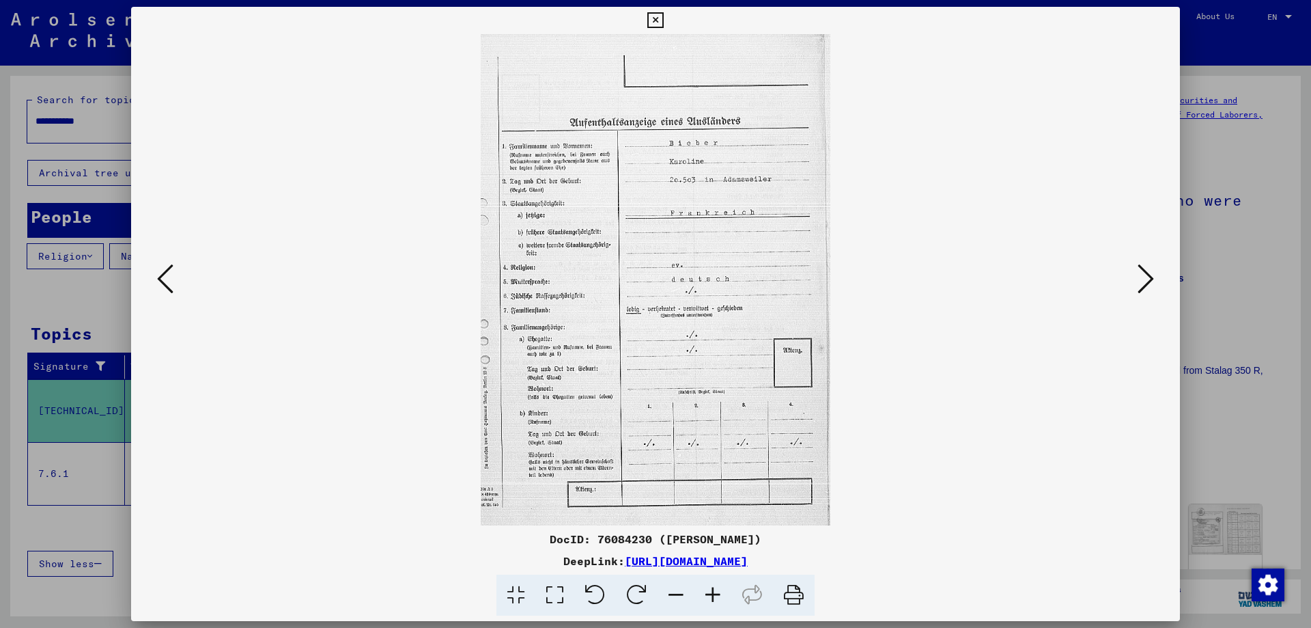
click at [1148, 285] on icon at bounding box center [1146, 278] width 16 height 33
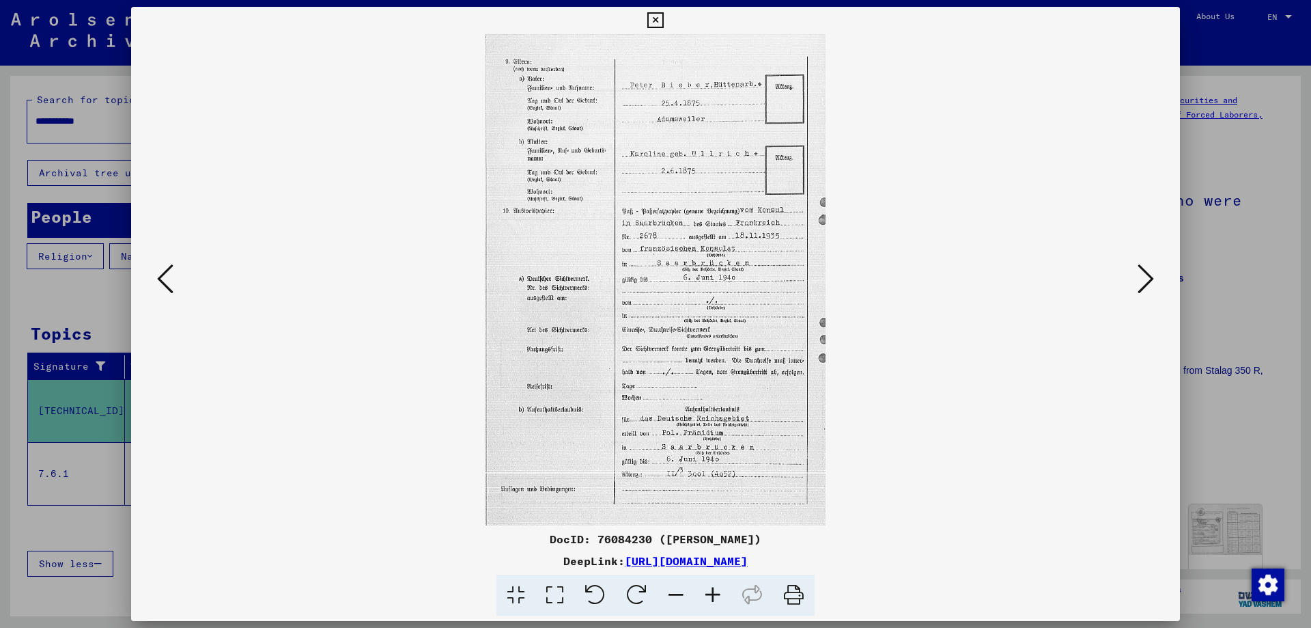
click at [1148, 285] on icon at bounding box center [1146, 278] width 16 height 33
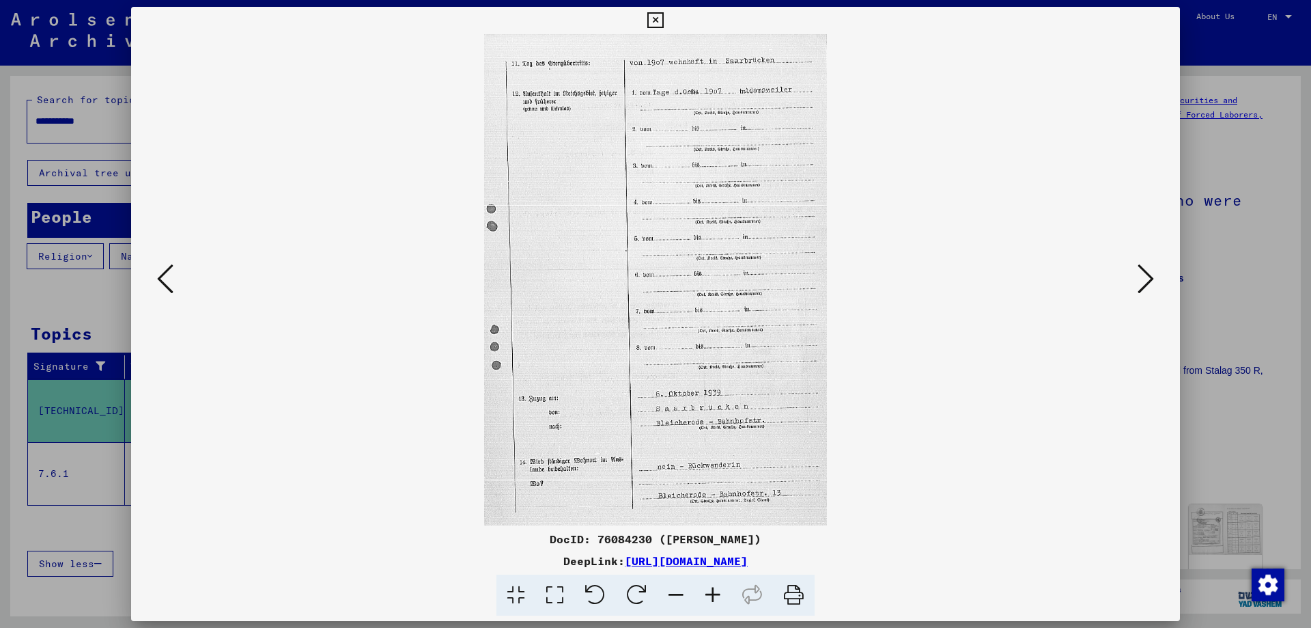
click at [1148, 285] on icon at bounding box center [1146, 278] width 16 height 33
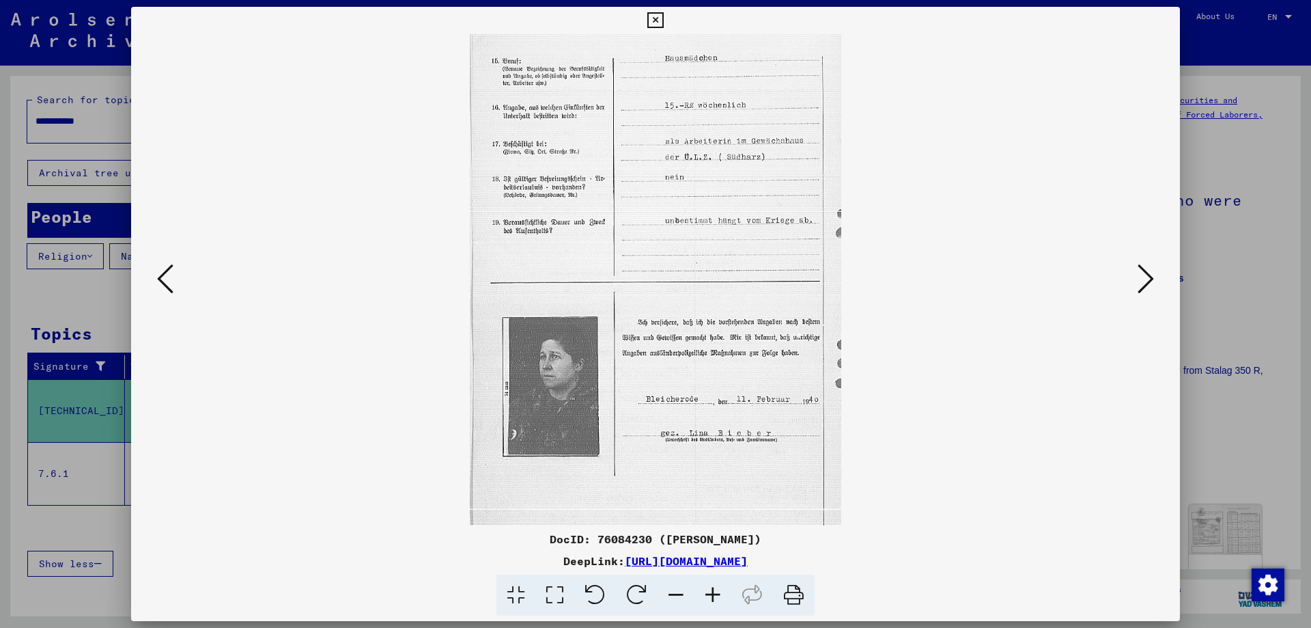
click at [1148, 285] on icon at bounding box center [1146, 278] width 16 height 33
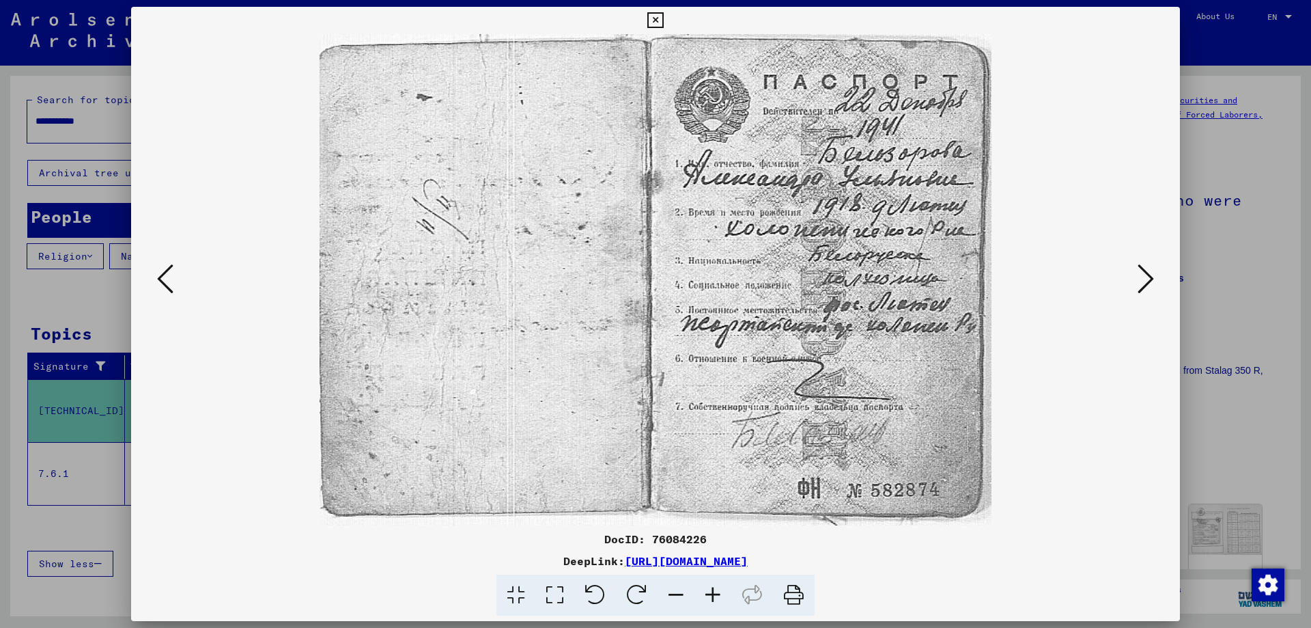
click at [1148, 285] on icon at bounding box center [1146, 278] width 16 height 33
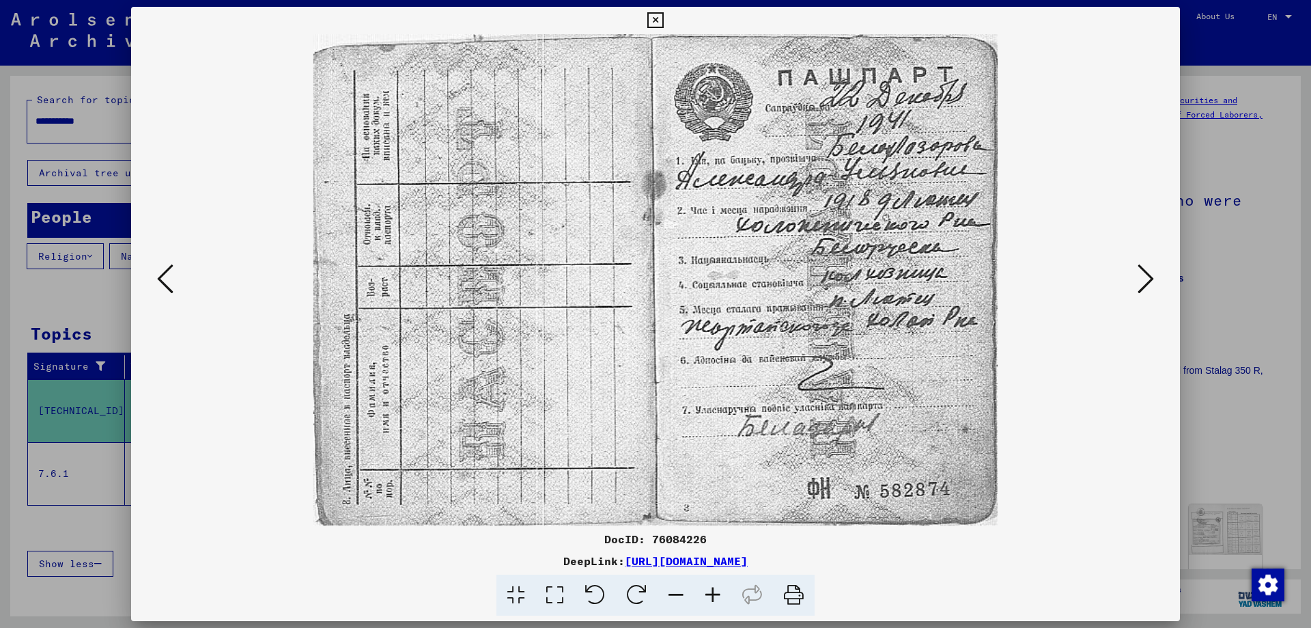
click at [1148, 285] on icon at bounding box center [1146, 278] width 16 height 33
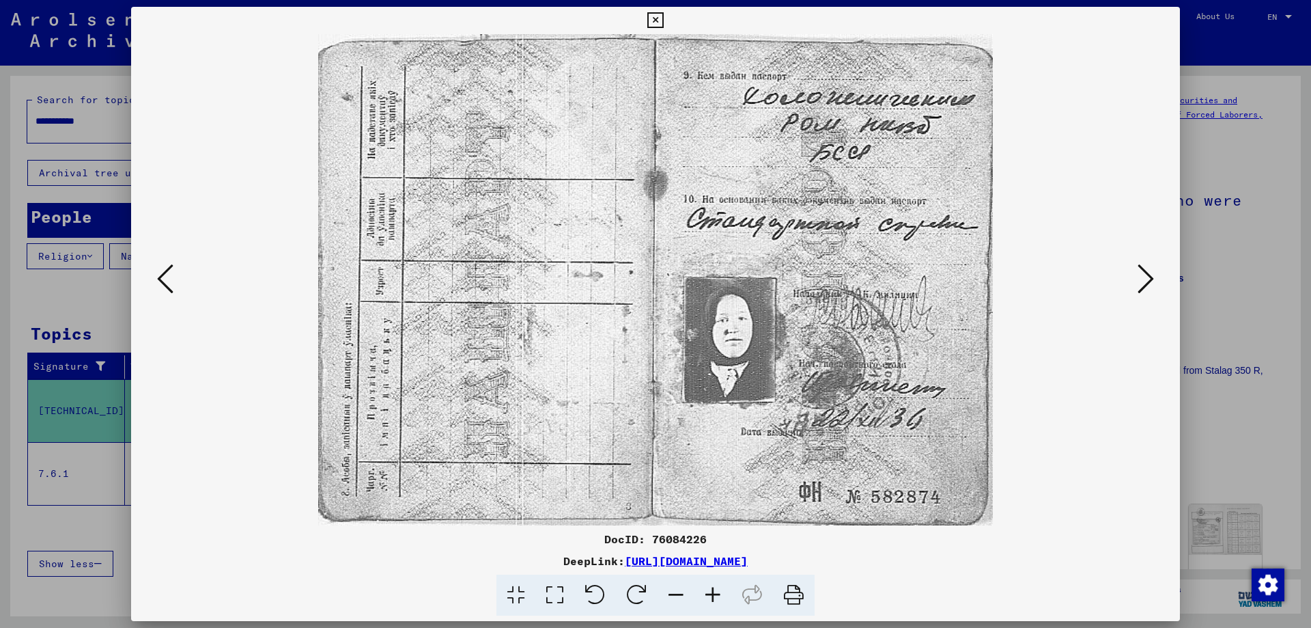
click at [1148, 285] on icon at bounding box center [1146, 278] width 16 height 33
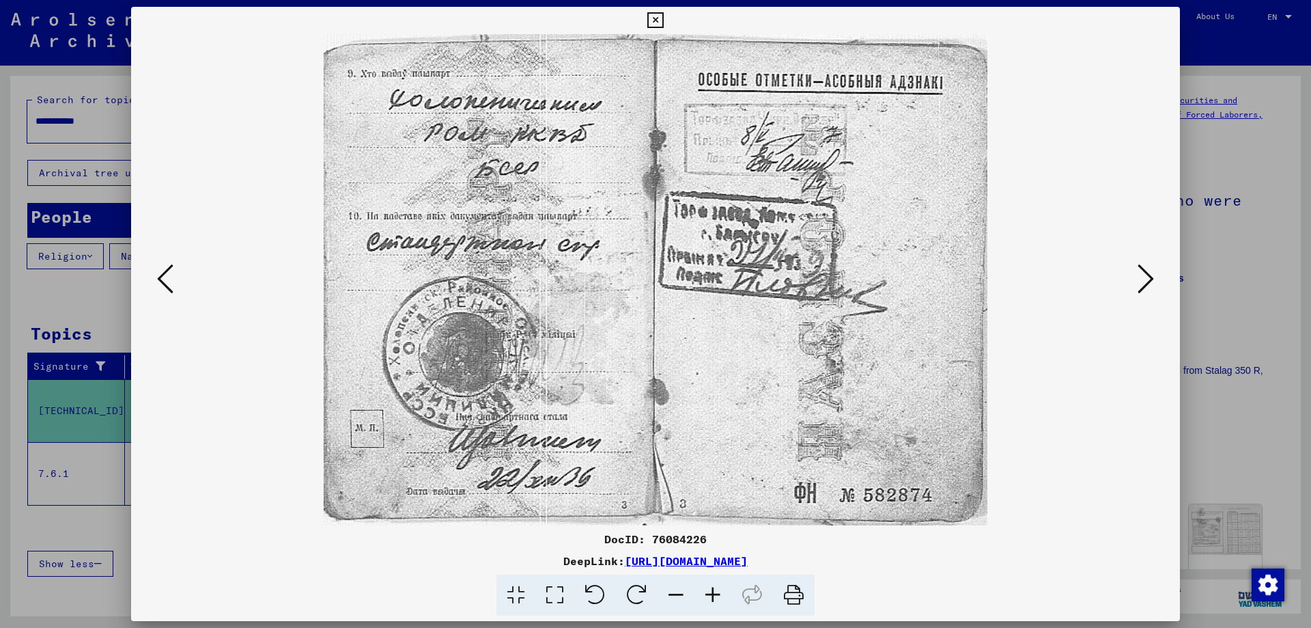
click at [1148, 285] on icon at bounding box center [1146, 278] width 16 height 33
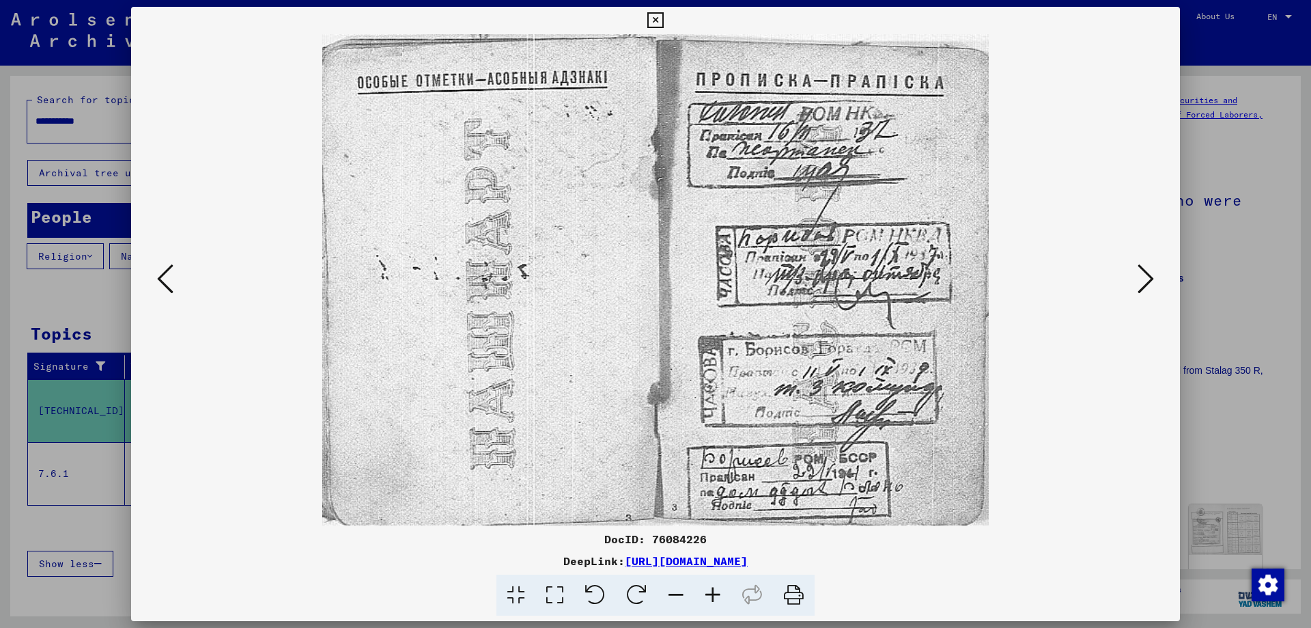
click at [1148, 285] on icon at bounding box center [1146, 278] width 16 height 33
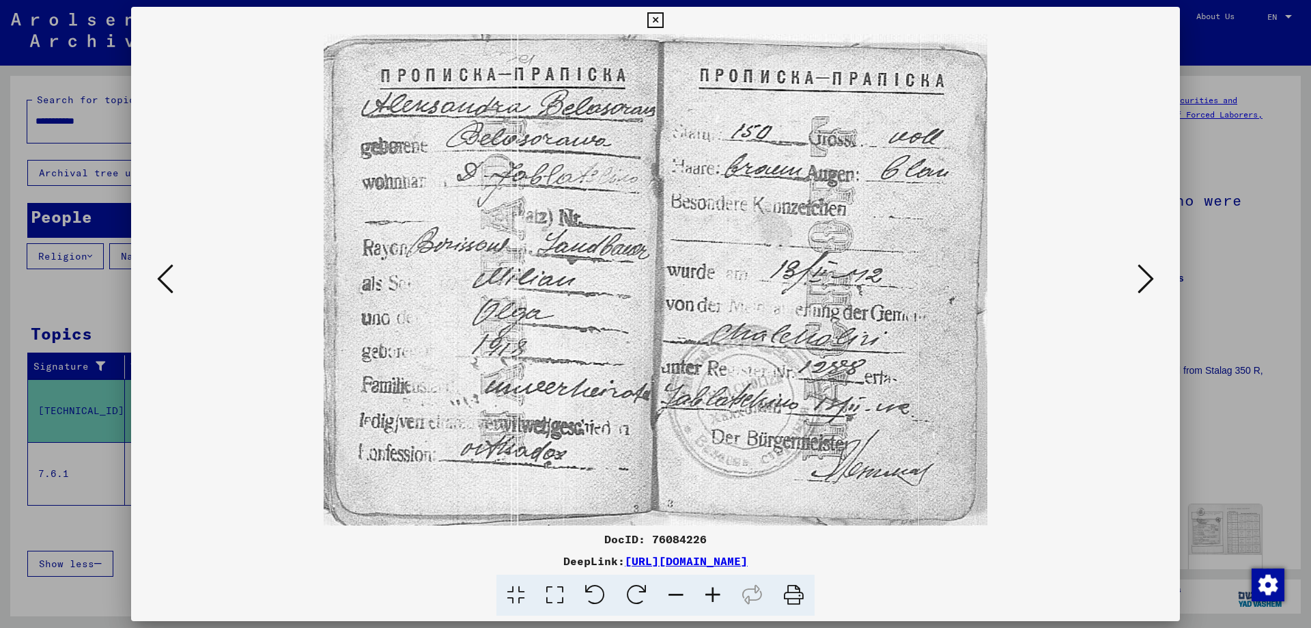
click at [1148, 285] on icon at bounding box center [1146, 278] width 16 height 33
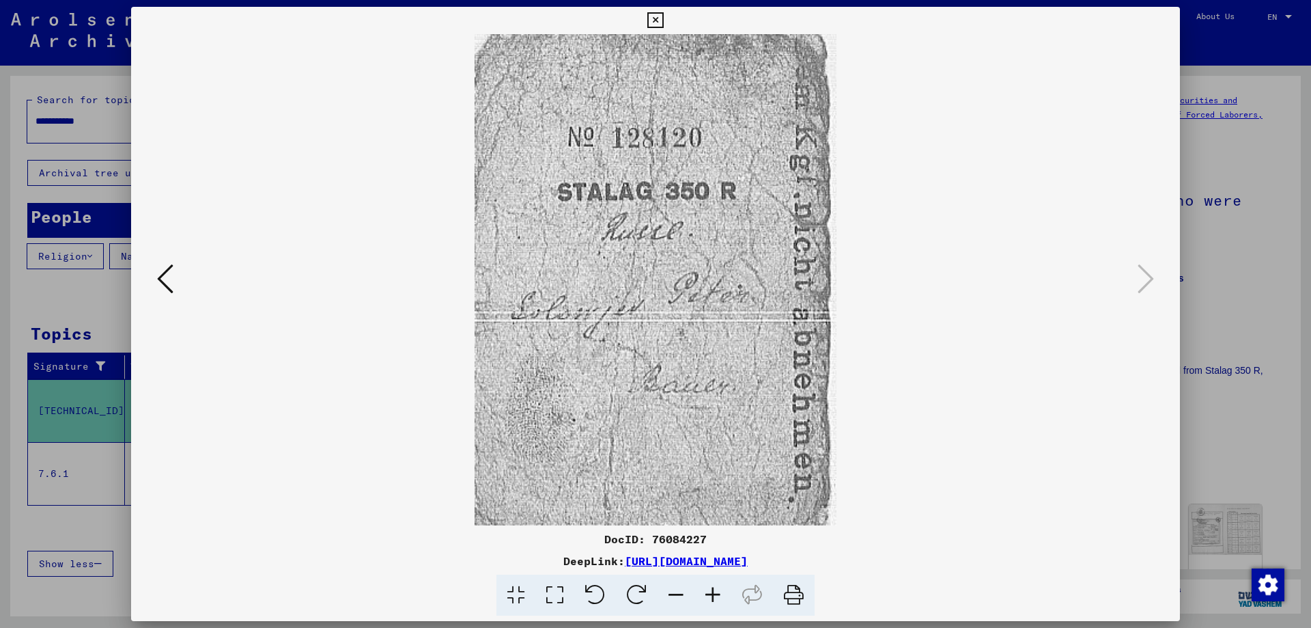
click at [654, 18] on icon at bounding box center [655, 20] width 16 height 16
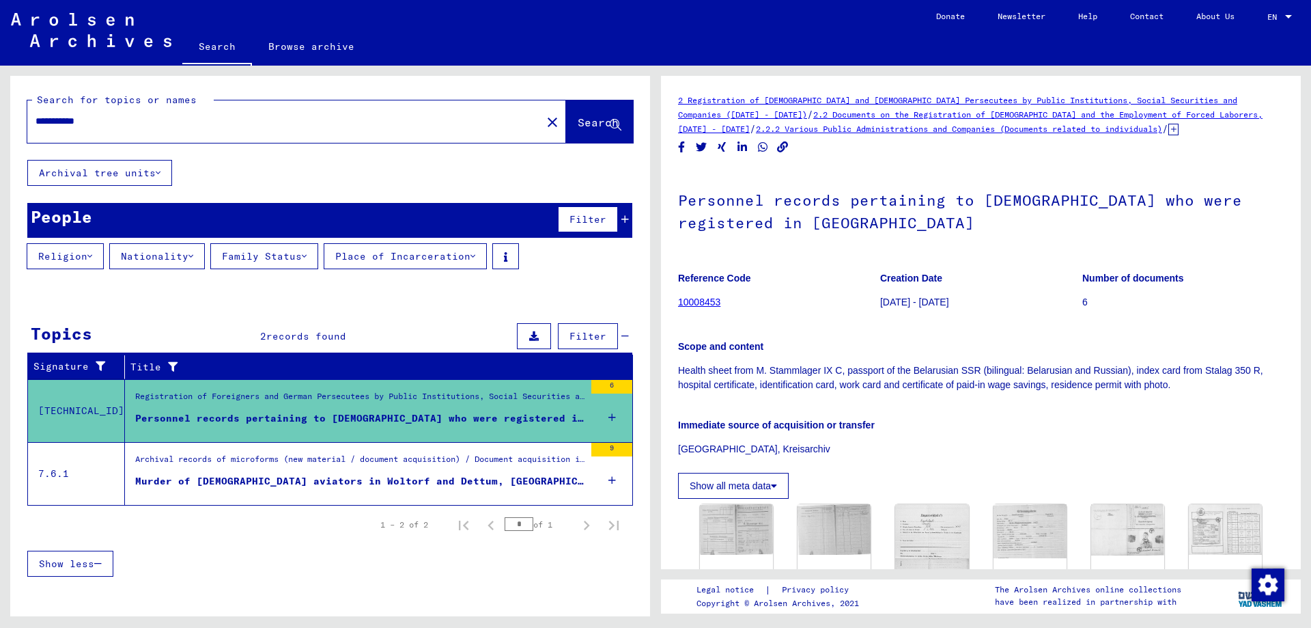
click at [335, 477] on div "Murder of [DEMOGRAPHIC_DATA] aviators in Woltorf and Dettum, [GEOGRAPHIC_DATA];…" at bounding box center [359, 481] width 449 height 14
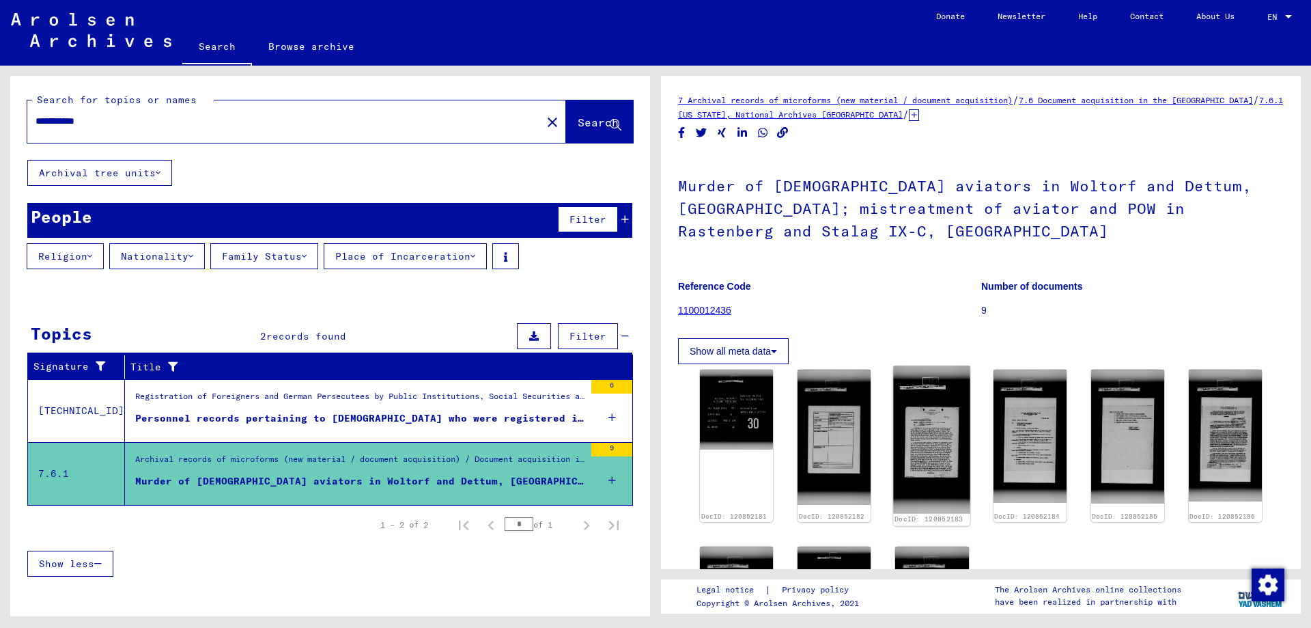
click at [932, 445] on img at bounding box center [932, 440] width 77 height 148
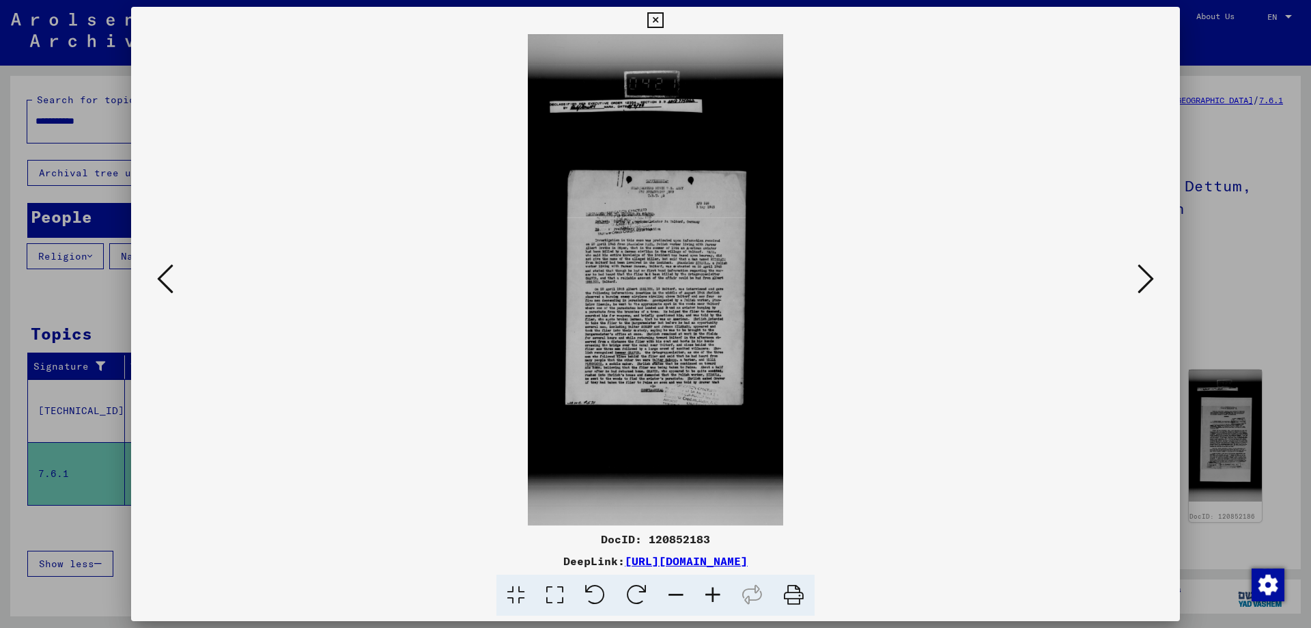
click at [715, 591] on icon at bounding box center [713, 595] width 37 height 42
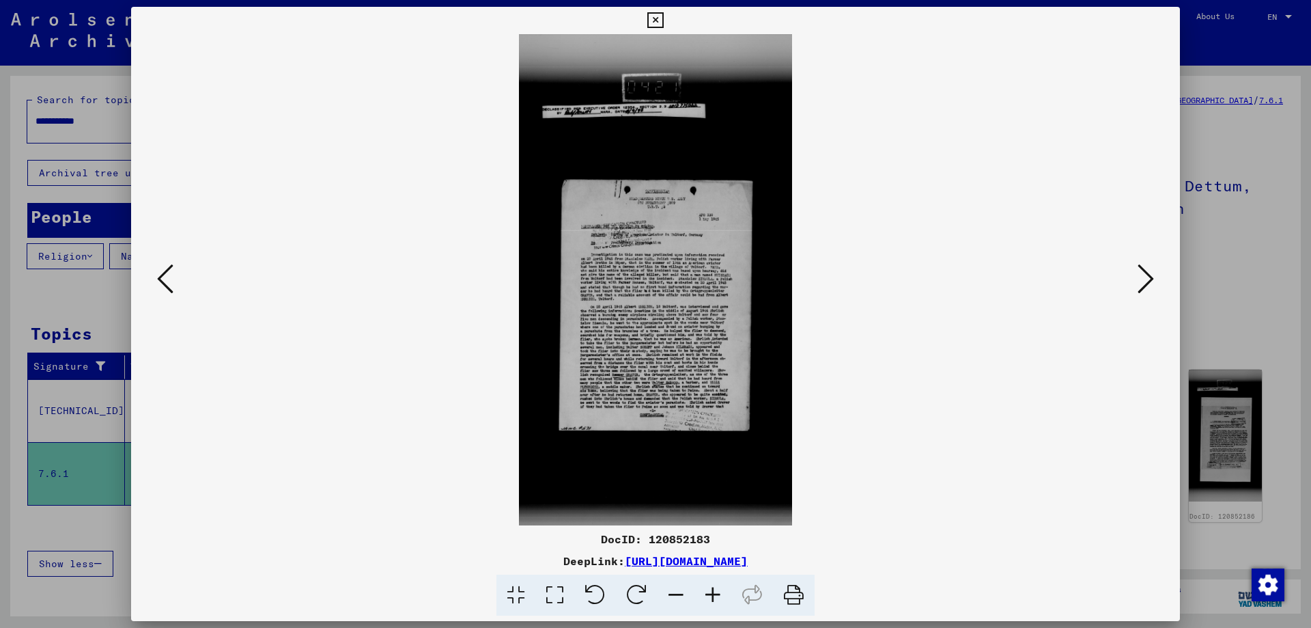
click at [715, 591] on icon at bounding box center [713, 595] width 37 height 42
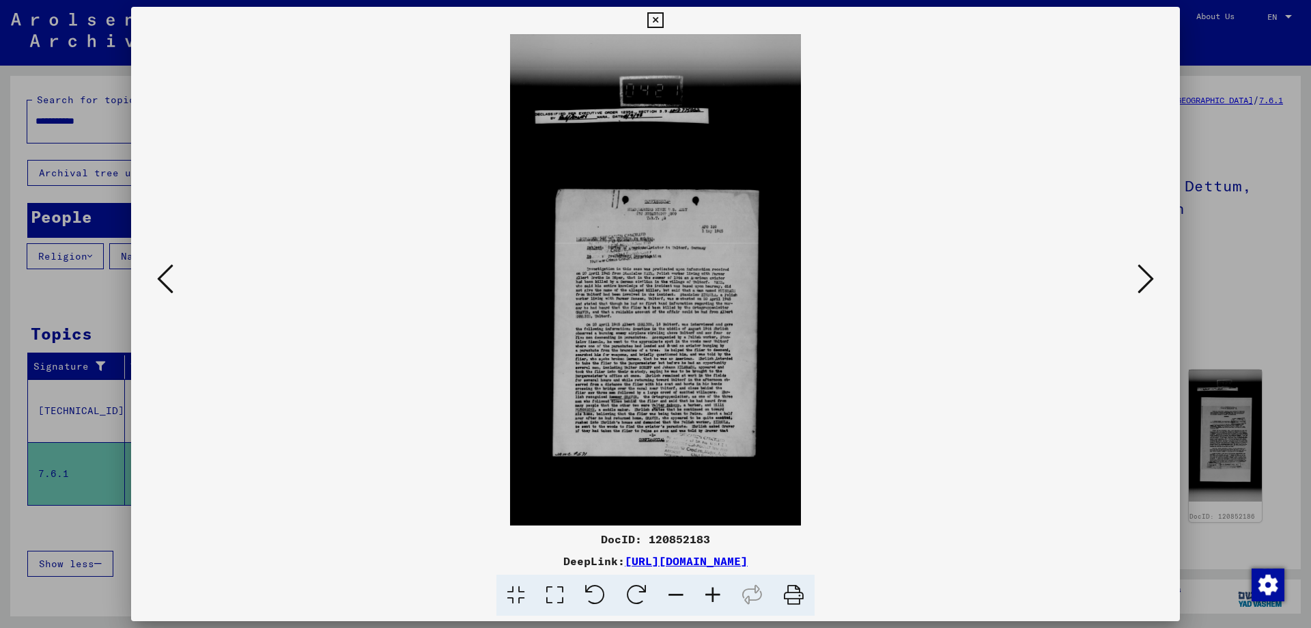
click at [715, 591] on icon at bounding box center [713, 595] width 37 height 42
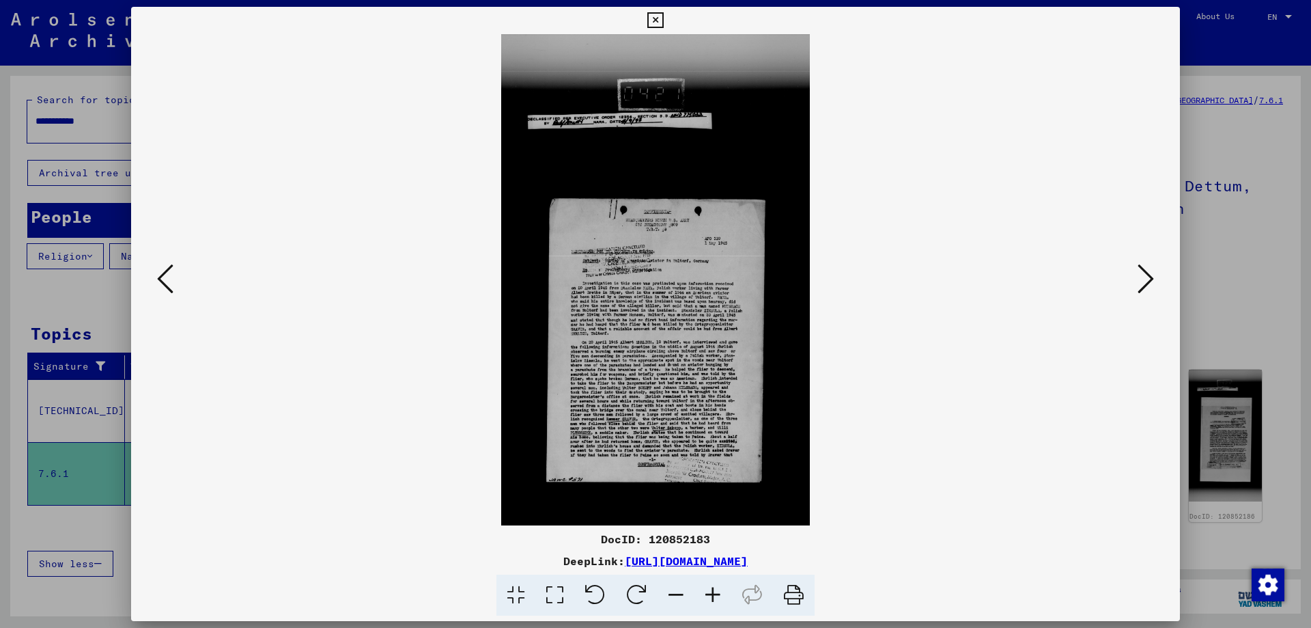
click at [714, 590] on icon at bounding box center [713, 595] width 37 height 42
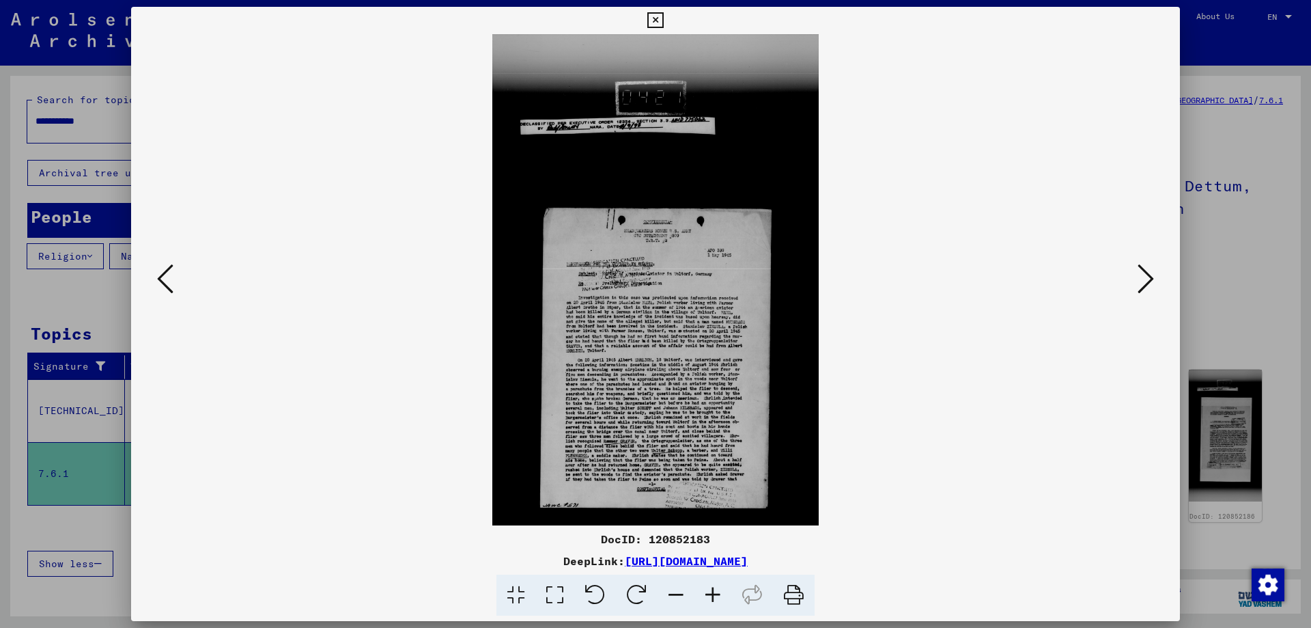
click at [714, 590] on icon at bounding box center [713, 595] width 37 height 42
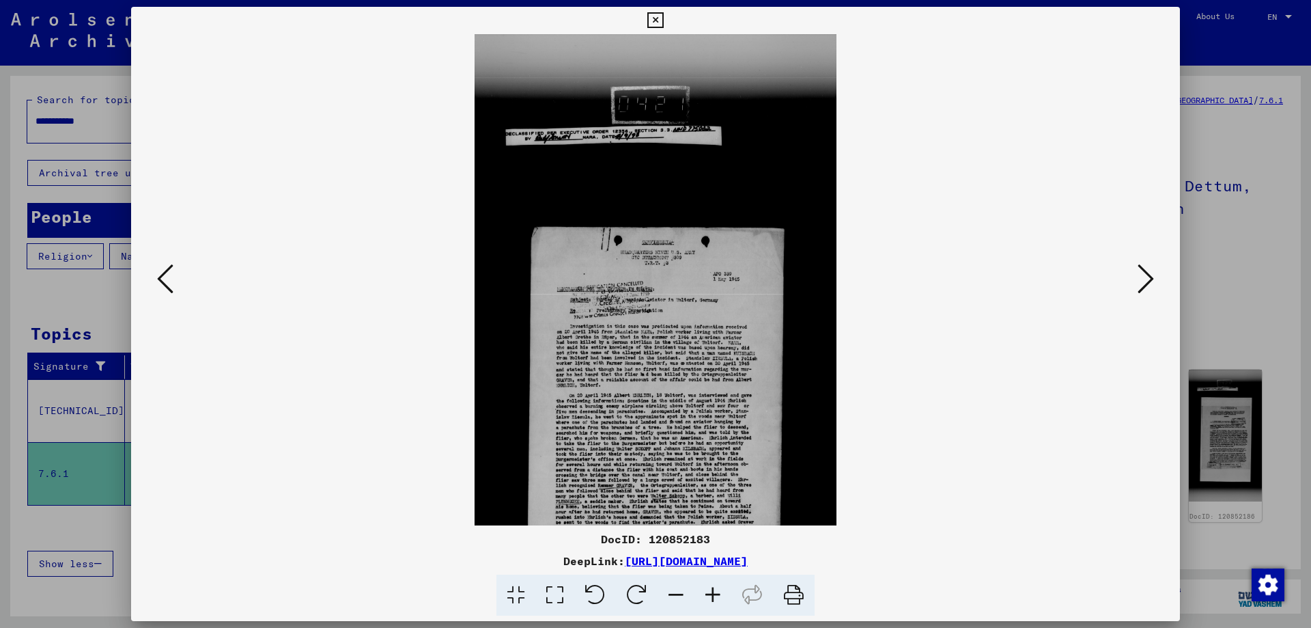
click at [714, 590] on icon at bounding box center [713, 595] width 37 height 42
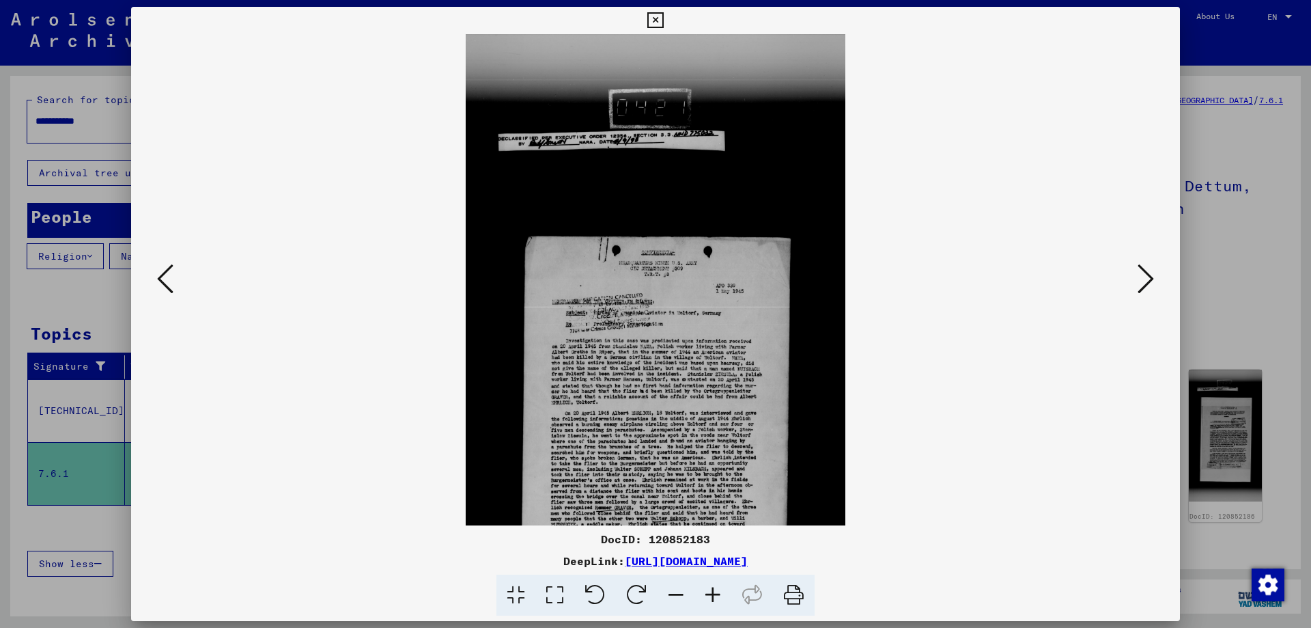
click at [714, 591] on icon at bounding box center [713, 595] width 37 height 42
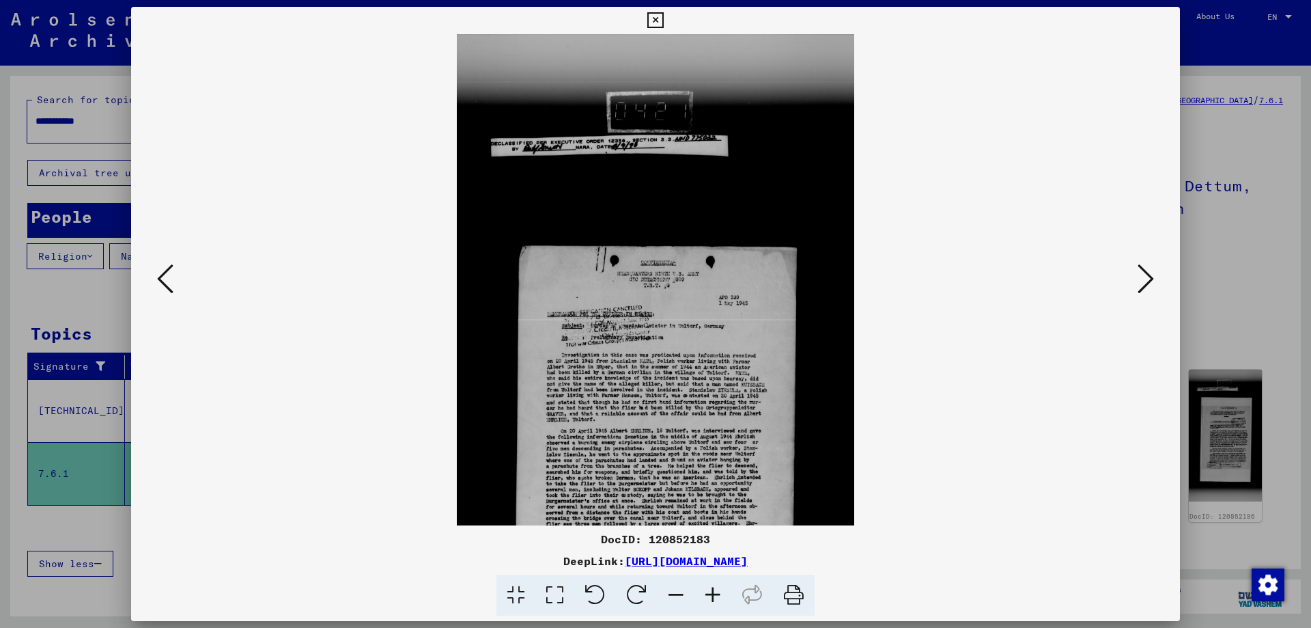
click at [714, 590] on icon at bounding box center [713, 595] width 37 height 42
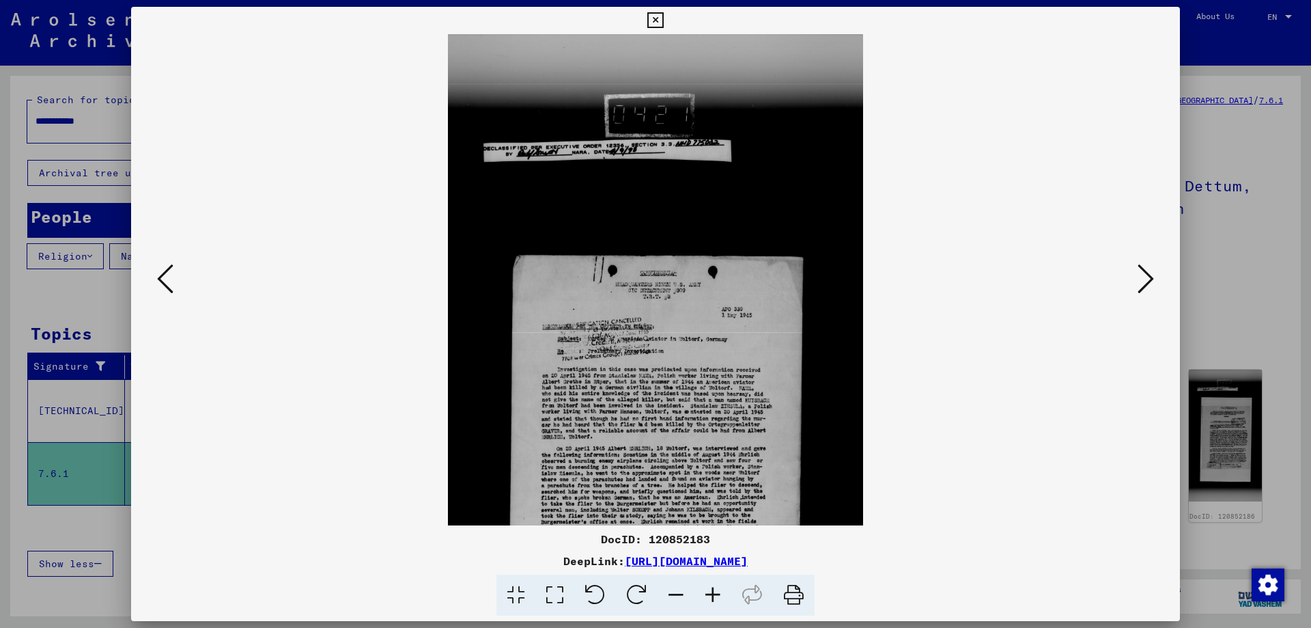
click at [714, 590] on icon at bounding box center [713, 595] width 37 height 42
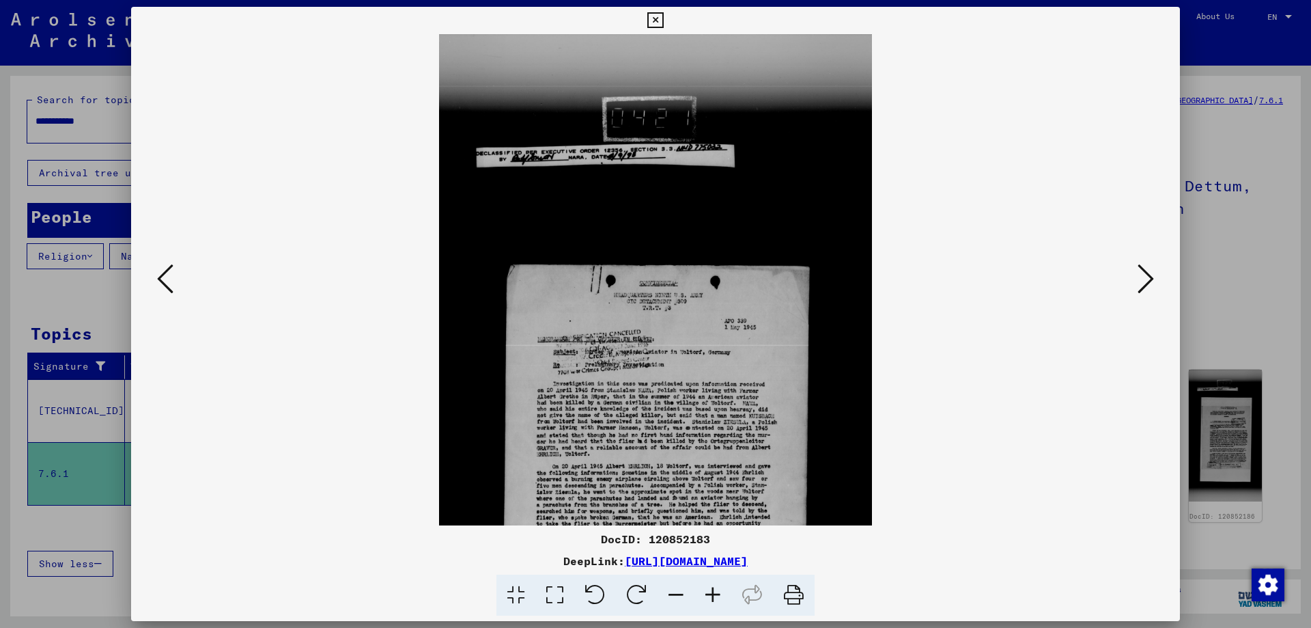
click at [714, 590] on icon at bounding box center [713, 595] width 37 height 42
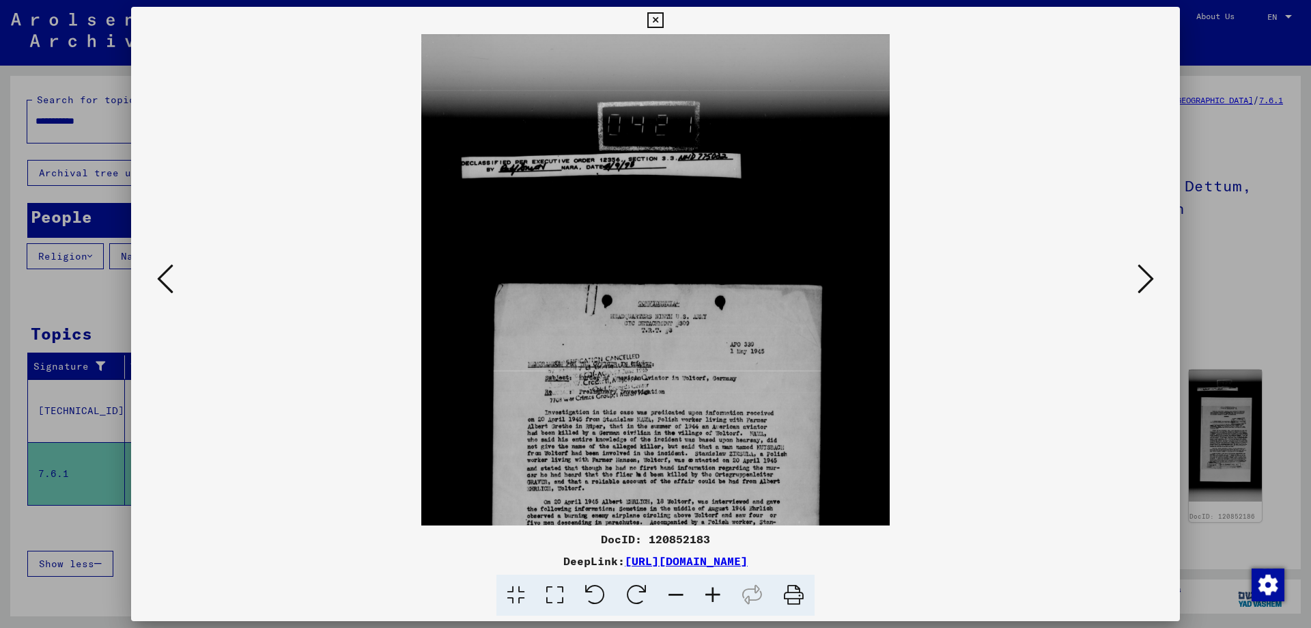
click at [714, 590] on icon at bounding box center [713, 595] width 37 height 42
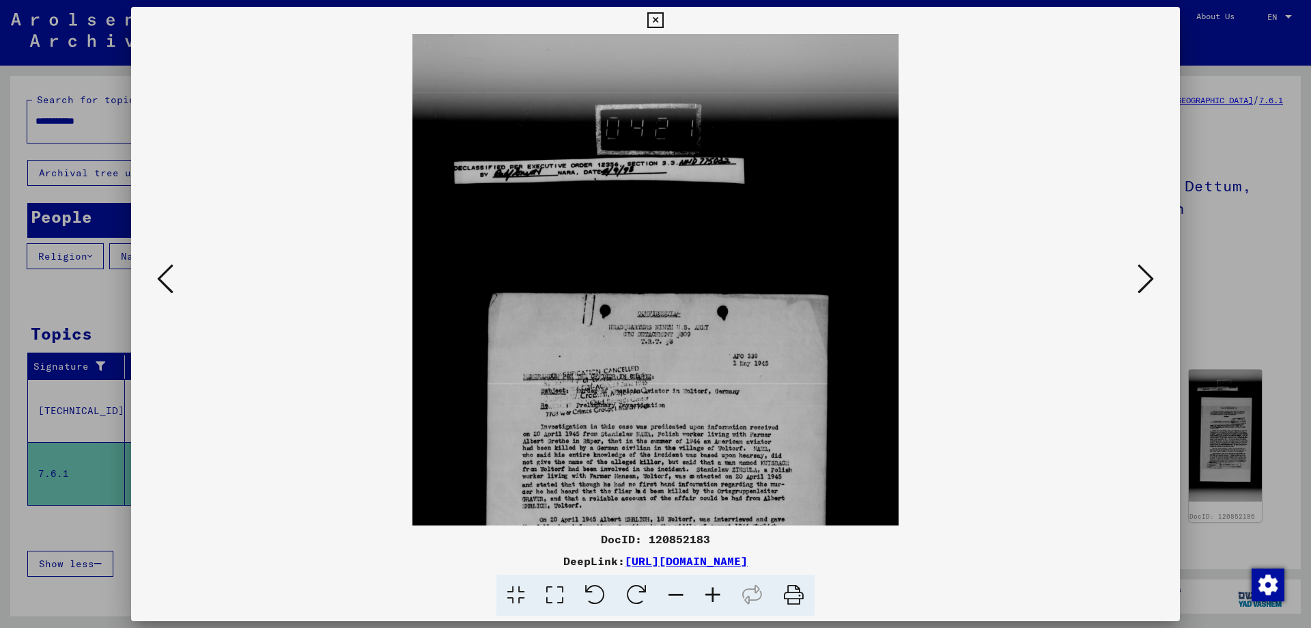
click at [714, 590] on icon at bounding box center [713, 595] width 37 height 42
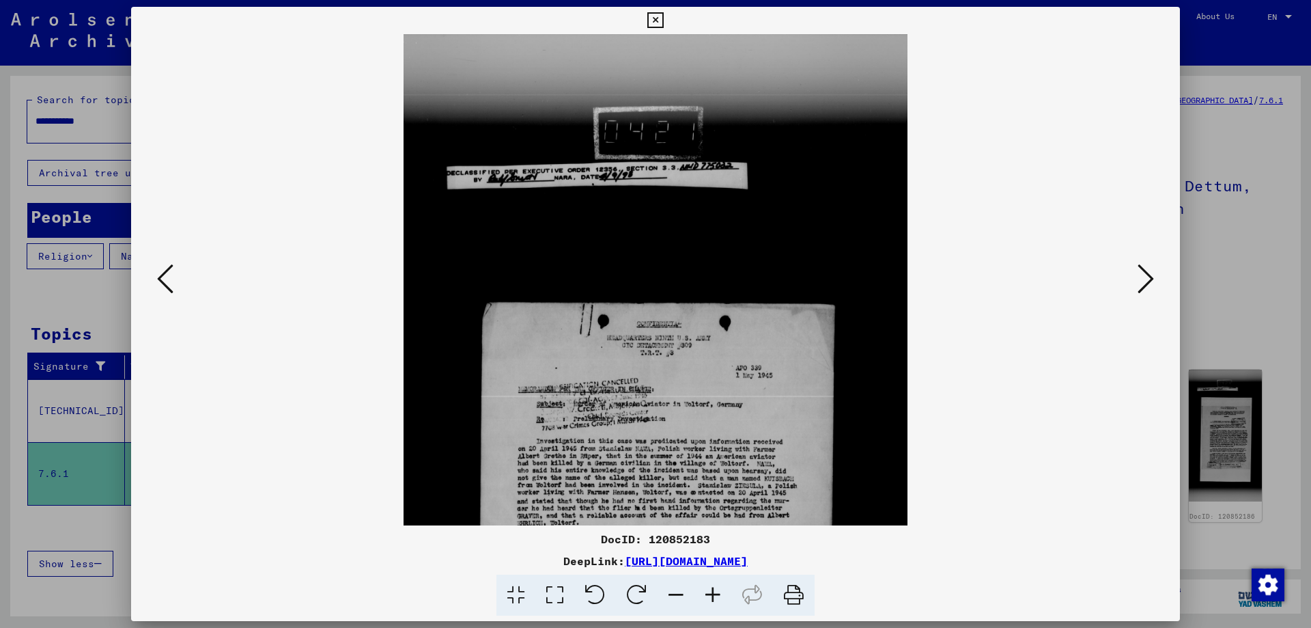
click at [714, 590] on icon at bounding box center [713, 595] width 37 height 42
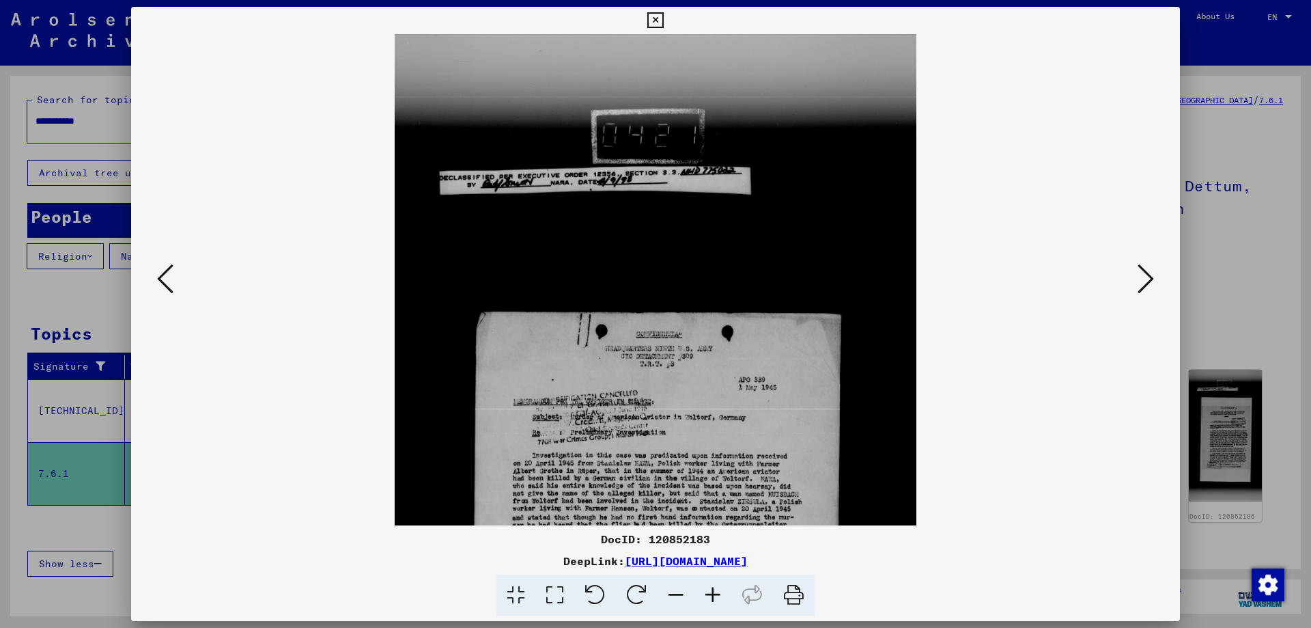
click at [714, 590] on icon at bounding box center [713, 595] width 37 height 42
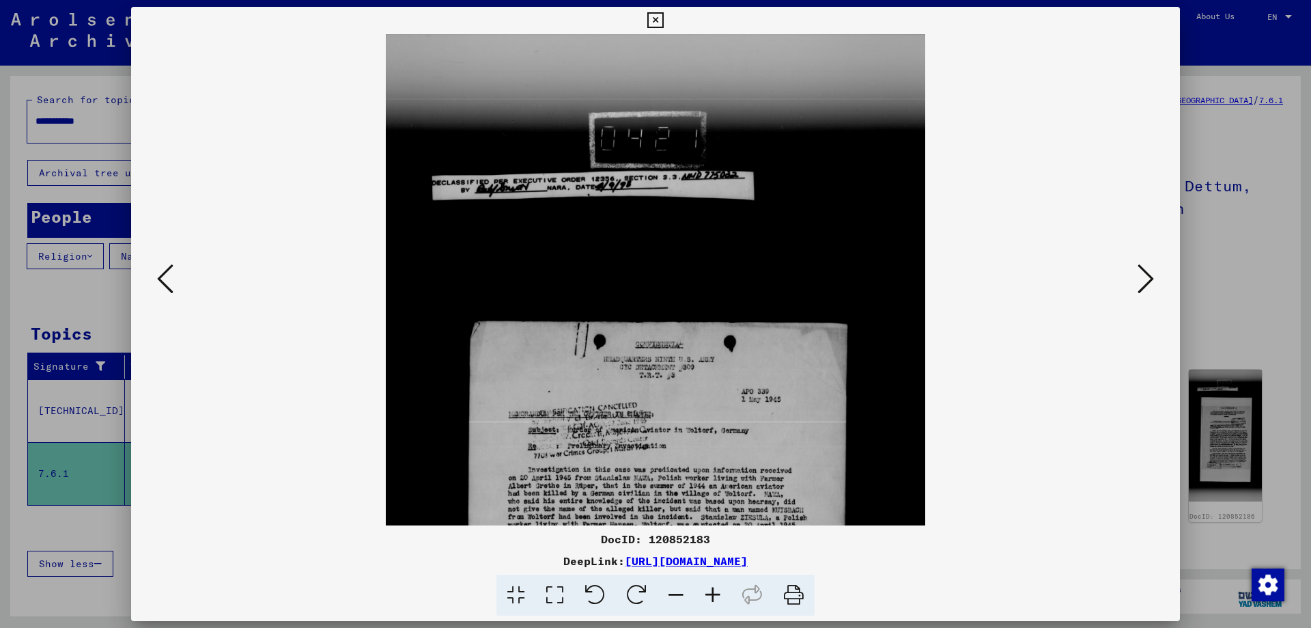
click at [714, 590] on icon at bounding box center [713, 595] width 37 height 42
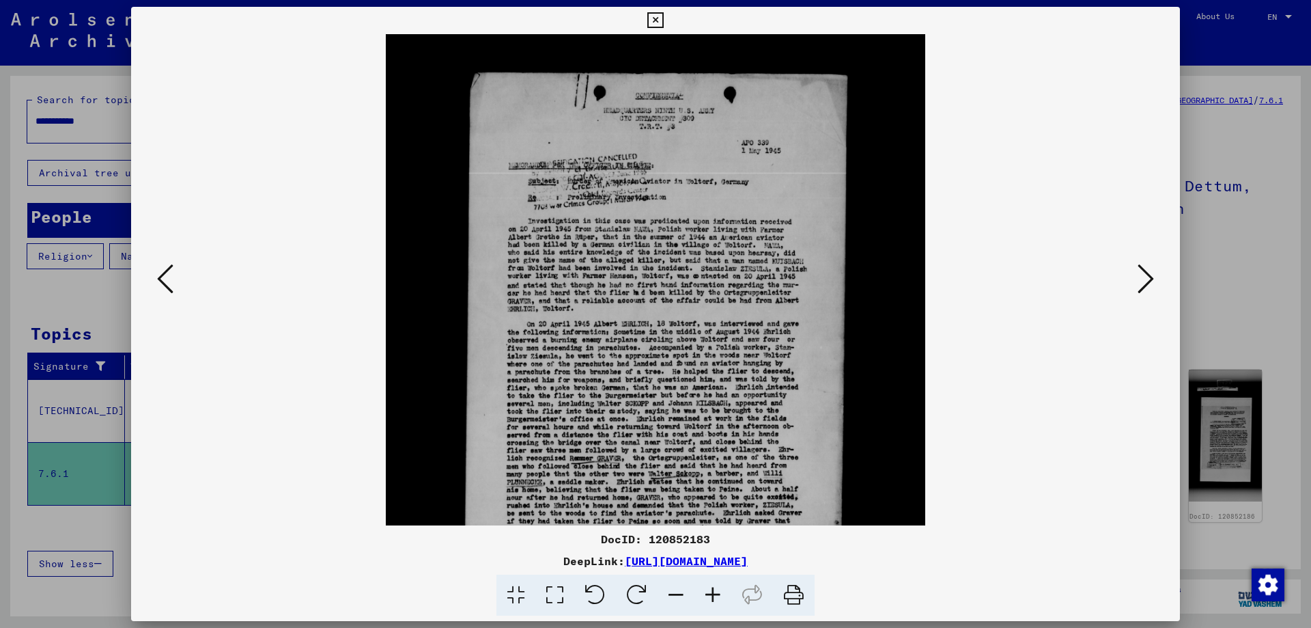
scroll to position [312, 0]
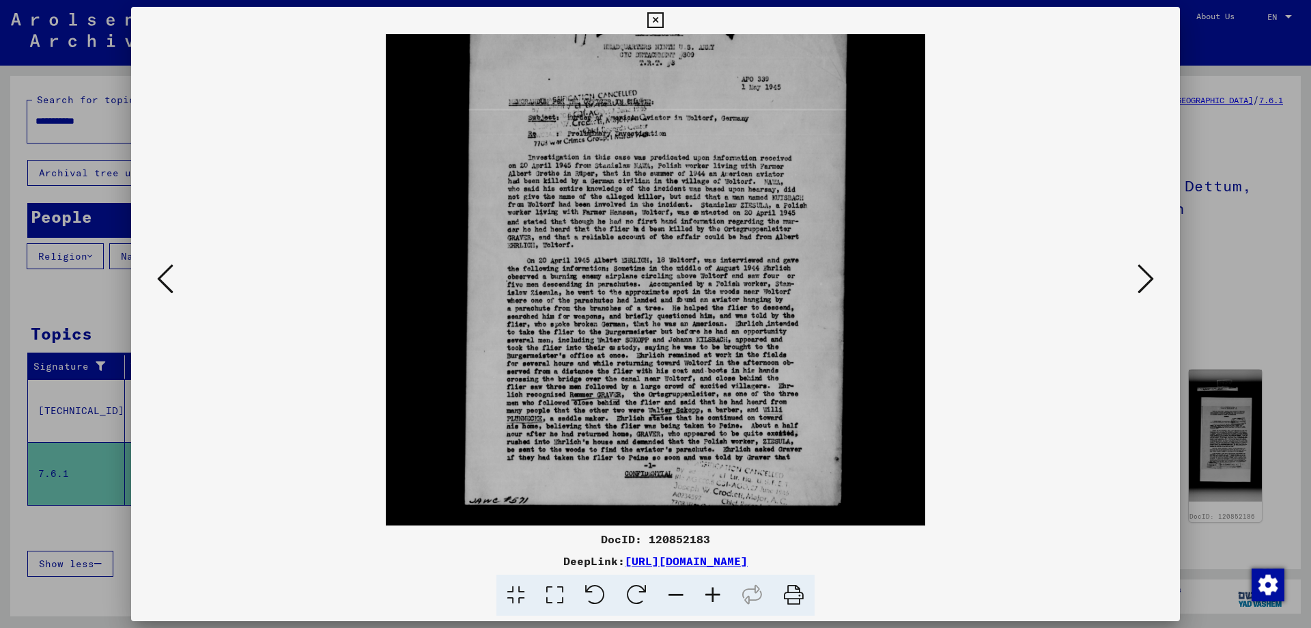
drag, startPoint x: 676, startPoint y: 485, endPoint x: 727, endPoint y: 173, distance: 316.3
click at [727, 173] on img at bounding box center [656, 240] width 540 height 1037
click at [658, 22] on icon at bounding box center [655, 20] width 16 height 16
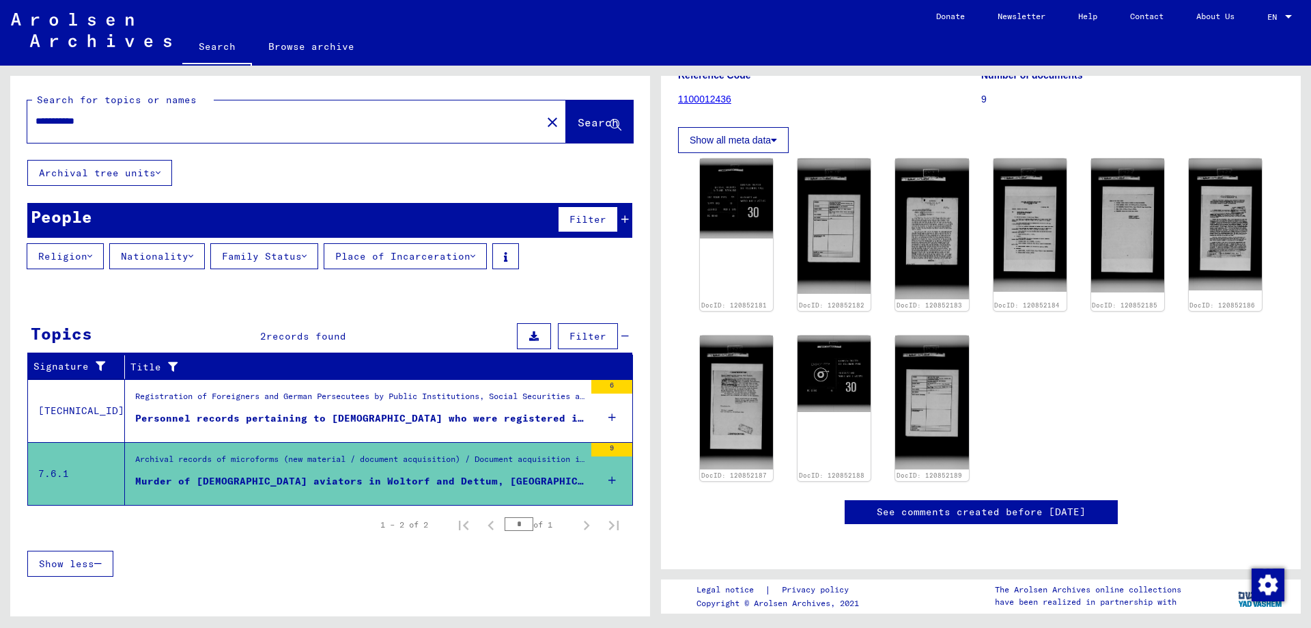
scroll to position [639, 0]
click at [133, 120] on input "**********" at bounding box center [285, 121] width 498 height 14
type input "*"
type input "**********"
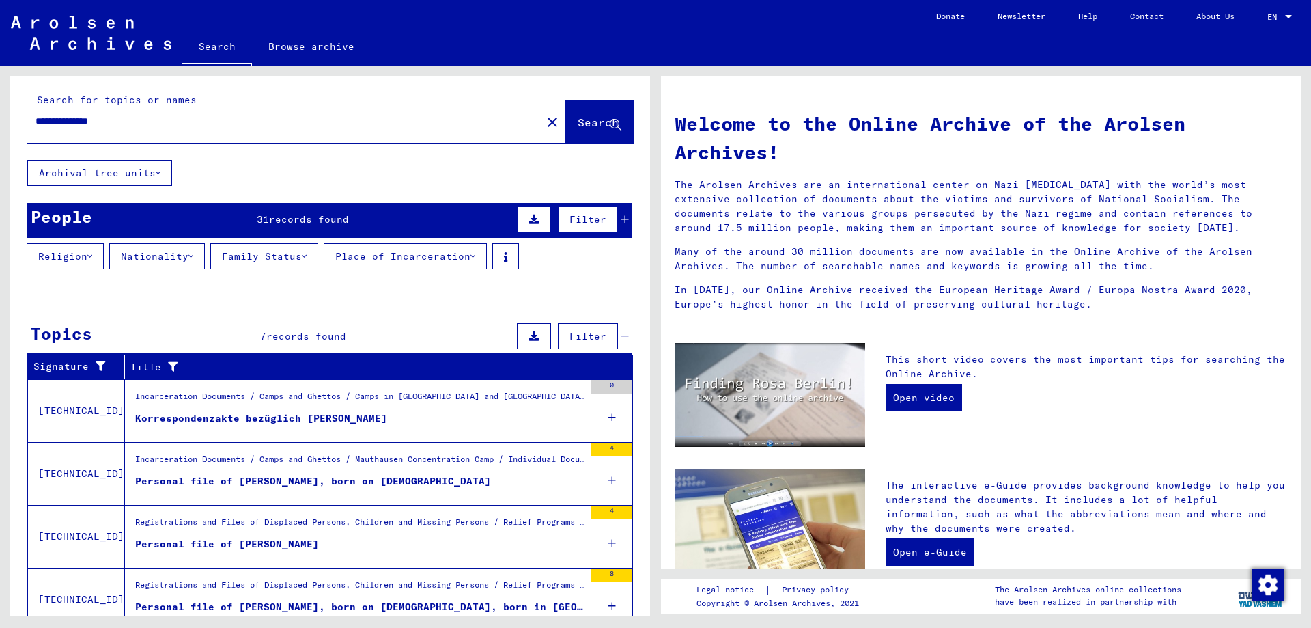
click at [348, 479] on div "Personal file of [PERSON_NAME], born on [DEMOGRAPHIC_DATA]" at bounding box center [313, 481] width 356 height 14
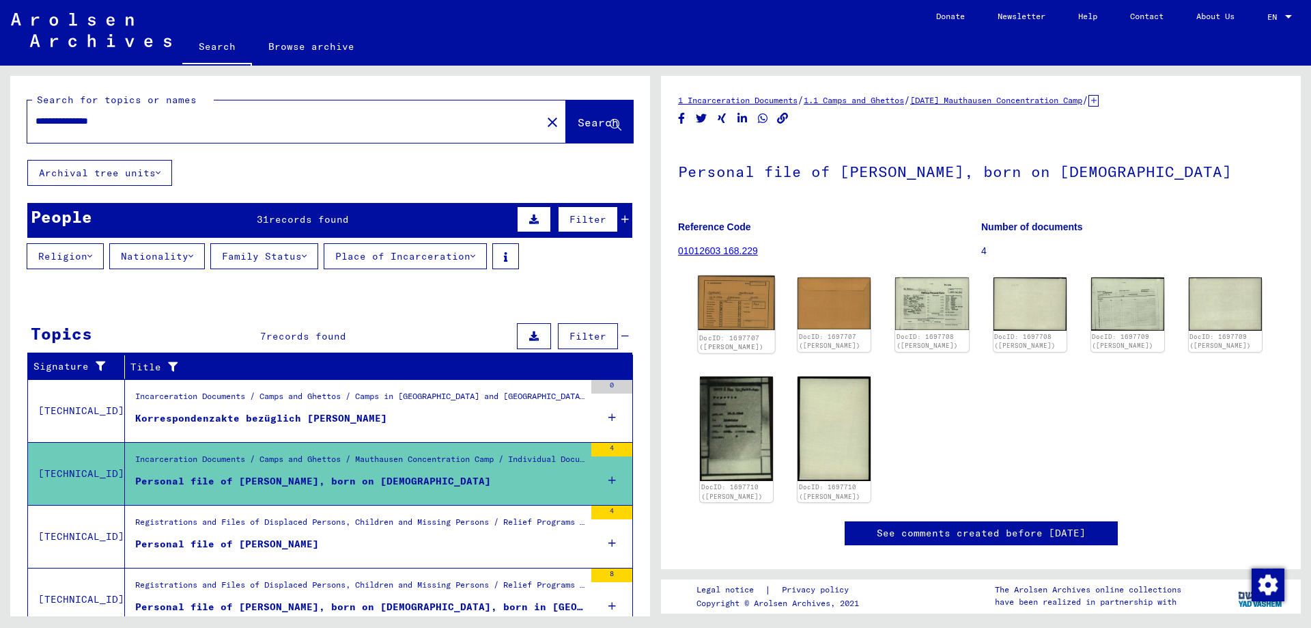
click at [733, 298] on img at bounding box center [736, 303] width 77 height 55
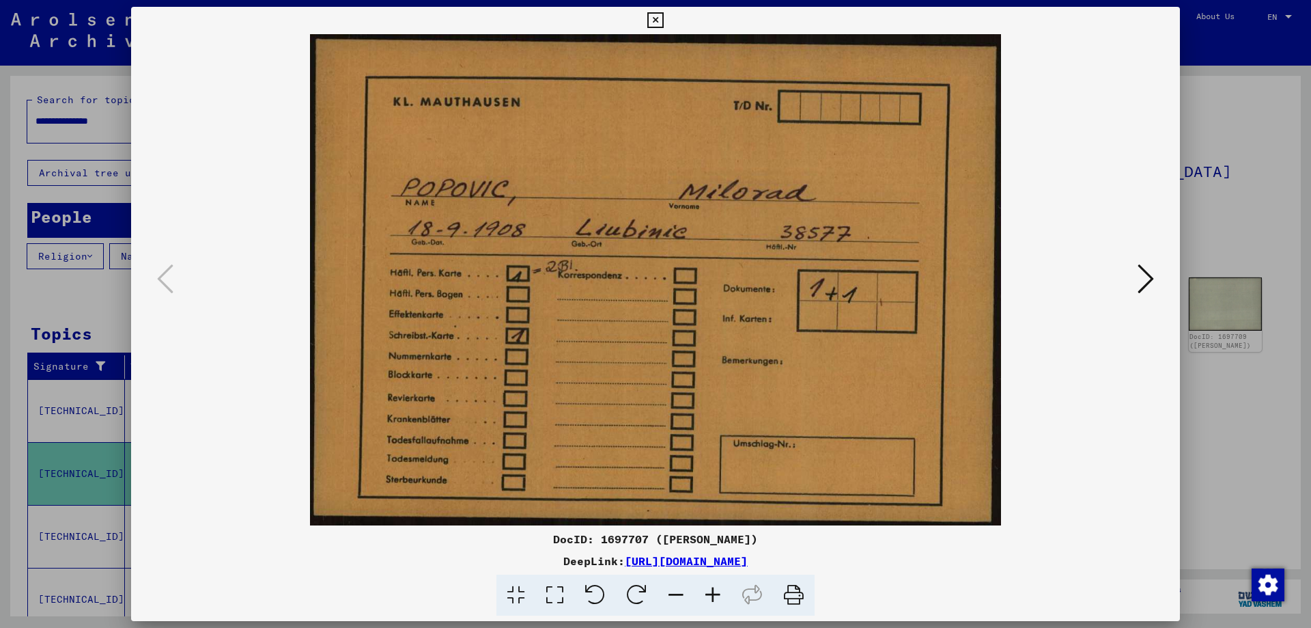
click at [1147, 275] on icon at bounding box center [1146, 278] width 16 height 33
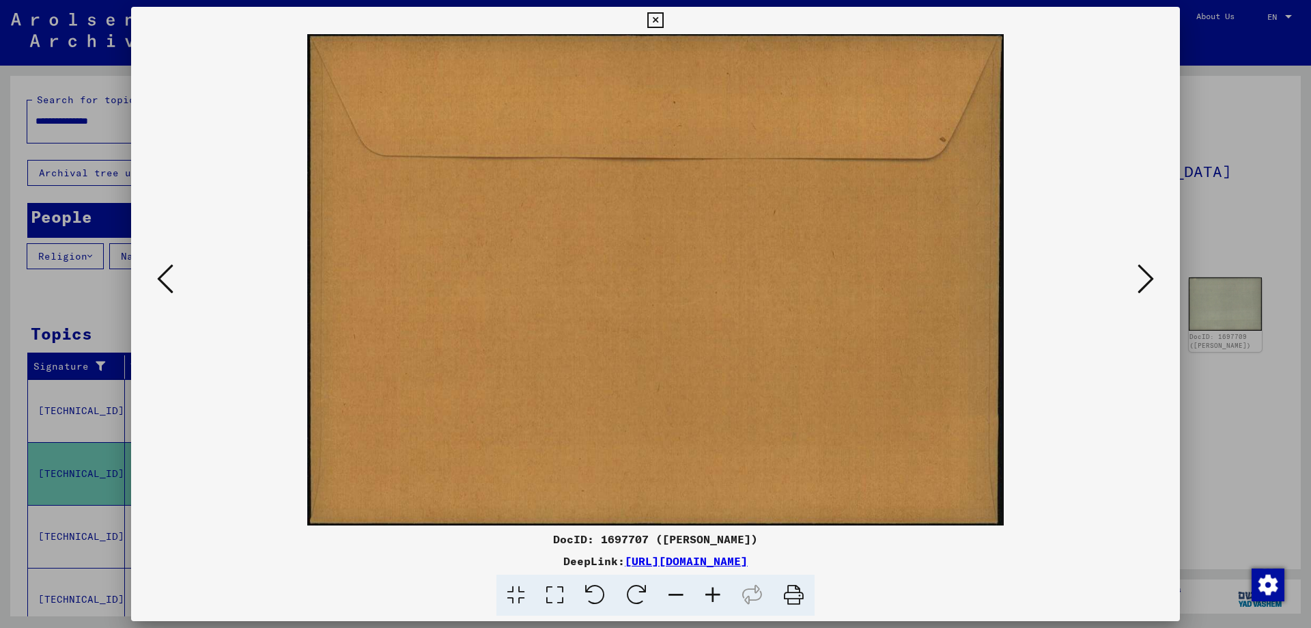
click at [1147, 275] on icon at bounding box center [1146, 278] width 16 height 33
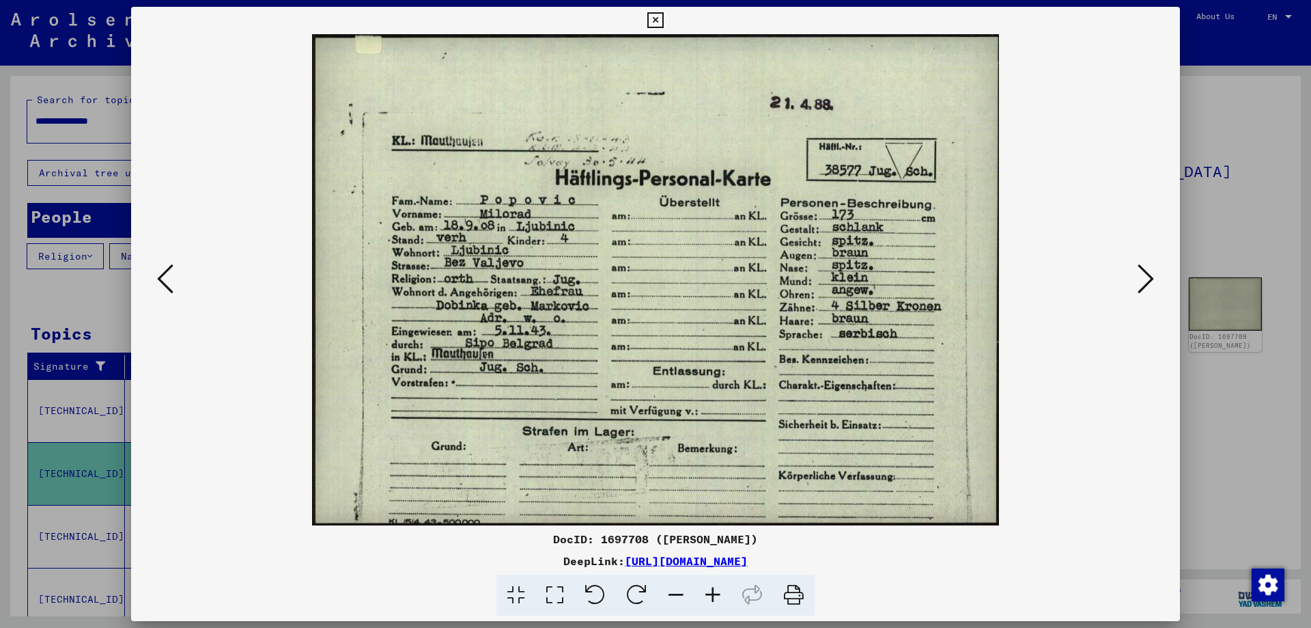
click at [1147, 275] on icon at bounding box center [1146, 278] width 16 height 33
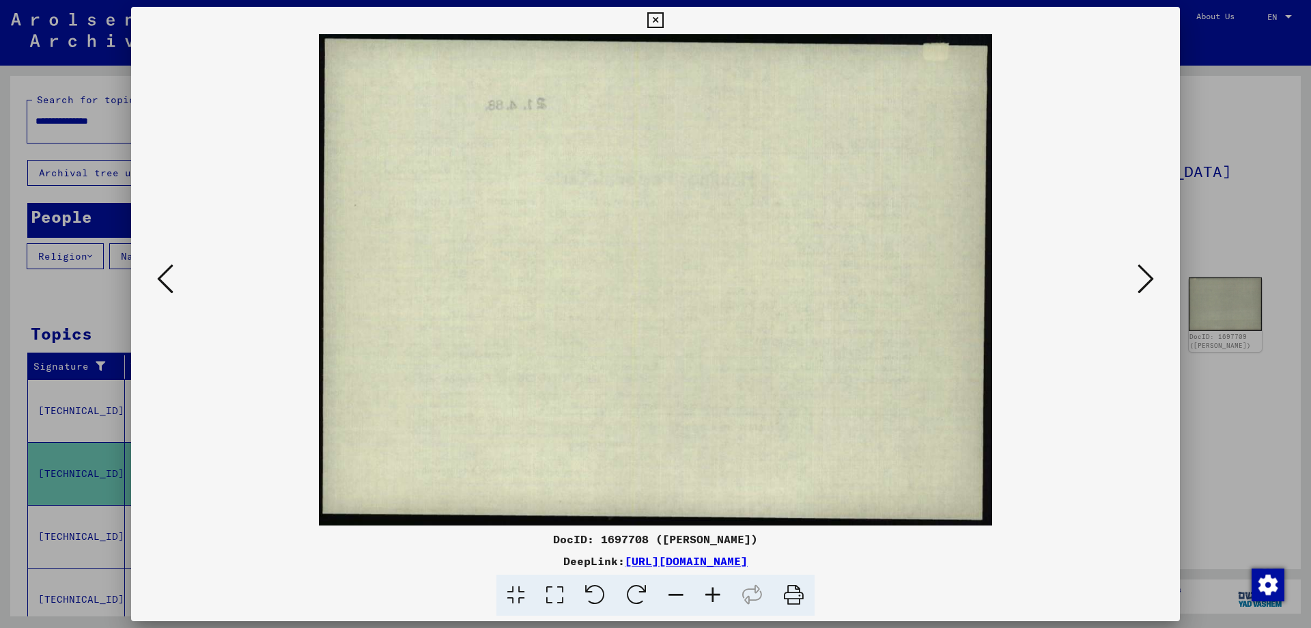
click at [1147, 275] on icon at bounding box center [1146, 278] width 16 height 33
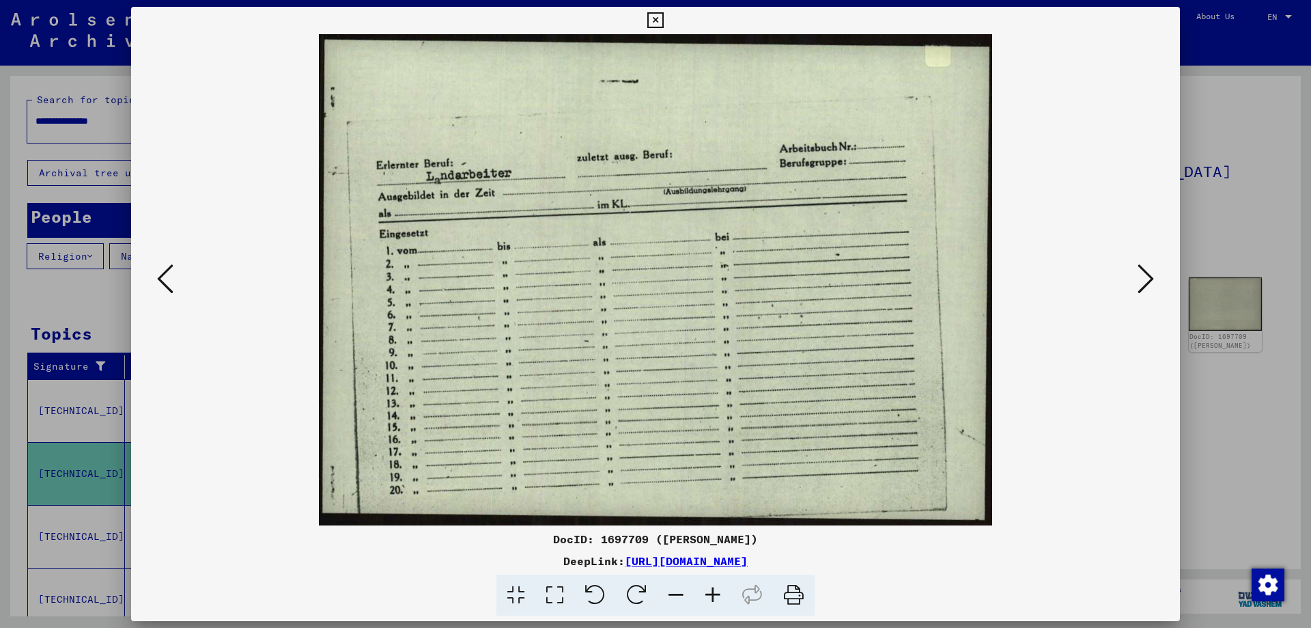
click at [1147, 275] on icon at bounding box center [1146, 278] width 16 height 33
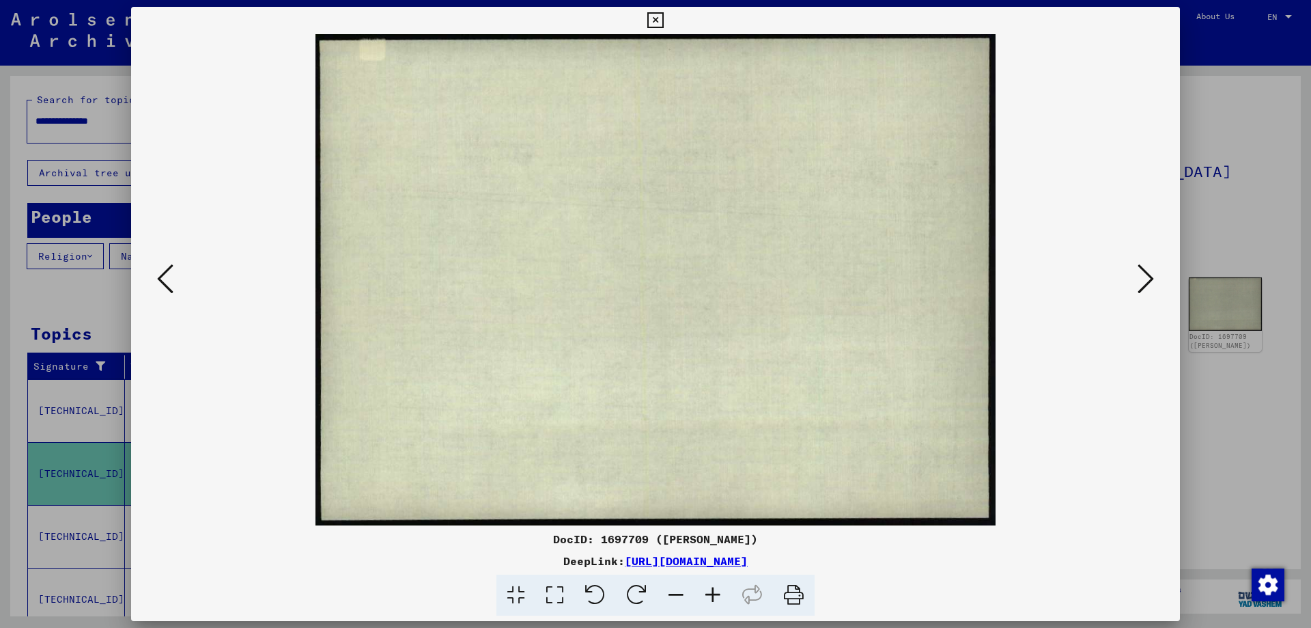
click at [1147, 275] on icon at bounding box center [1146, 278] width 16 height 33
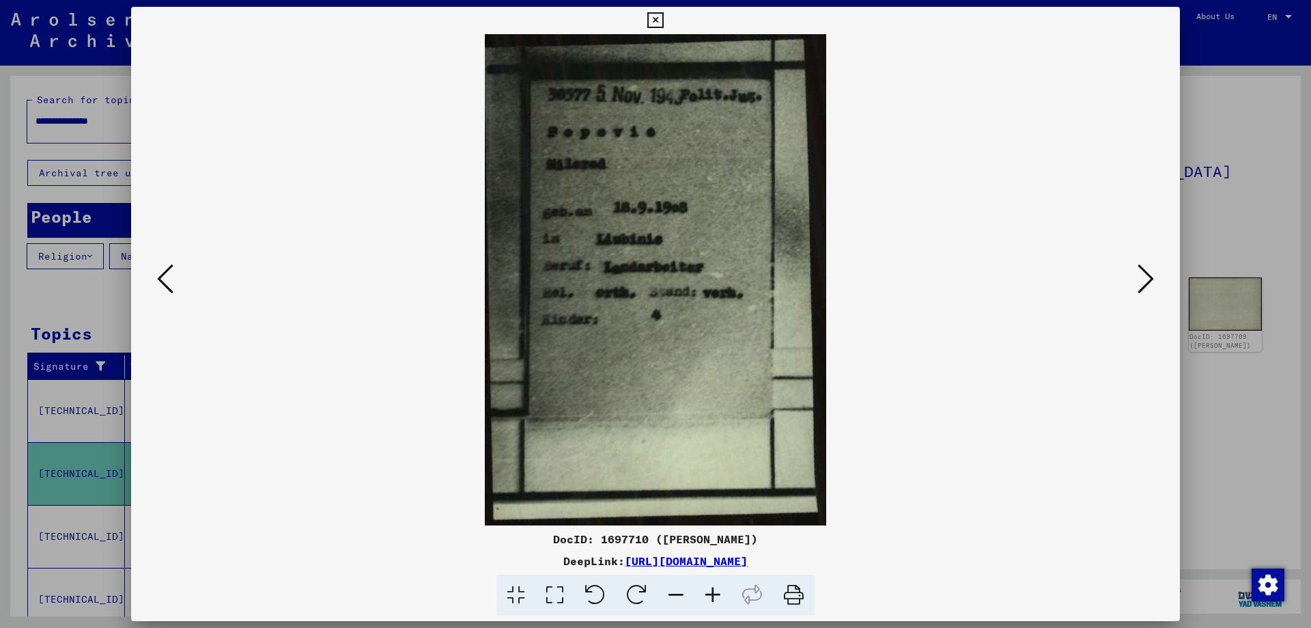
click at [1147, 275] on icon at bounding box center [1146, 278] width 16 height 33
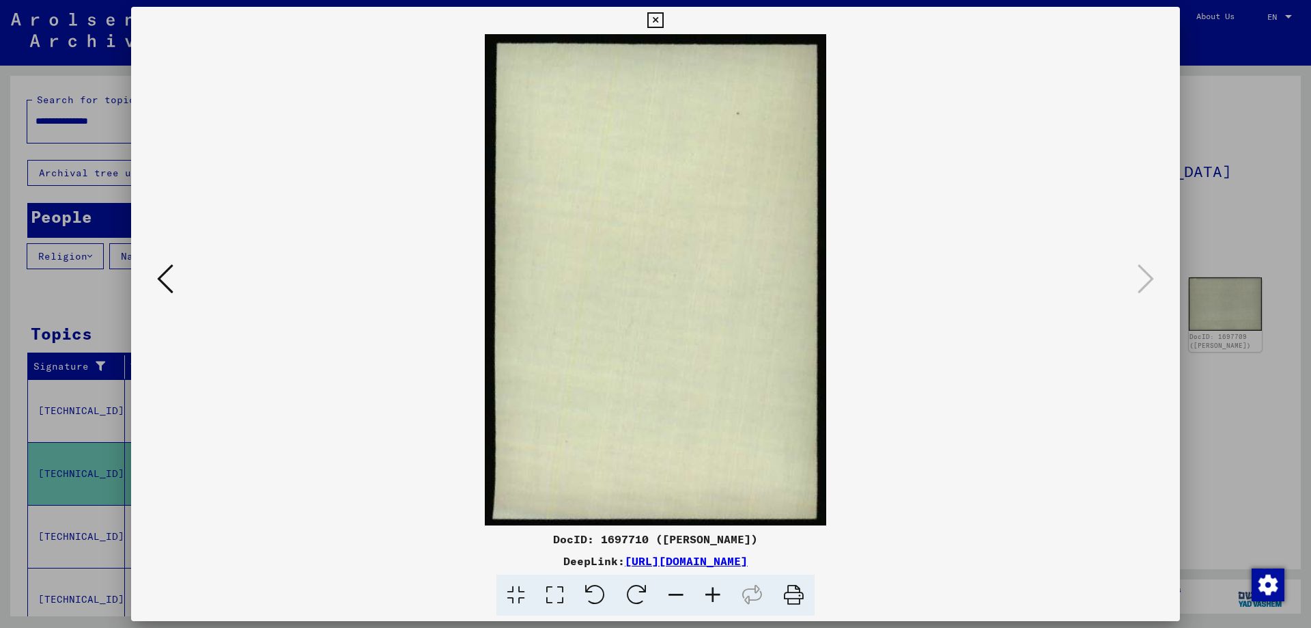
click at [650, 16] on icon at bounding box center [655, 20] width 16 height 16
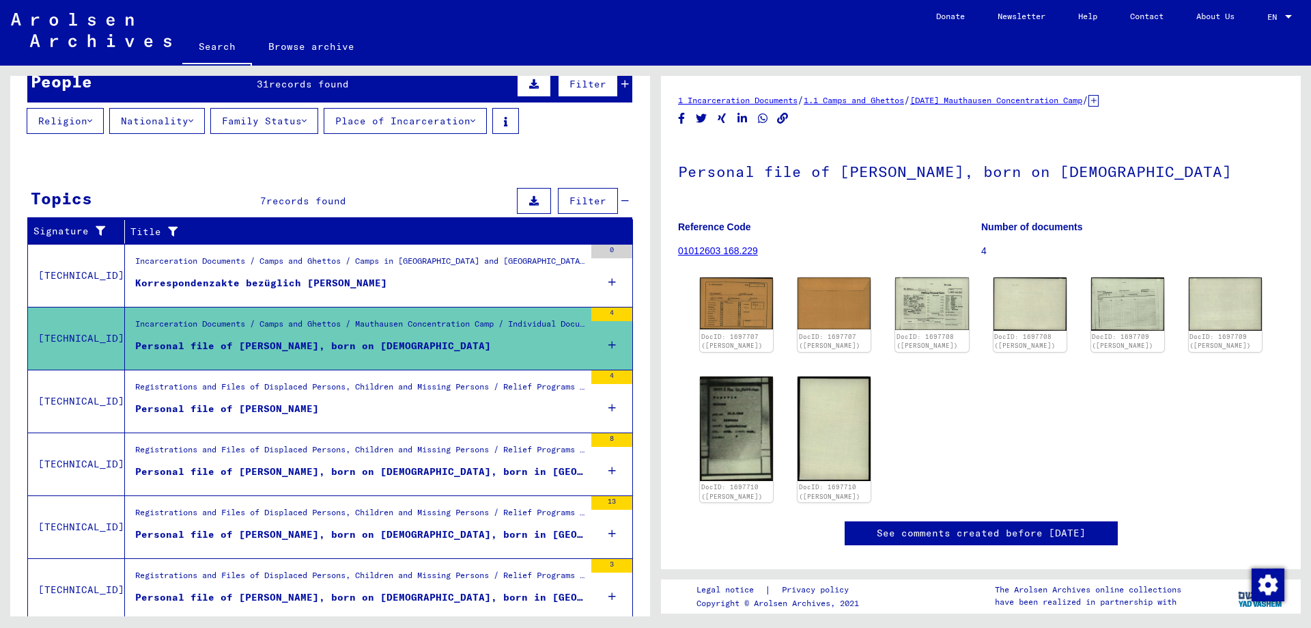
scroll to position [137, 0]
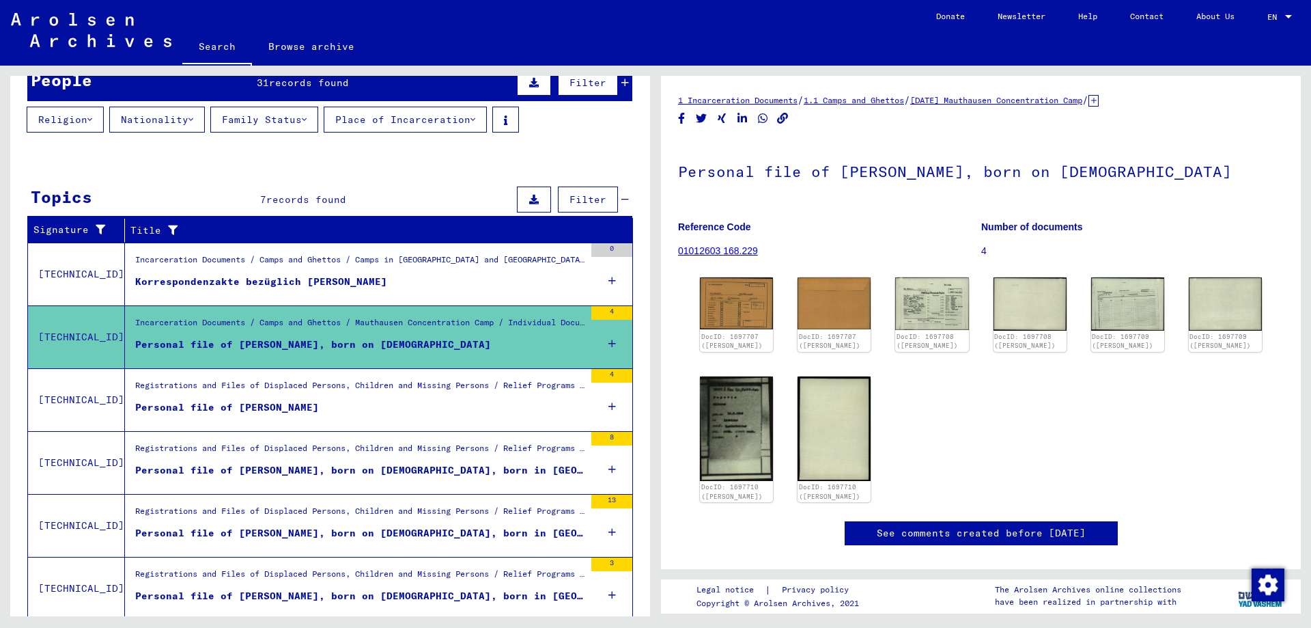
click at [292, 413] on div "Personal file of [PERSON_NAME]" at bounding box center [227, 407] width 184 height 14
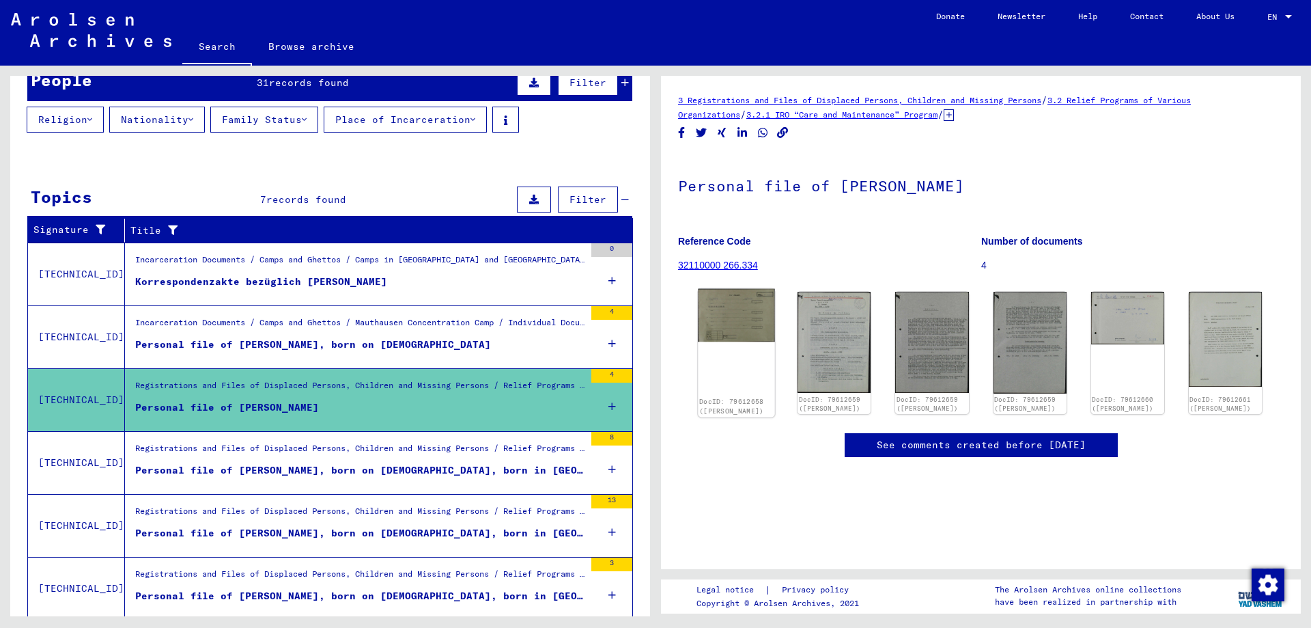
click at [741, 316] on img at bounding box center [736, 315] width 77 height 53
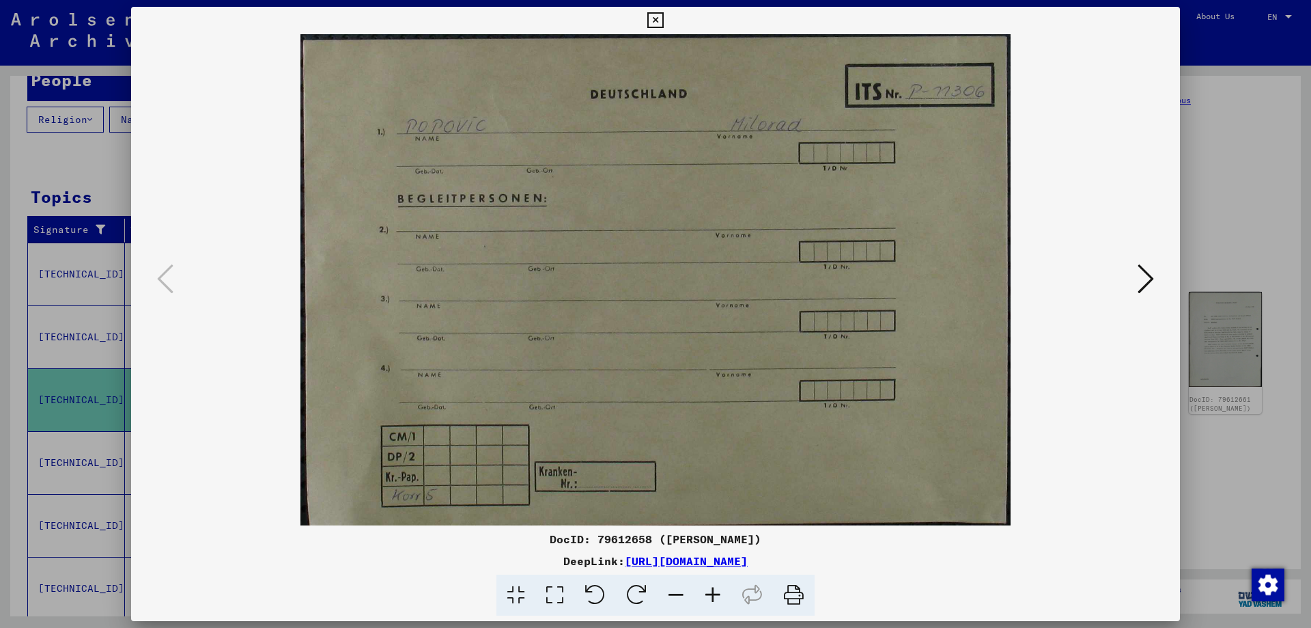
click at [1145, 282] on icon at bounding box center [1146, 278] width 16 height 33
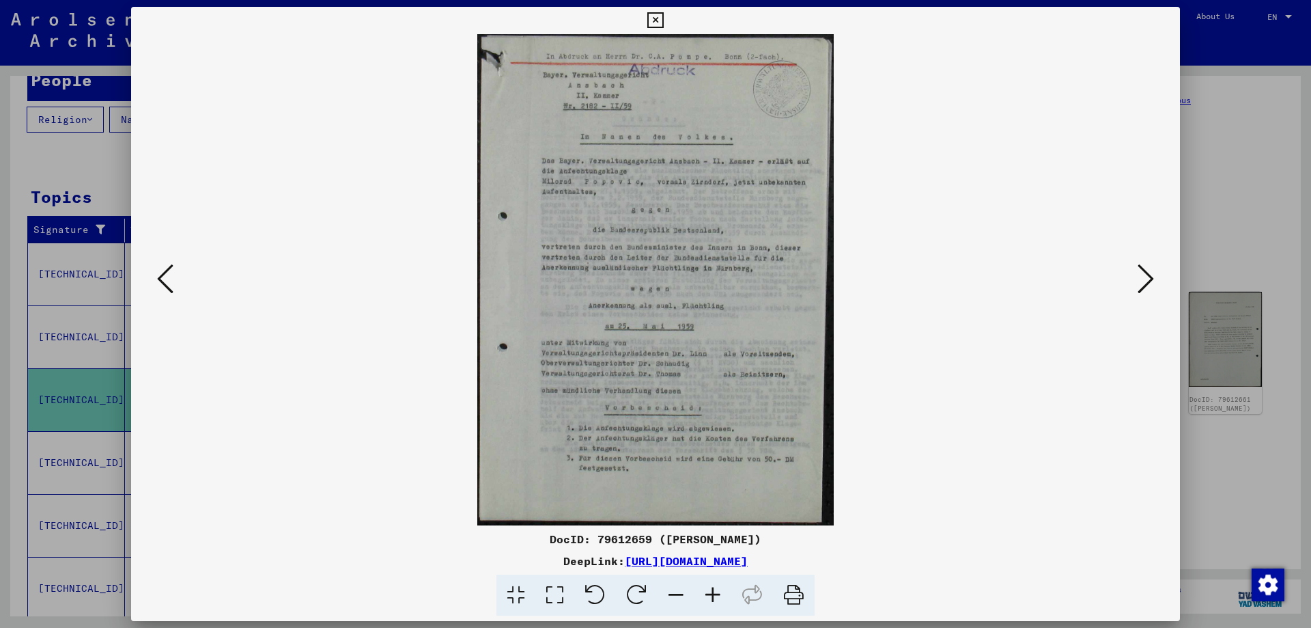
click at [1145, 282] on icon at bounding box center [1146, 278] width 16 height 33
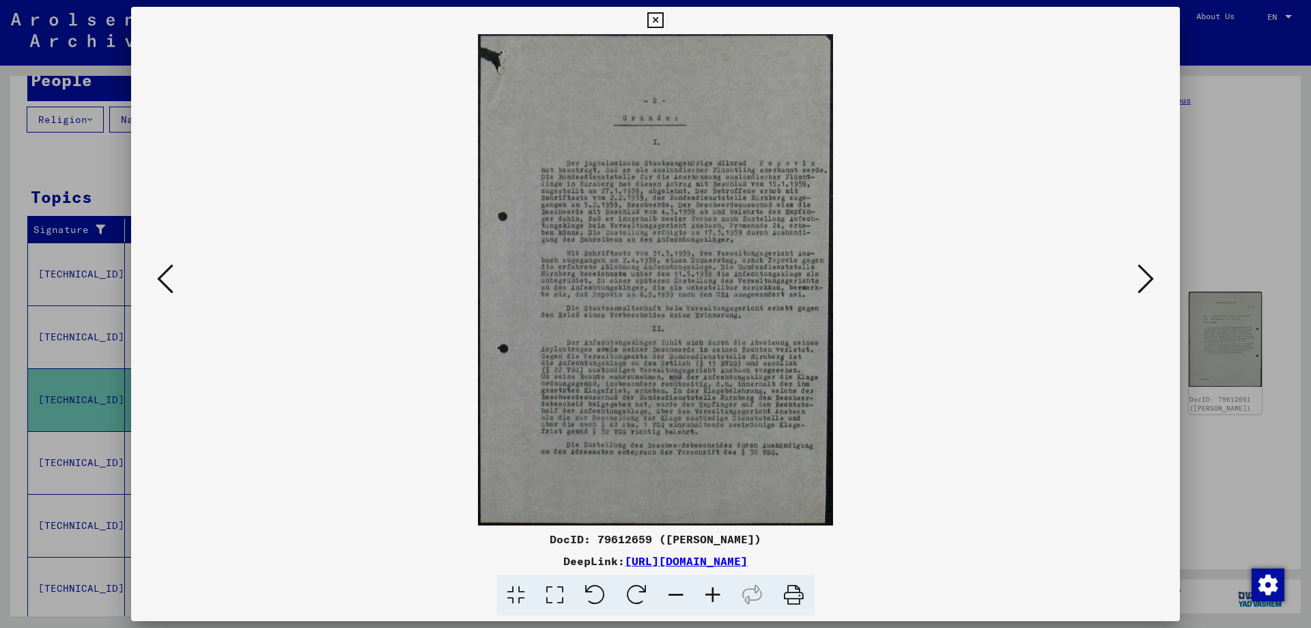
click at [714, 595] on icon at bounding box center [713, 595] width 37 height 42
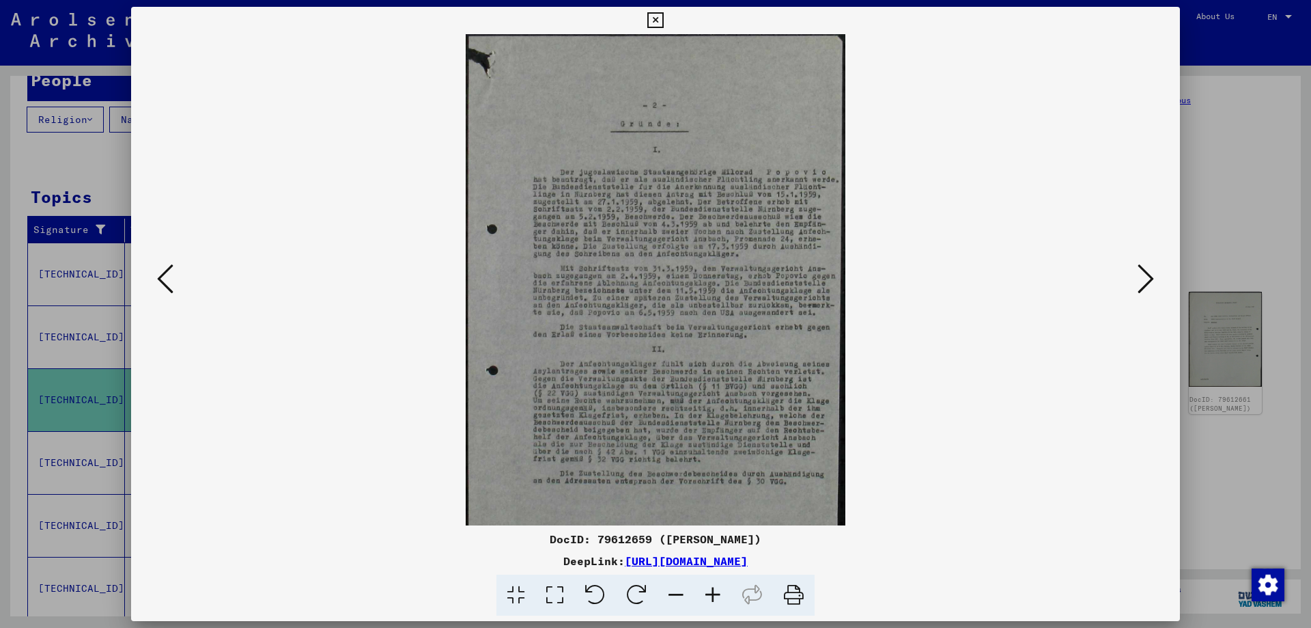
click at [714, 595] on icon at bounding box center [713, 595] width 37 height 42
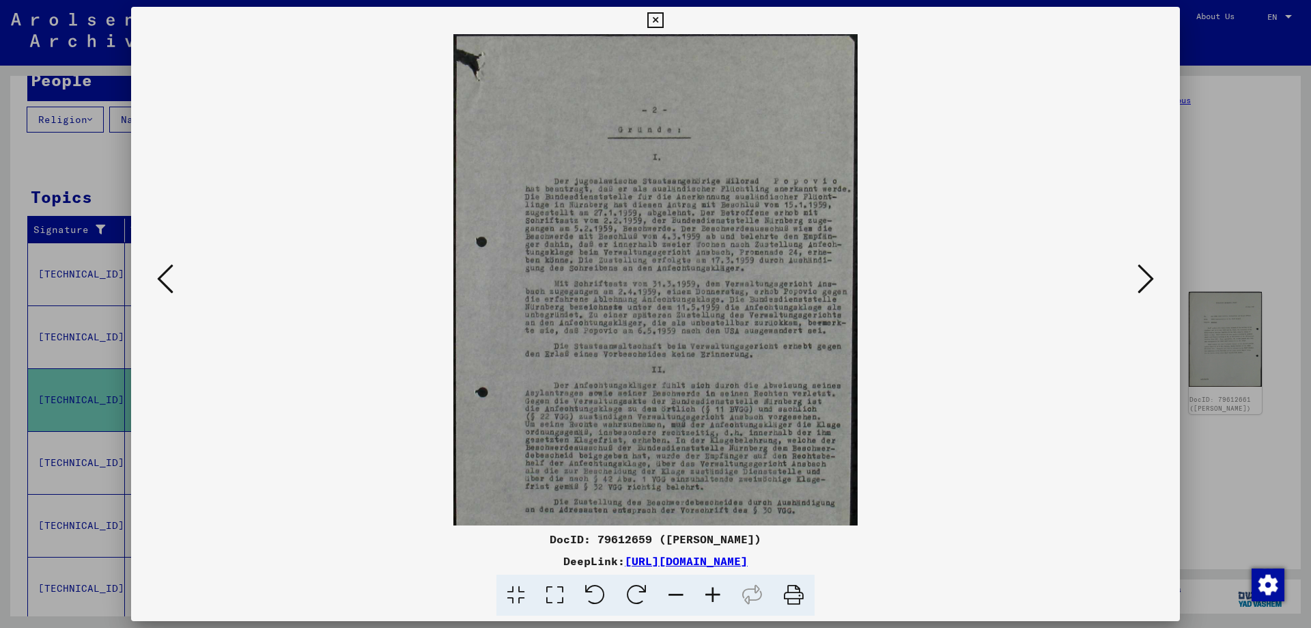
click at [714, 595] on icon at bounding box center [713, 595] width 37 height 42
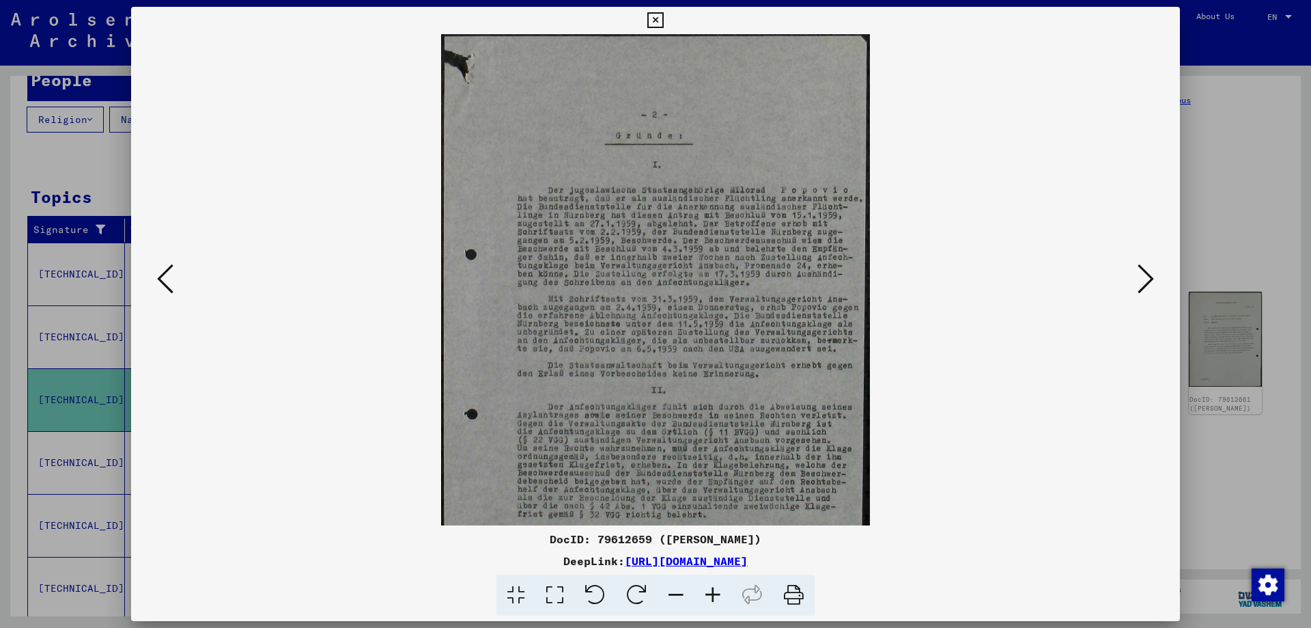
click at [714, 595] on icon at bounding box center [713, 595] width 37 height 42
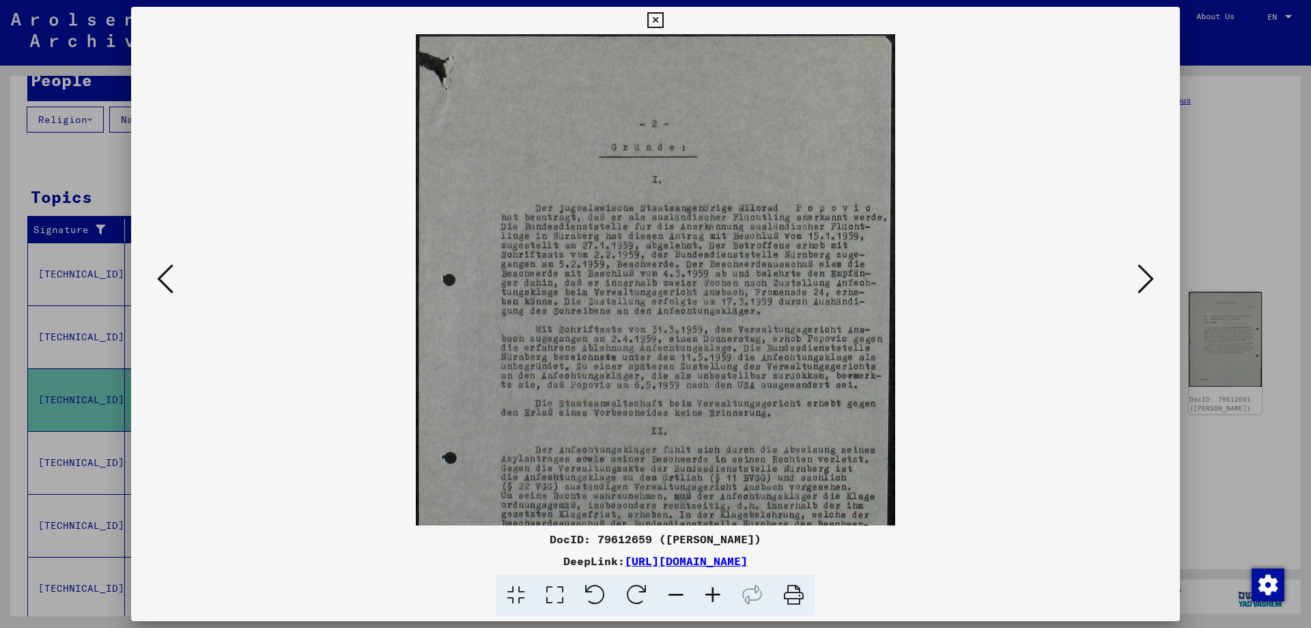
click at [714, 595] on icon at bounding box center [713, 595] width 37 height 42
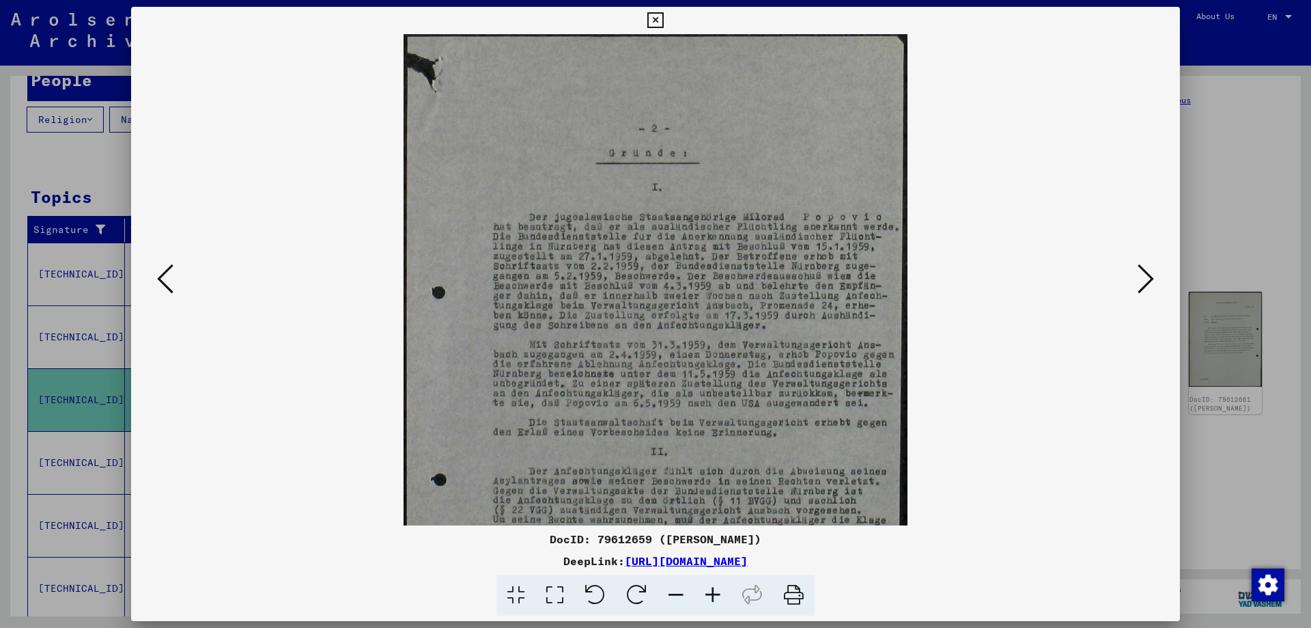
click at [714, 595] on icon at bounding box center [713, 595] width 37 height 42
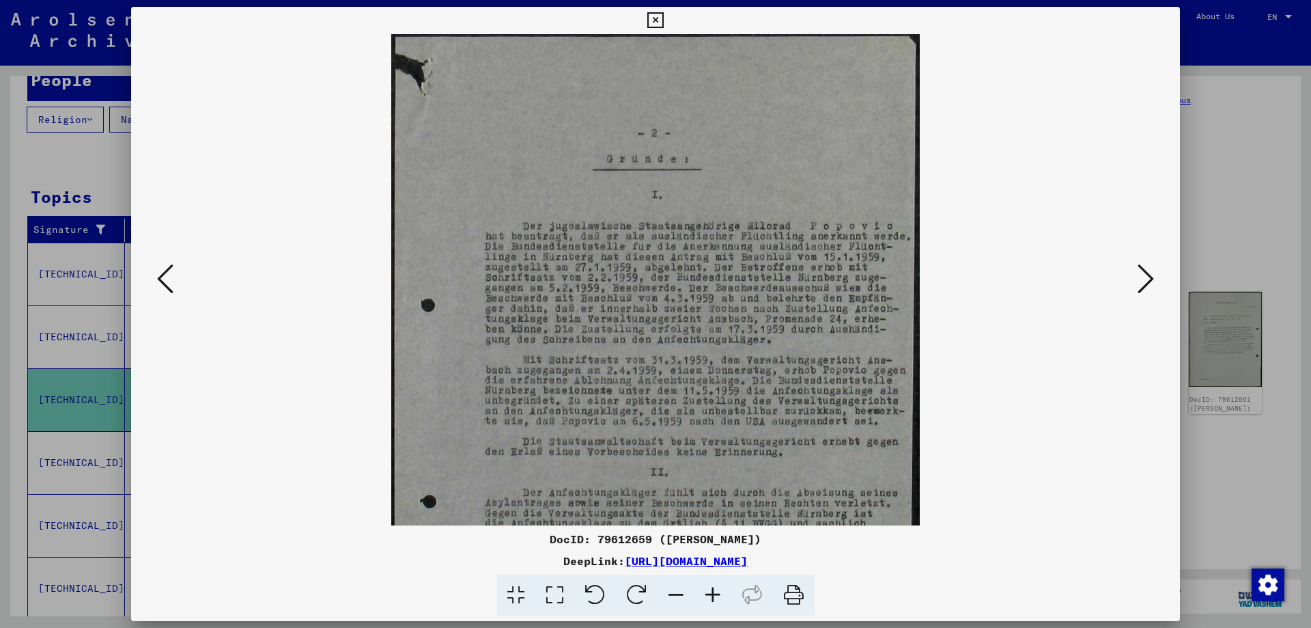
click at [714, 595] on icon at bounding box center [713, 595] width 37 height 42
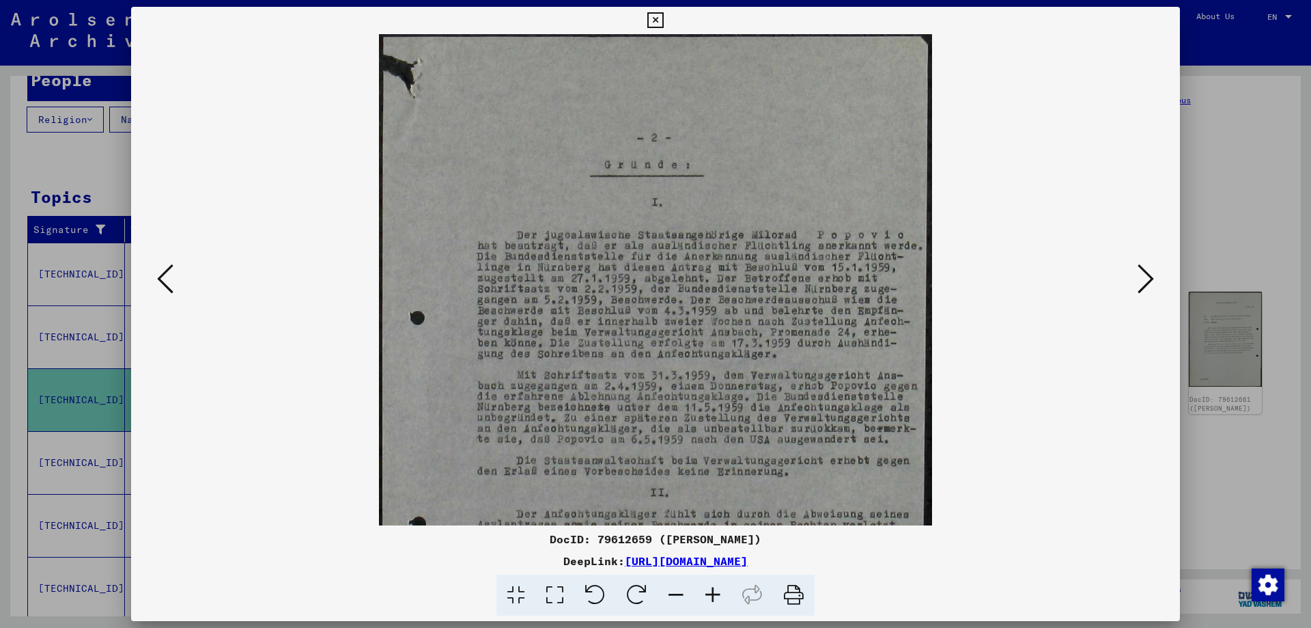
click at [714, 595] on icon at bounding box center [713, 595] width 37 height 42
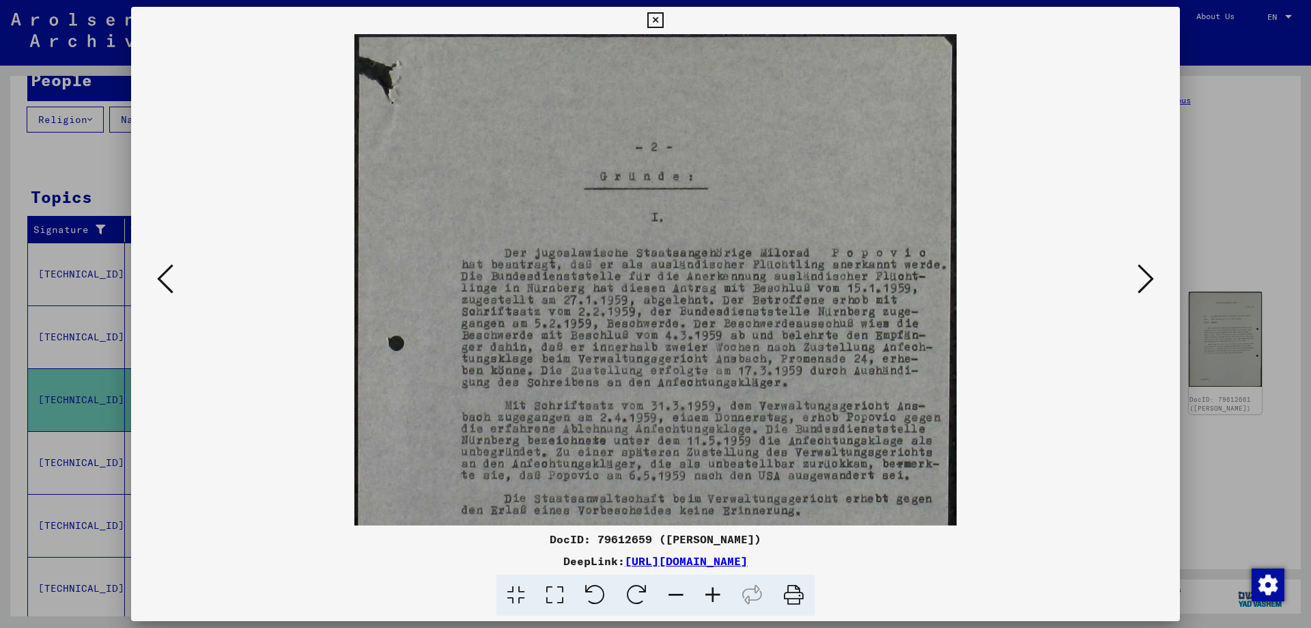
click at [714, 595] on icon at bounding box center [713, 595] width 37 height 42
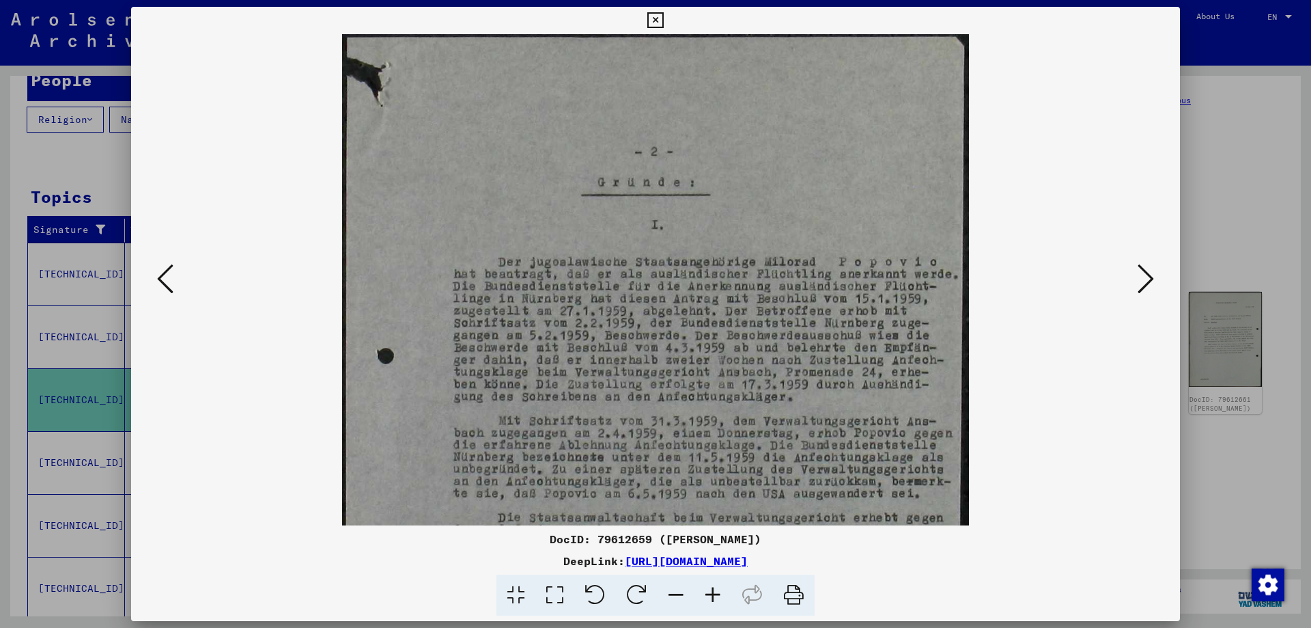
click at [714, 595] on icon at bounding box center [713, 595] width 37 height 42
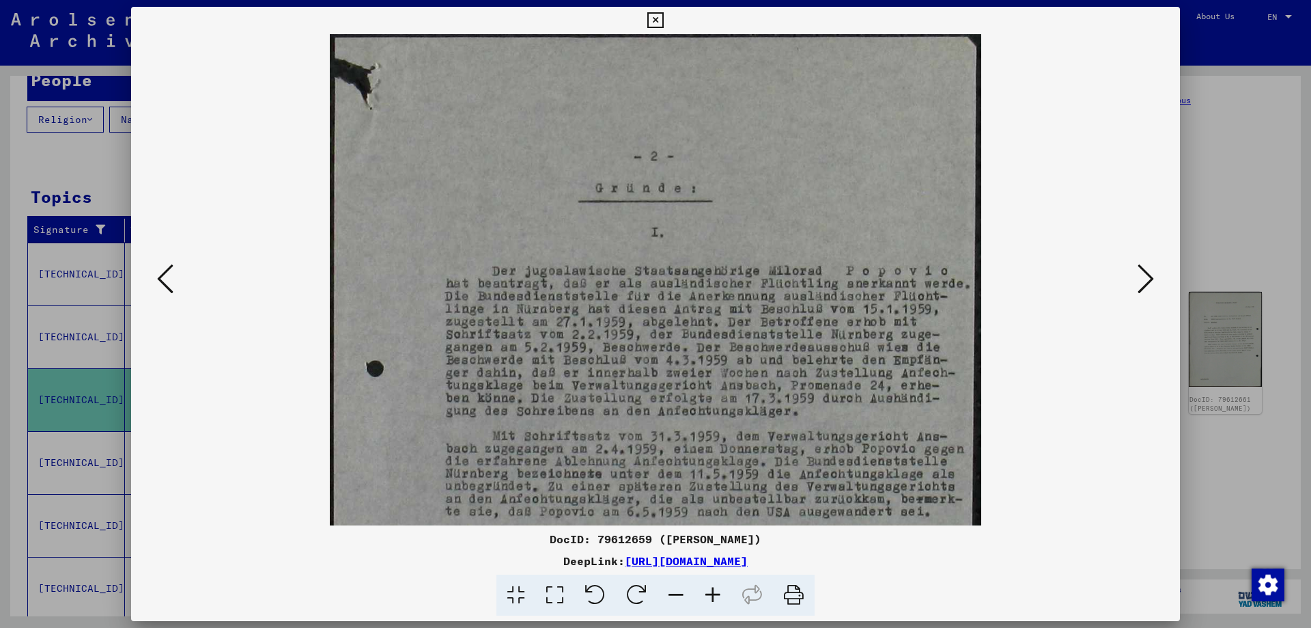
click at [714, 595] on icon at bounding box center [713, 595] width 37 height 42
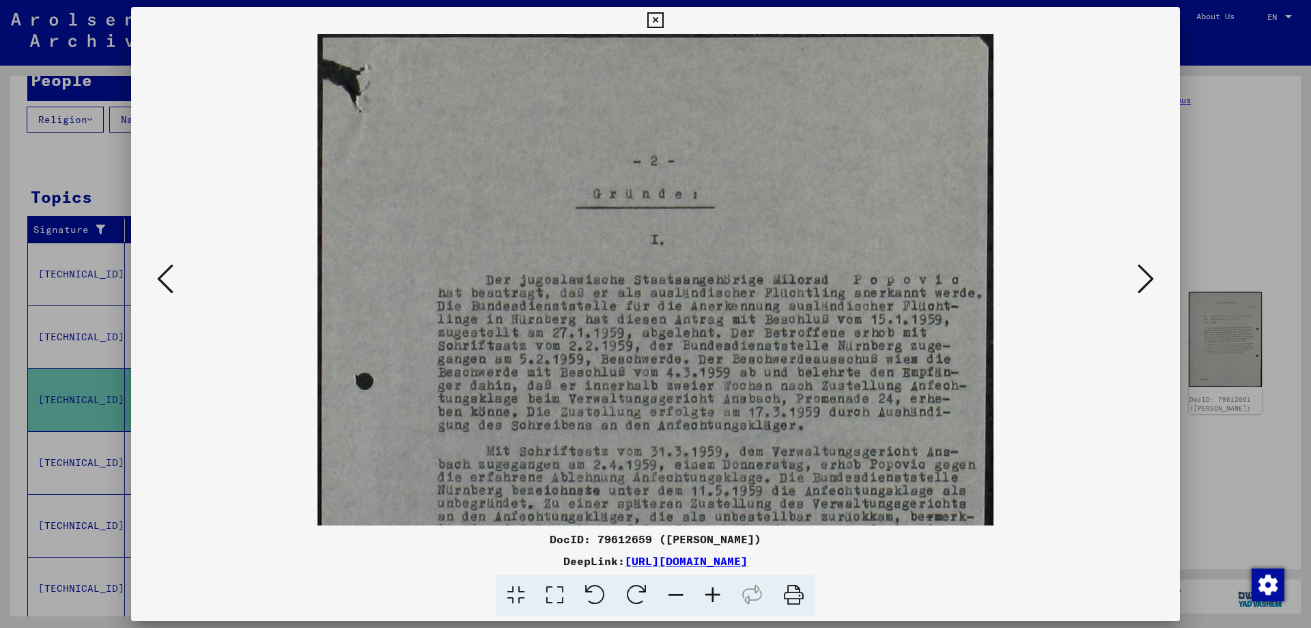
click at [714, 595] on icon at bounding box center [713, 595] width 37 height 42
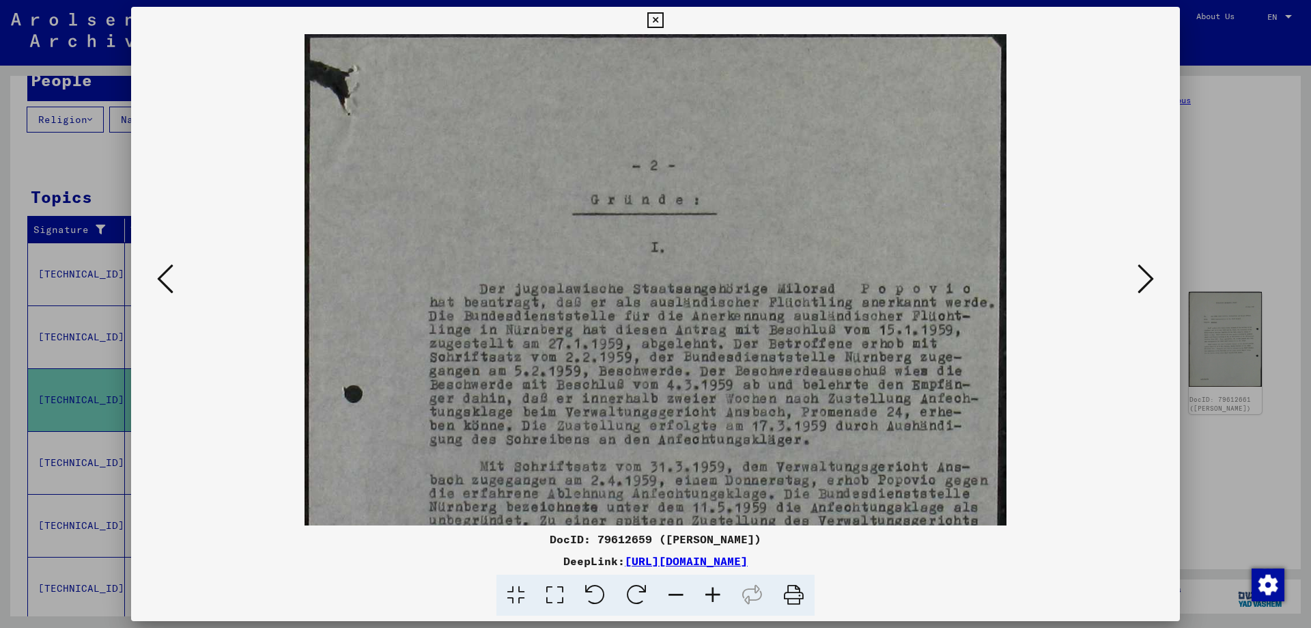
click at [714, 595] on icon at bounding box center [713, 595] width 37 height 42
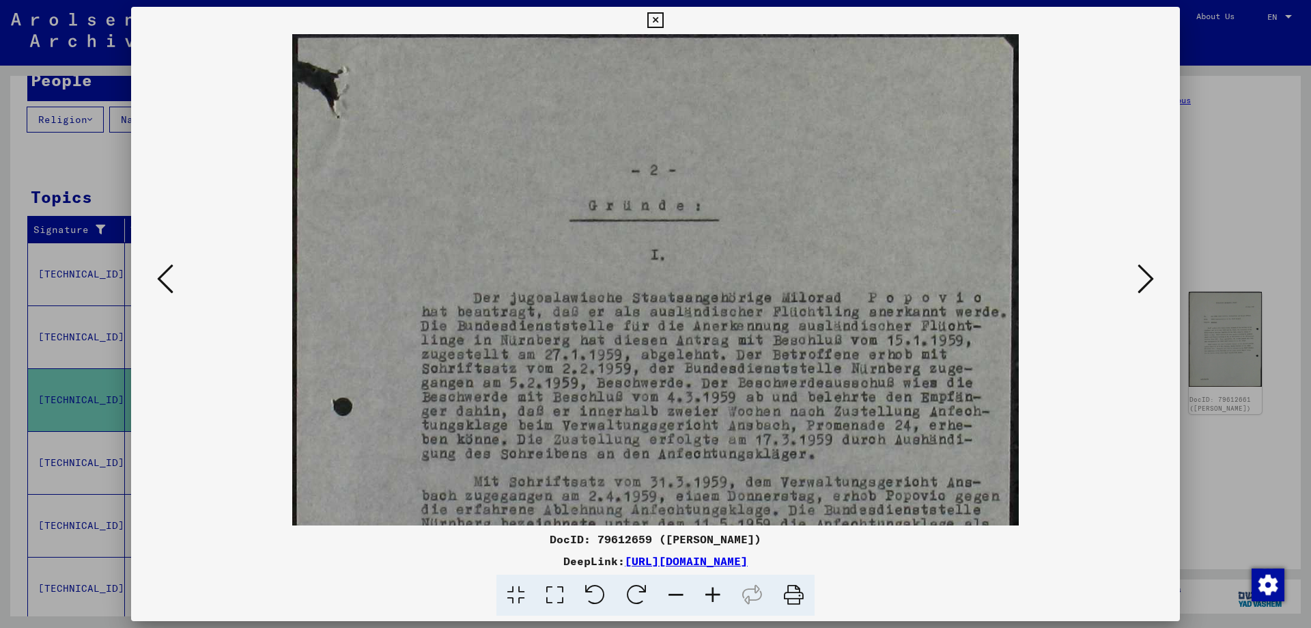
click at [714, 595] on icon at bounding box center [713, 595] width 37 height 42
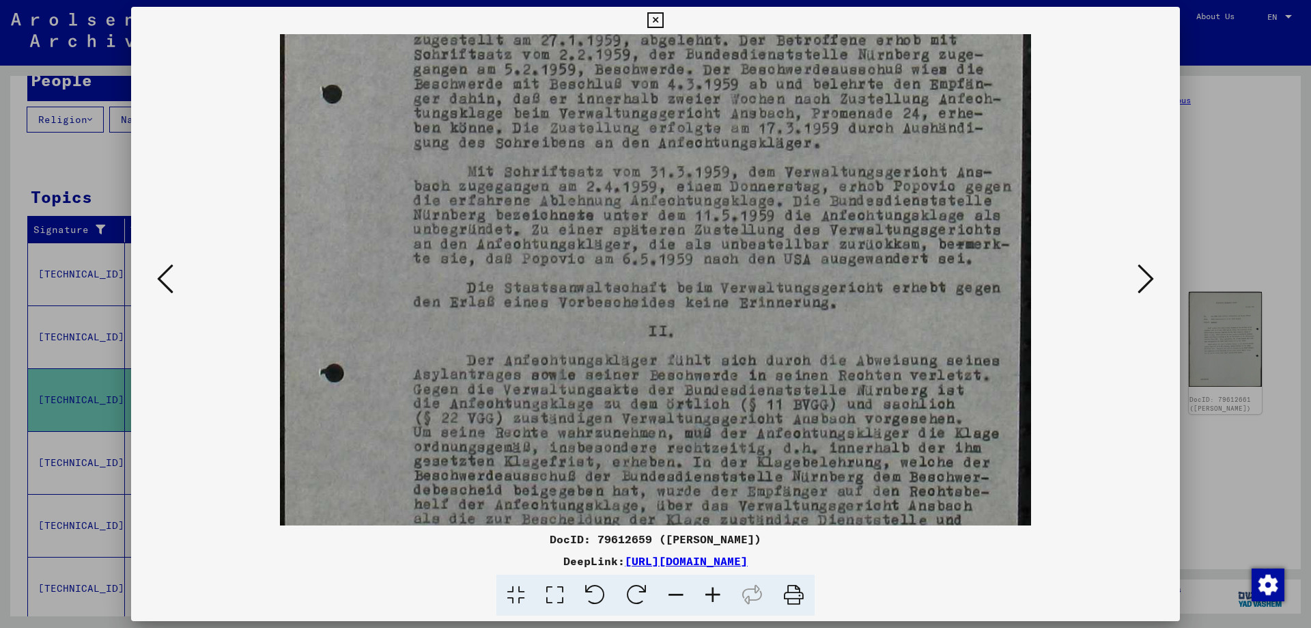
scroll to position [335, 0]
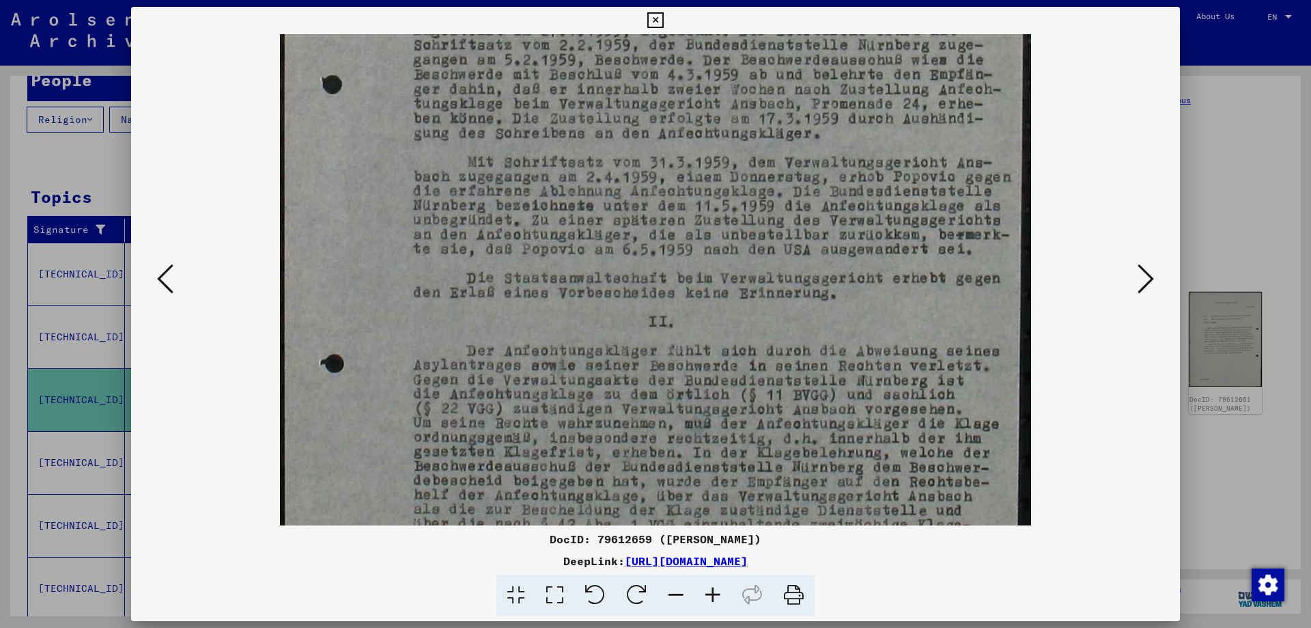
drag, startPoint x: 796, startPoint y: 414, endPoint x: 796, endPoint y: 83, distance: 330.6
click at [796, 83] on img at bounding box center [655, 217] width 751 height 1037
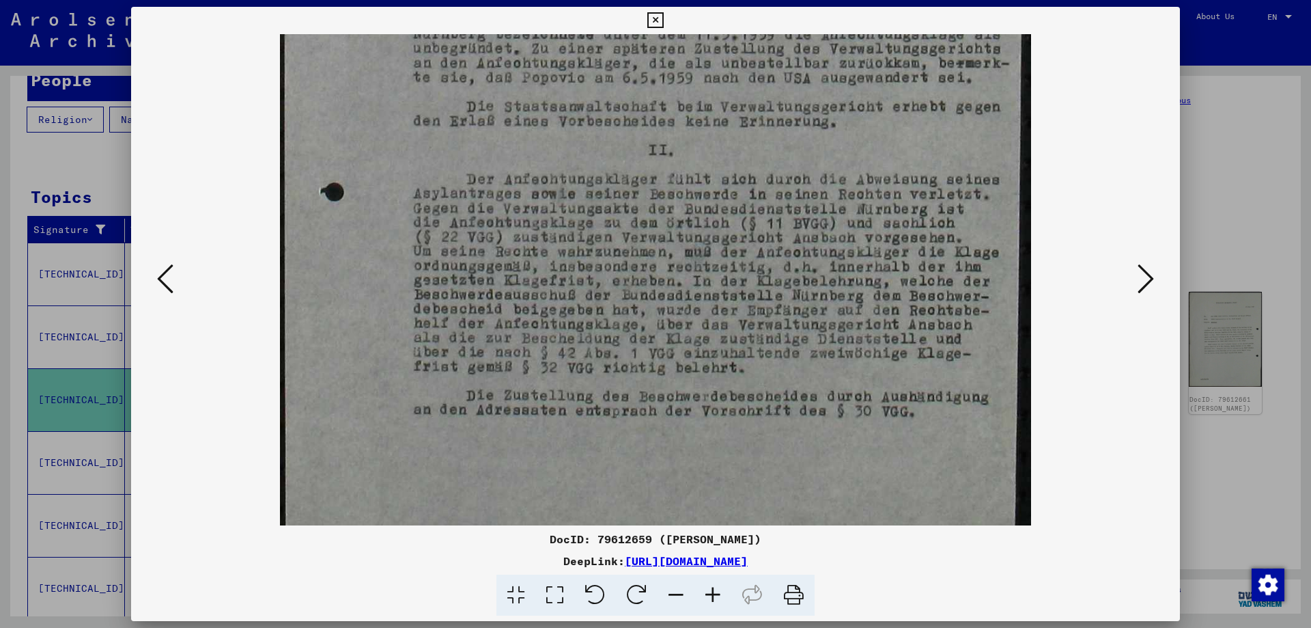
scroll to position [546, 0]
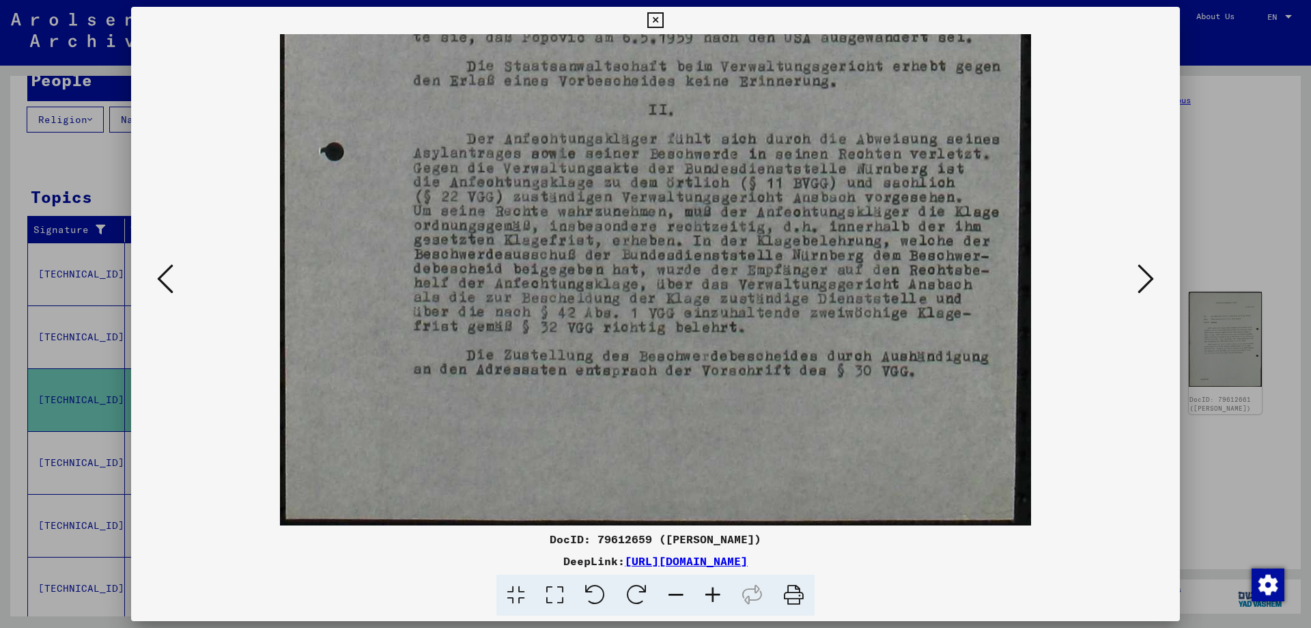
drag, startPoint x: 808, startPoint y: 428, endPoint x: 759, endPoint y: 173, distance: 259.5
click at [759, 173] on img at bounding box center [655, 6] width 751 height 1037
click at [1134, 272] on button at bounding box center [1146, 279] width 25 height 39
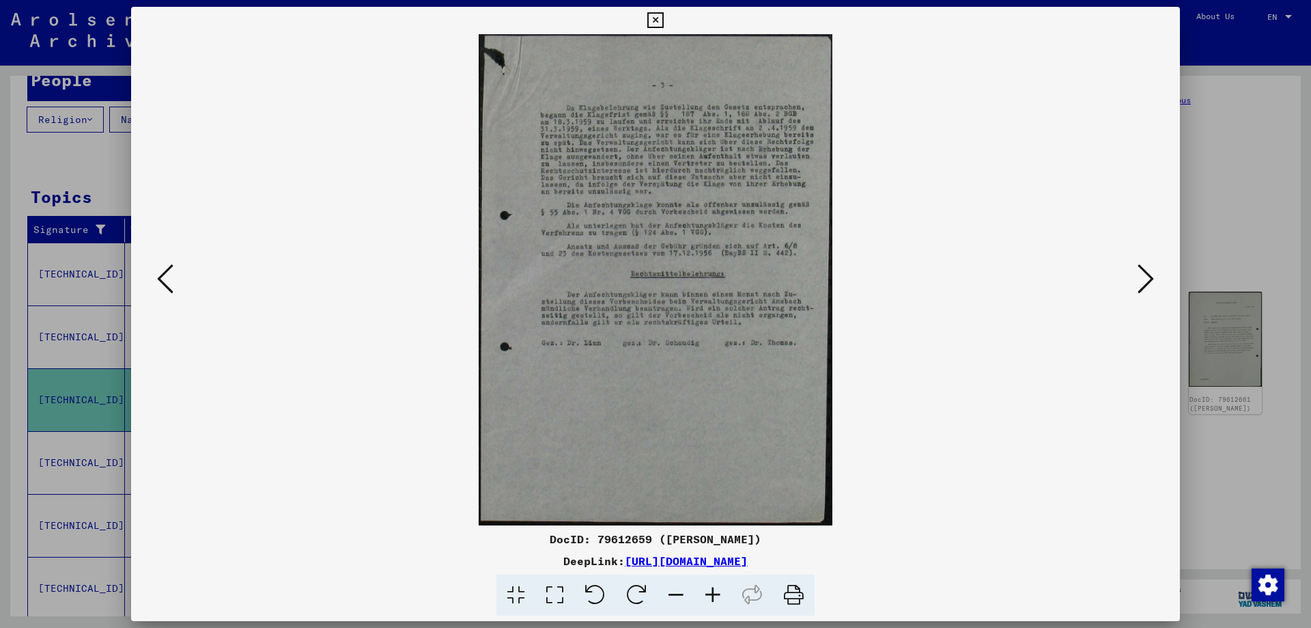
click at [1134, 270] on button at bounding box center [1146, 279] width 25 height 39
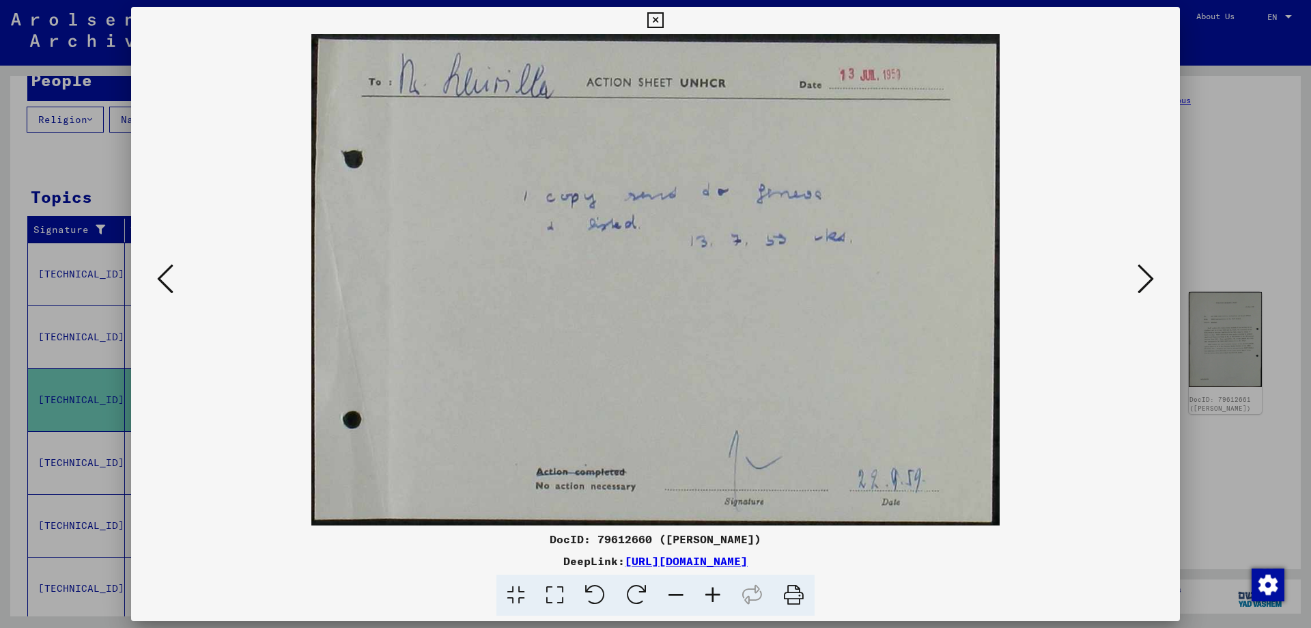
click at [1134, 270] on button at bounding box center [1146, 279] width 25 height 39
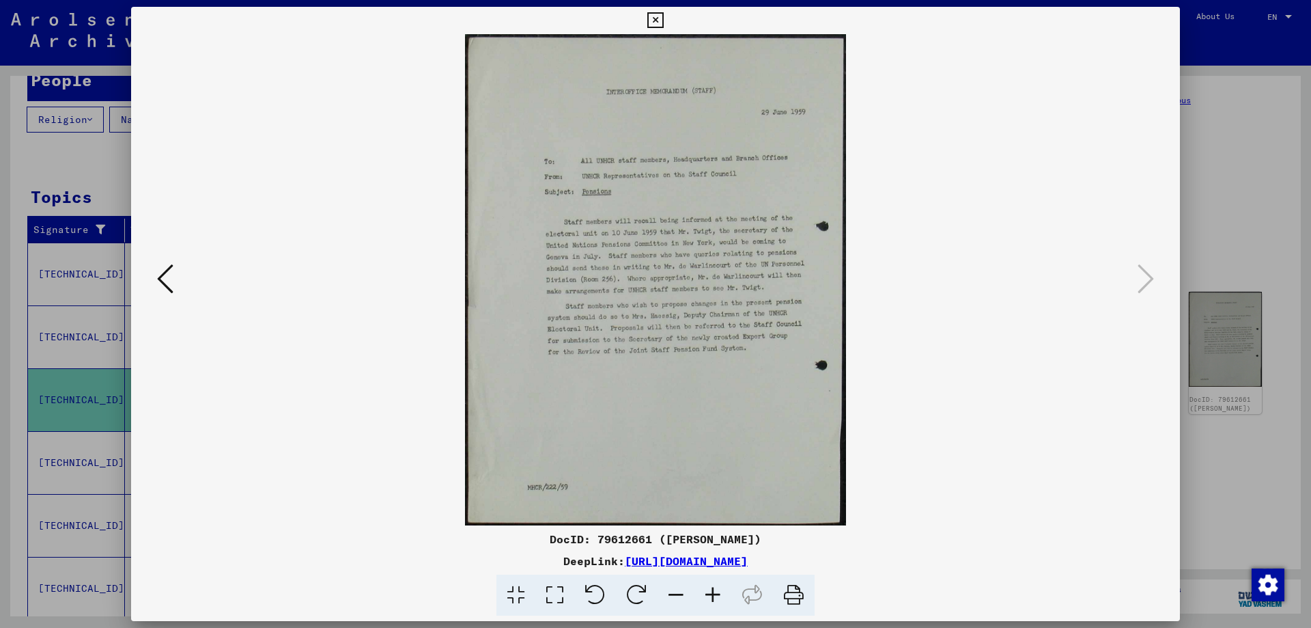
click at [1103, 141] on viewer-one-image at bounding box center [656, 279] width 956 height 491
click at [648, 18] on icon at bounding box center [655, 20] width 16 height 16
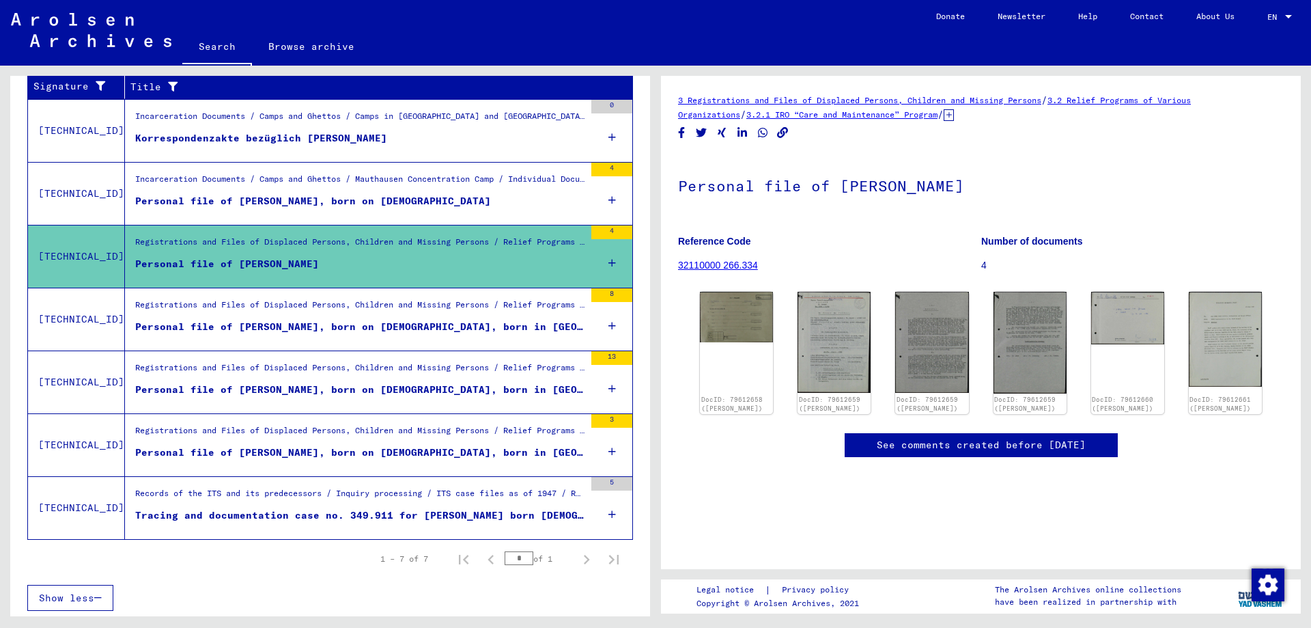
scroll to position [282, 0]
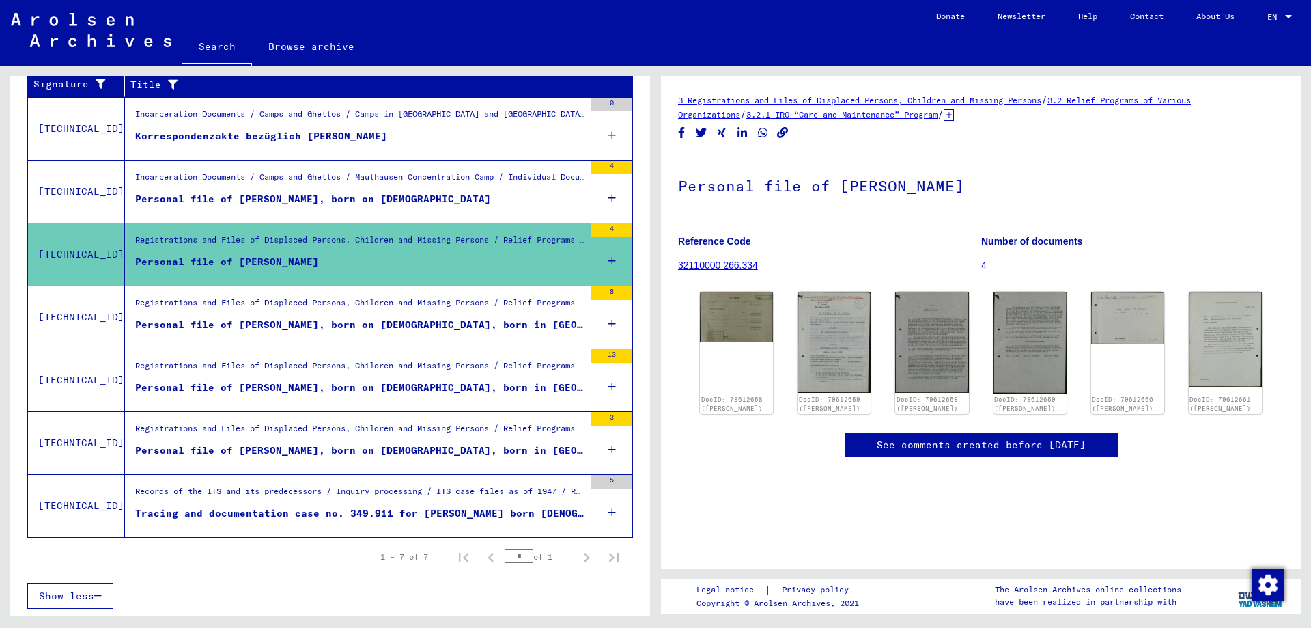
click at [309, 518] on div "Tracing and documentation case no. 349.911 for [PERSON_NAME] born [DEMOGRAPHIC_…" at bounding box center [359, 513] width 449 height 14
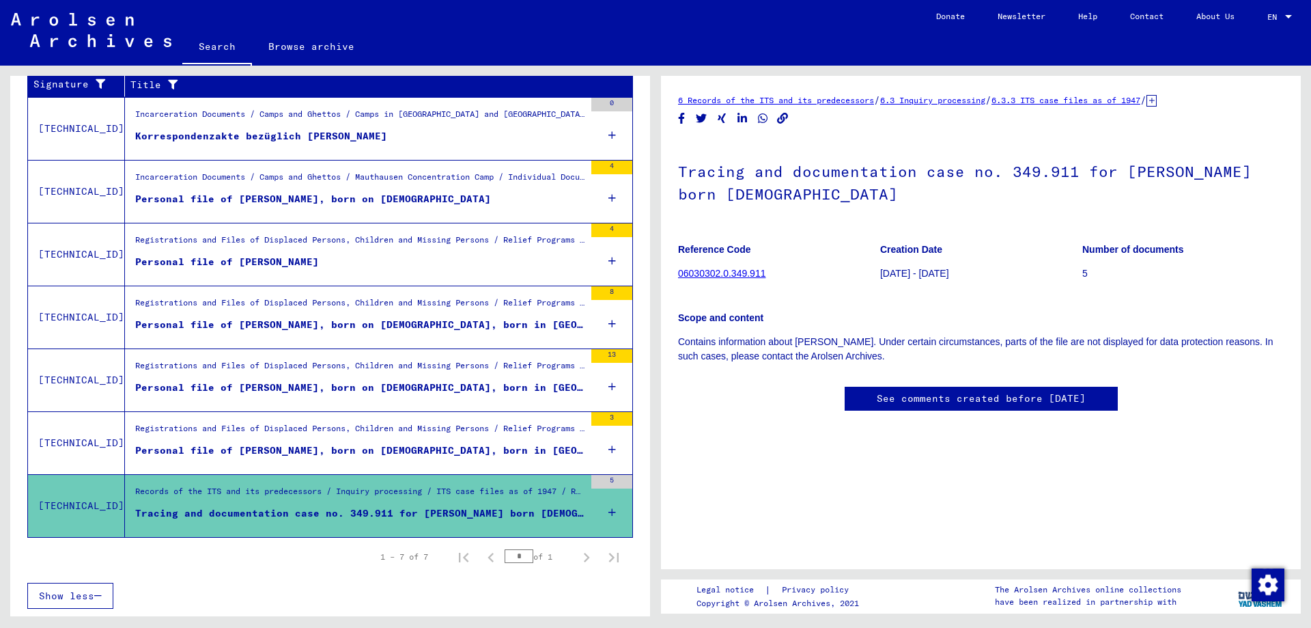
click at [358, 458] on figure "Personal file of [PERSON_NAME], born on [DEMOGRAPHIC_DATA], born in [GEOGRAPHIC…" at bounding box center [359, 453] width 449 height 20
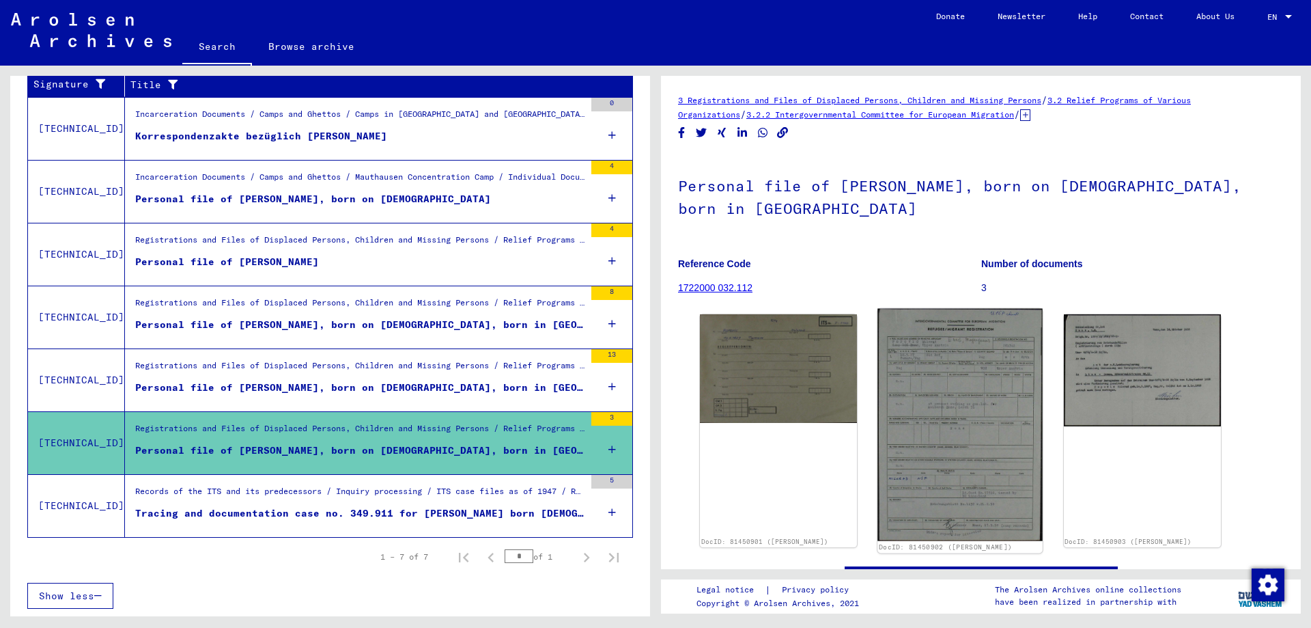
click at [973, 364] on img at bounding box center [960, 425] width 165 height 232
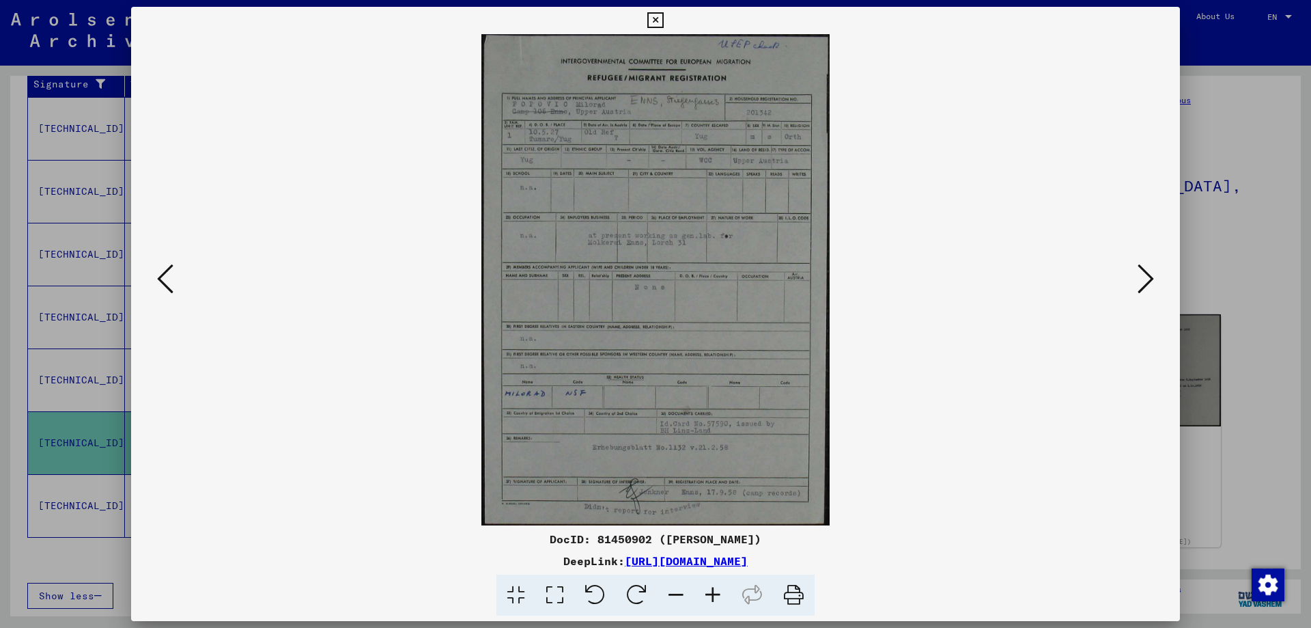
click at [716, 596] on icon at bounding box center [713, 595] width 37 height 42
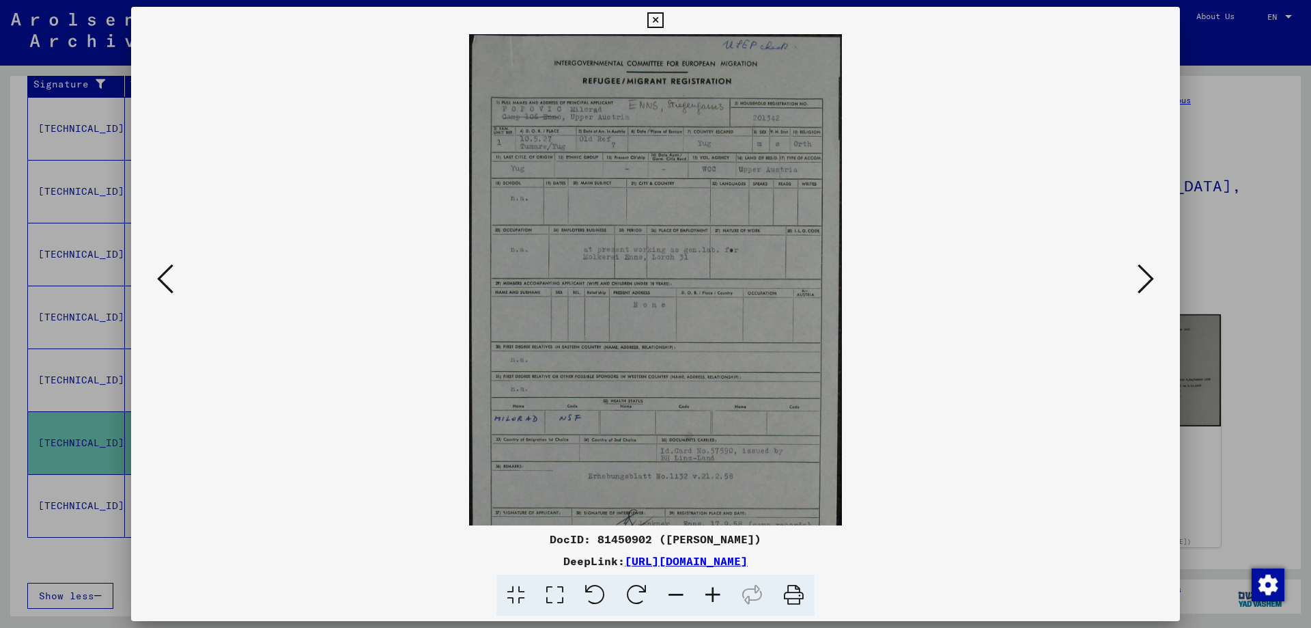
click at [716, 596] on icon at bounding box center [713, 595] width 37 height 42
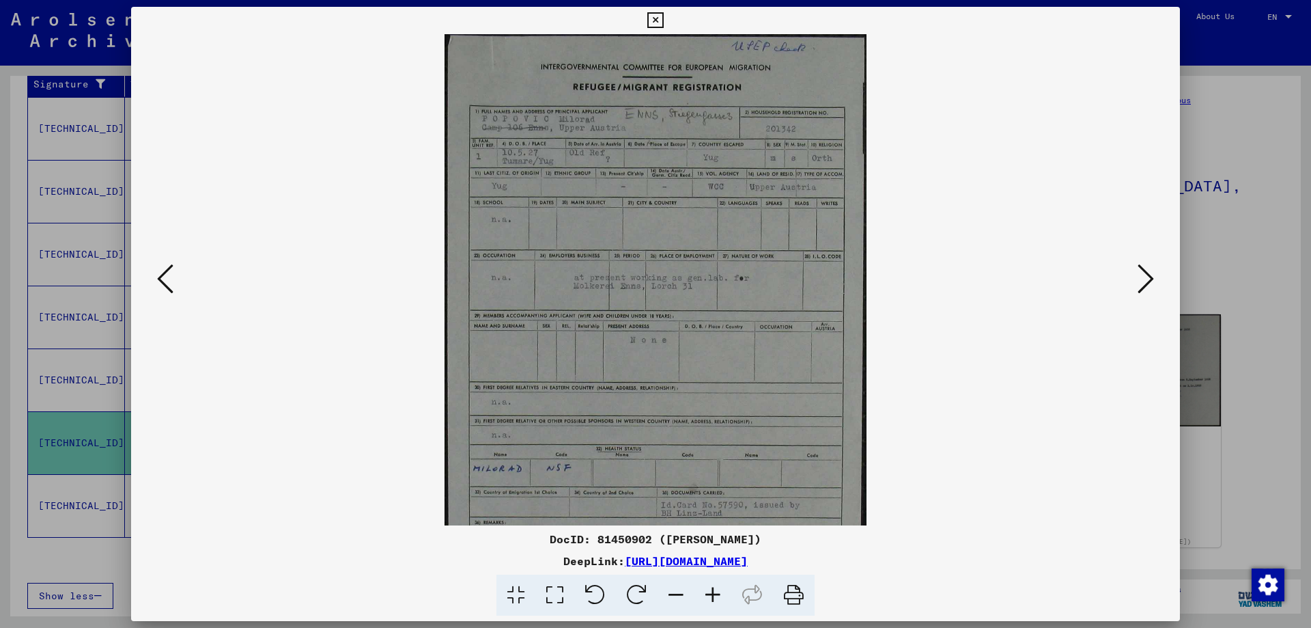
click at [716, 596] on icon at bounding box center [713, 595] width 37 height 42
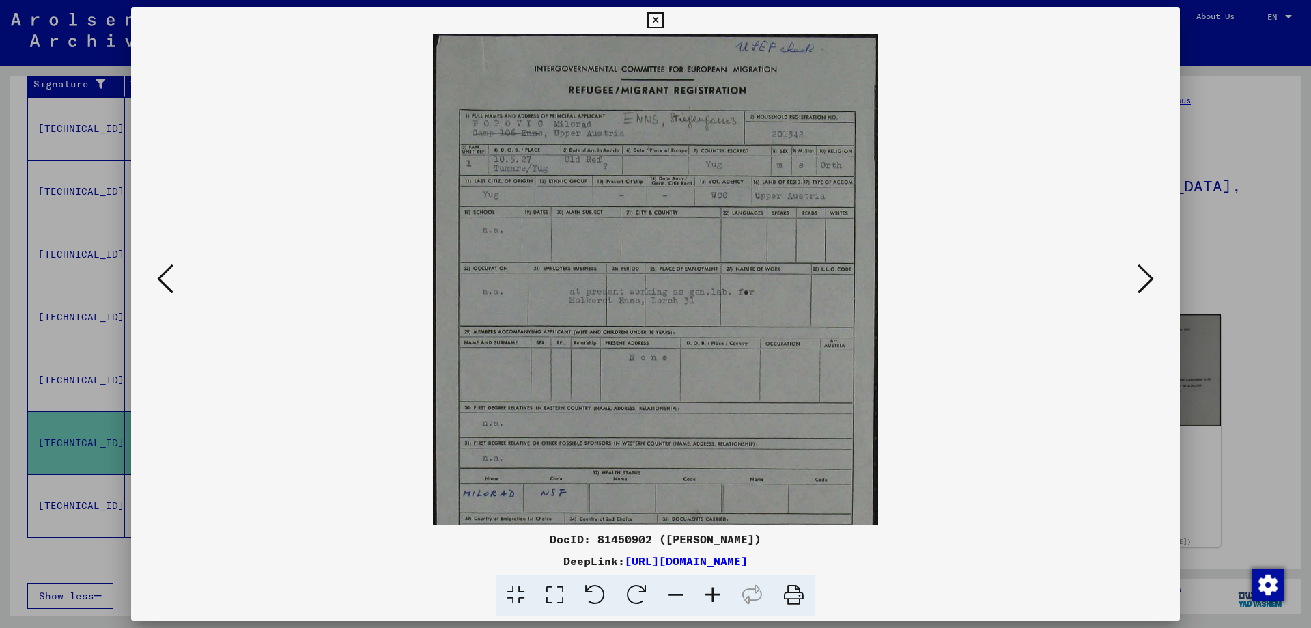
click at [716, 596] on icon at bounding box center [713, 595] width 37 height 42
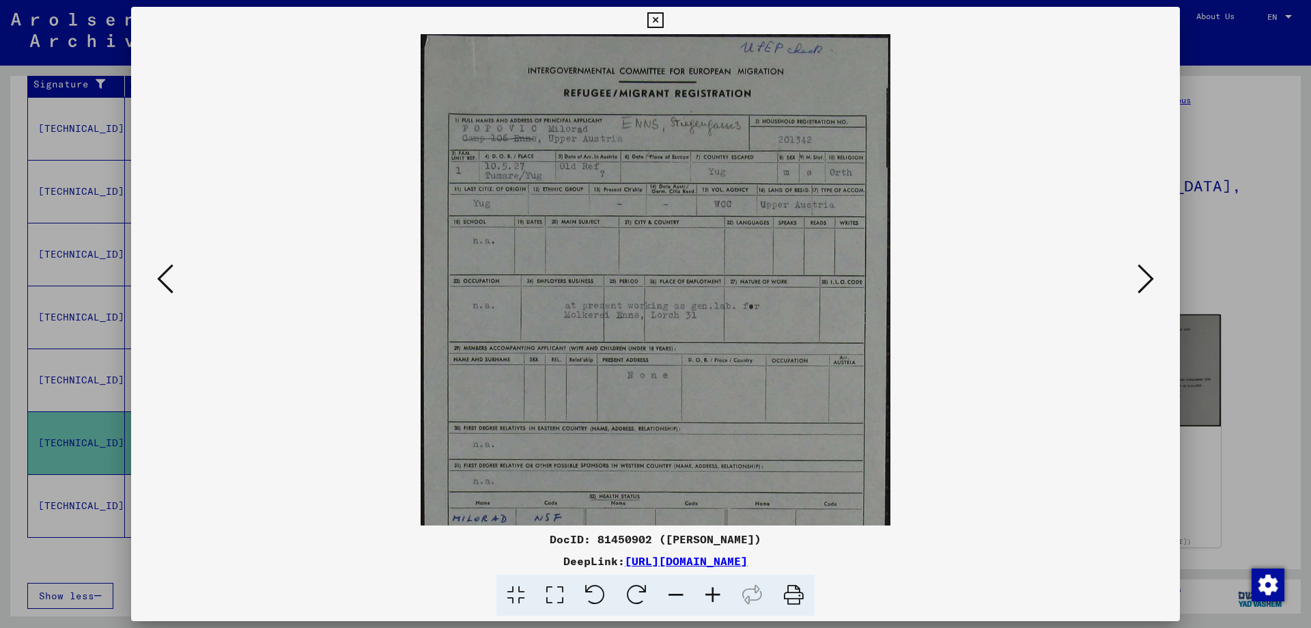
click at [716, 596] on icon at bounding box center [713, 595] width 37 height 42
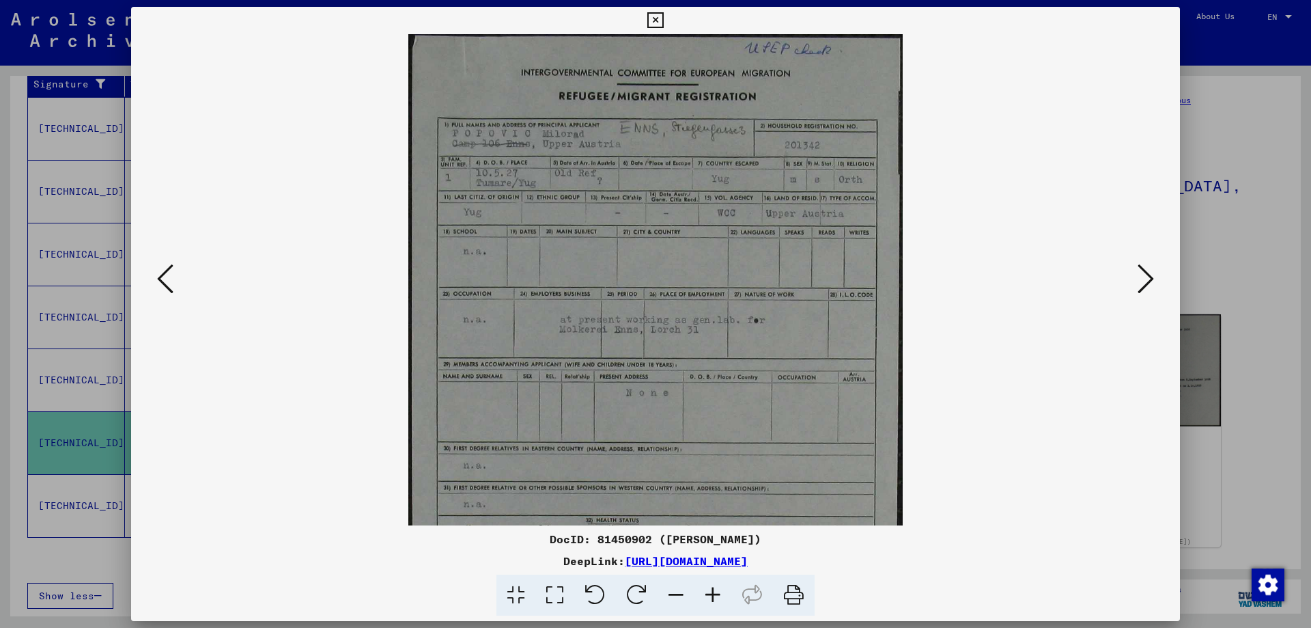
click at [716, 596] on icon at bounding box center [713, 595] width 37 height 42
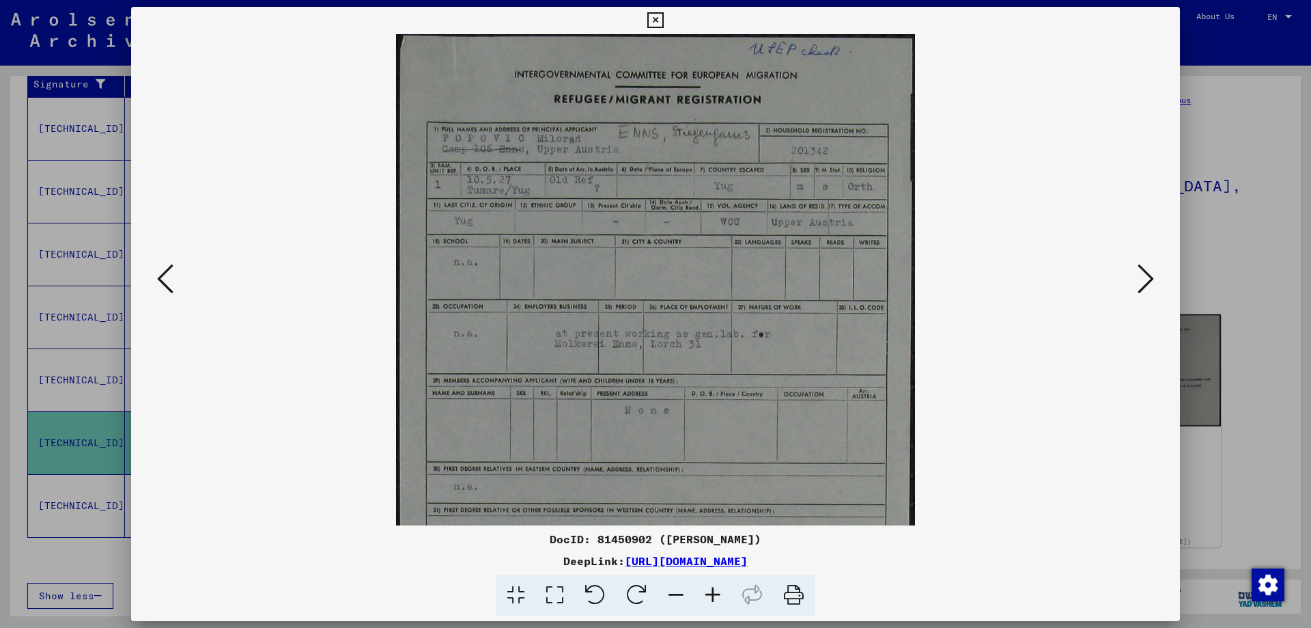
click at [716, 596] on icon at bounding box center [713, 595] width 37 height 42
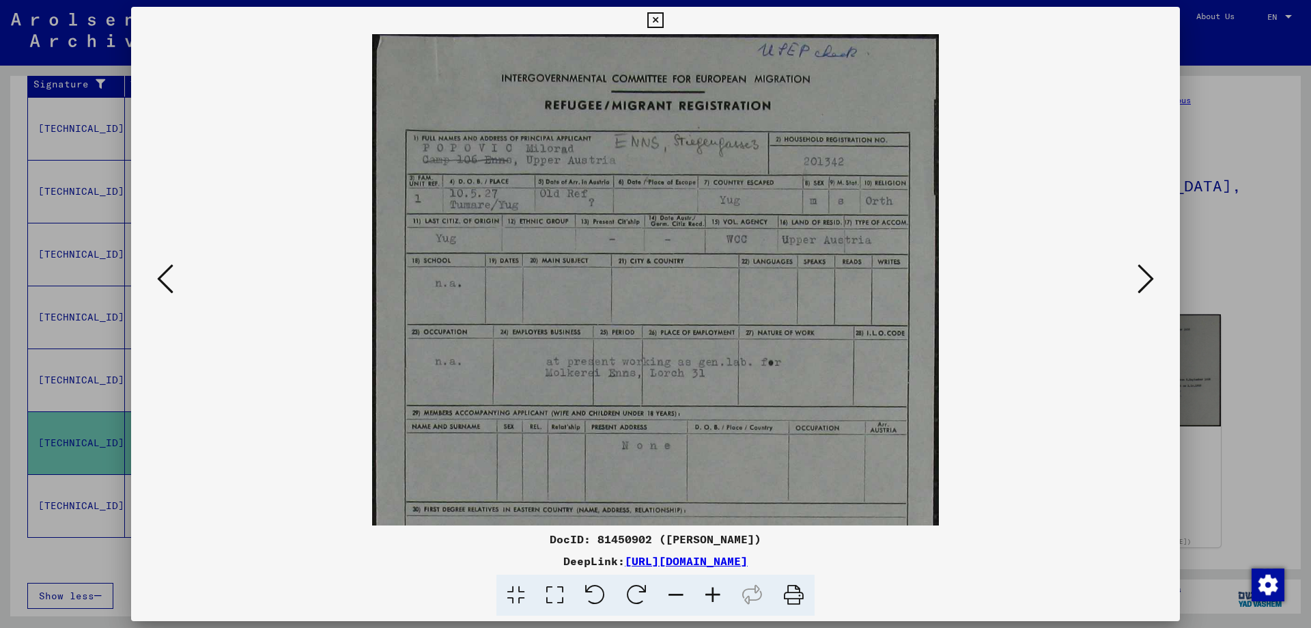
click at [716, 596] on icon at bounding box center [713, 595] width 37 height 42
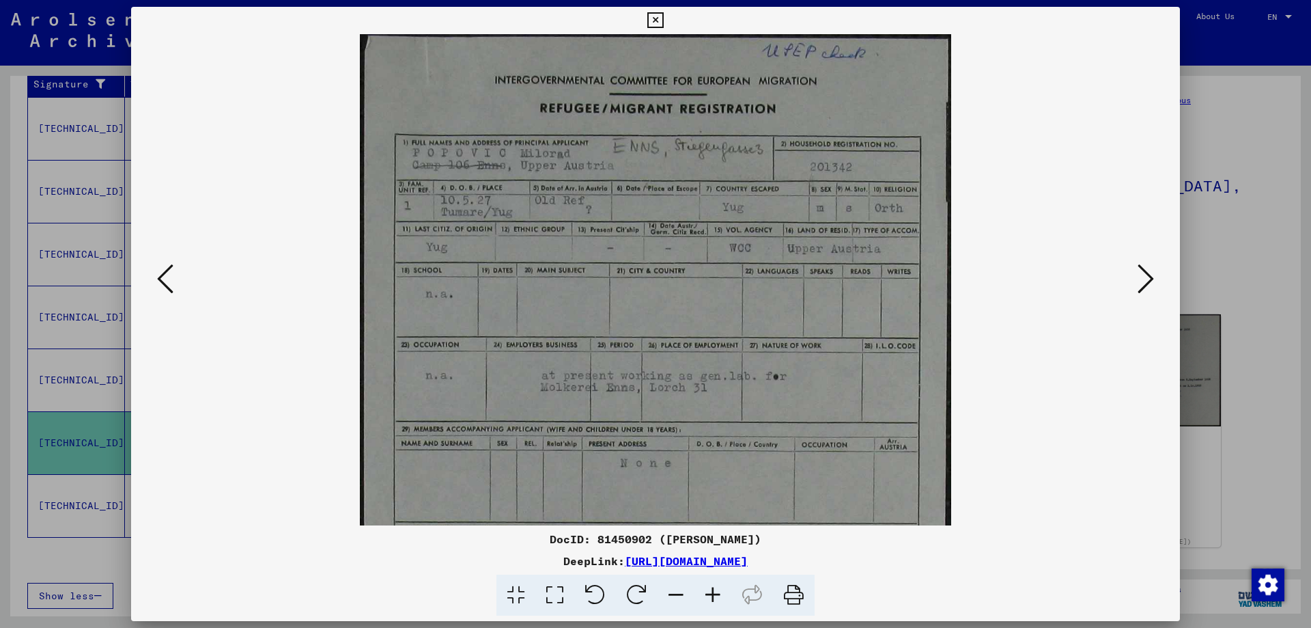
click at [716, 596] on icon at bounding box center [713, 595] width 37 height 42
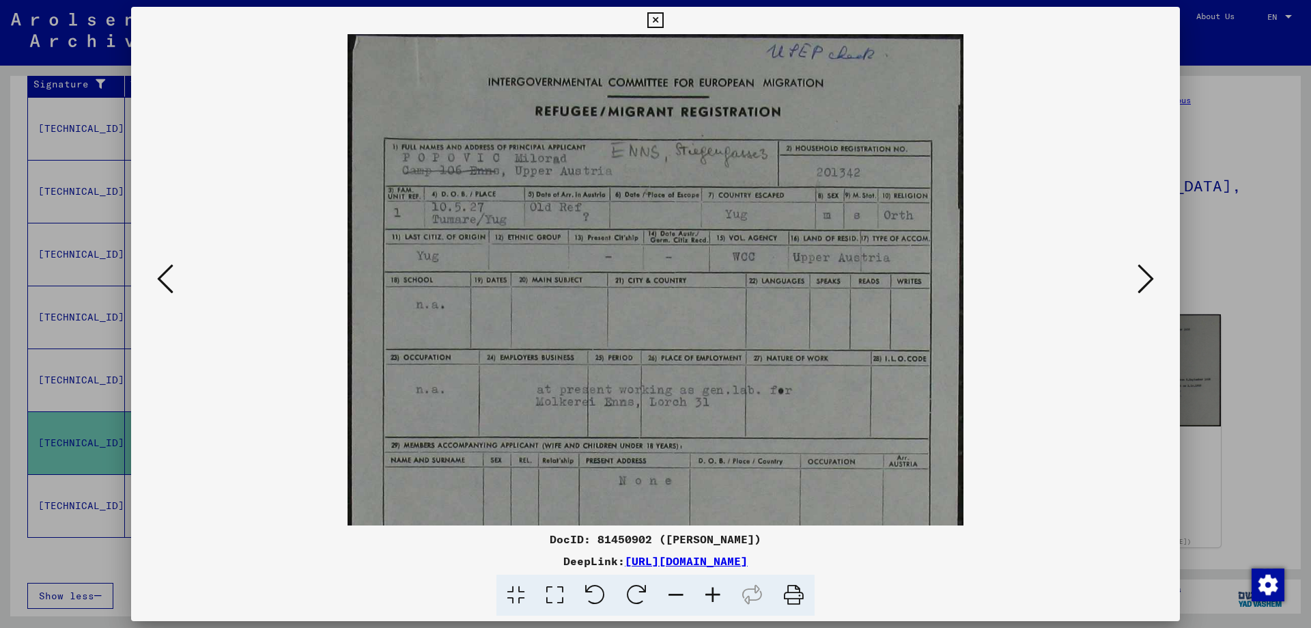
click at [716, 596] on icon at bounding box center [713, 595] width 37 height 42
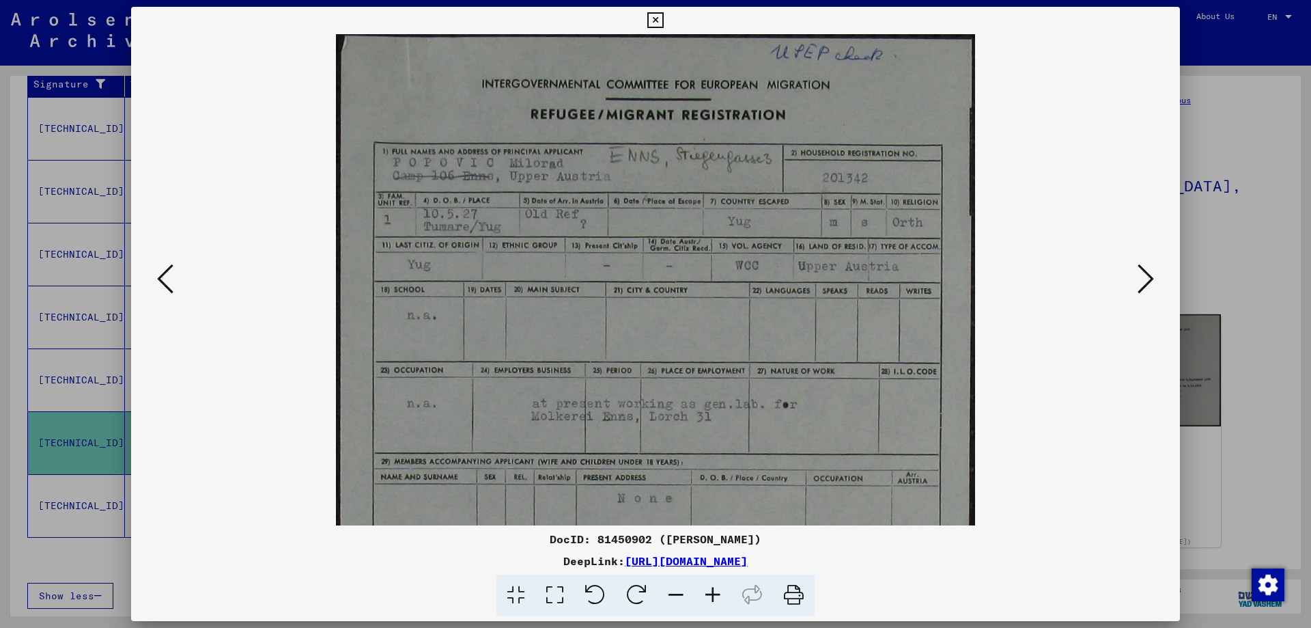
click at [716, 596] on icon at bounding box center [713, 595] width 37 height 42
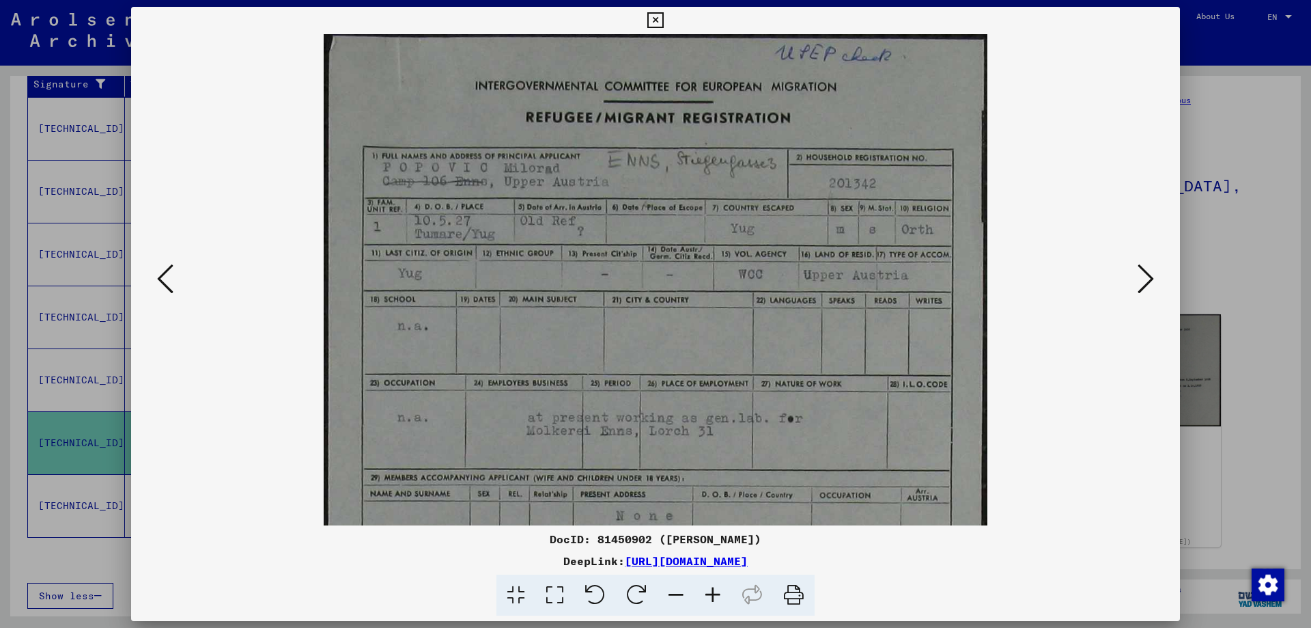
click at [716, 596] on icon at bounding box center [713, 595] width 37 height 42
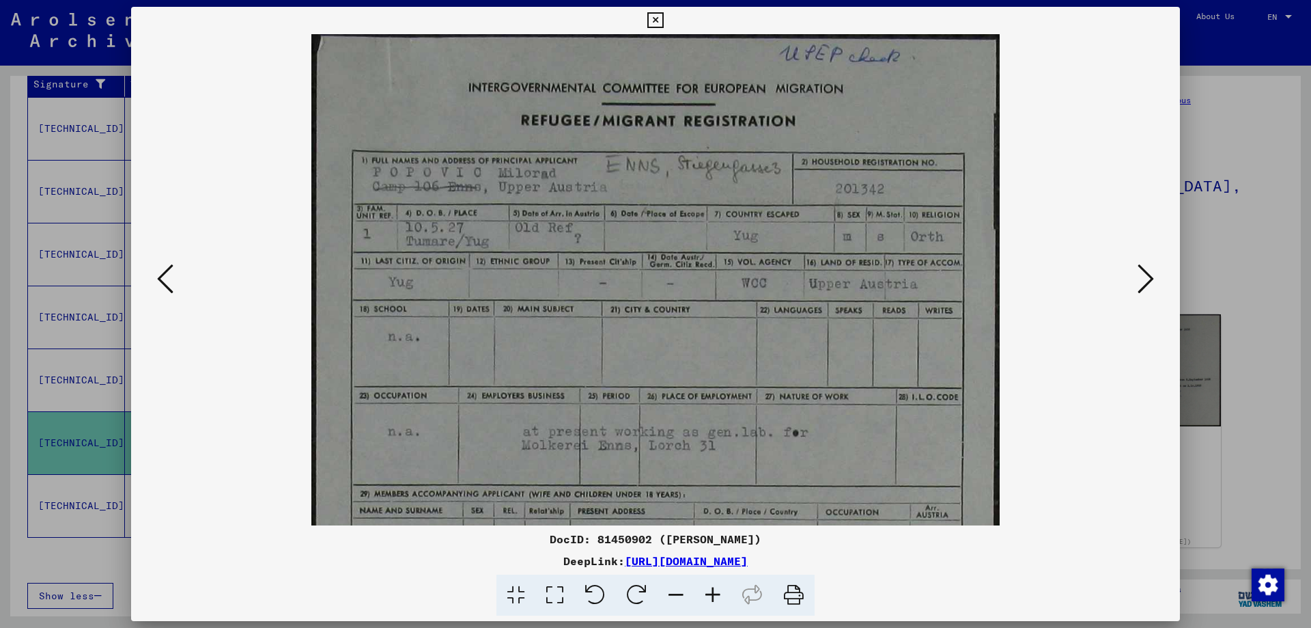
click at [648, 17] on icon at bounding box center [655, 20] width 16 height 16
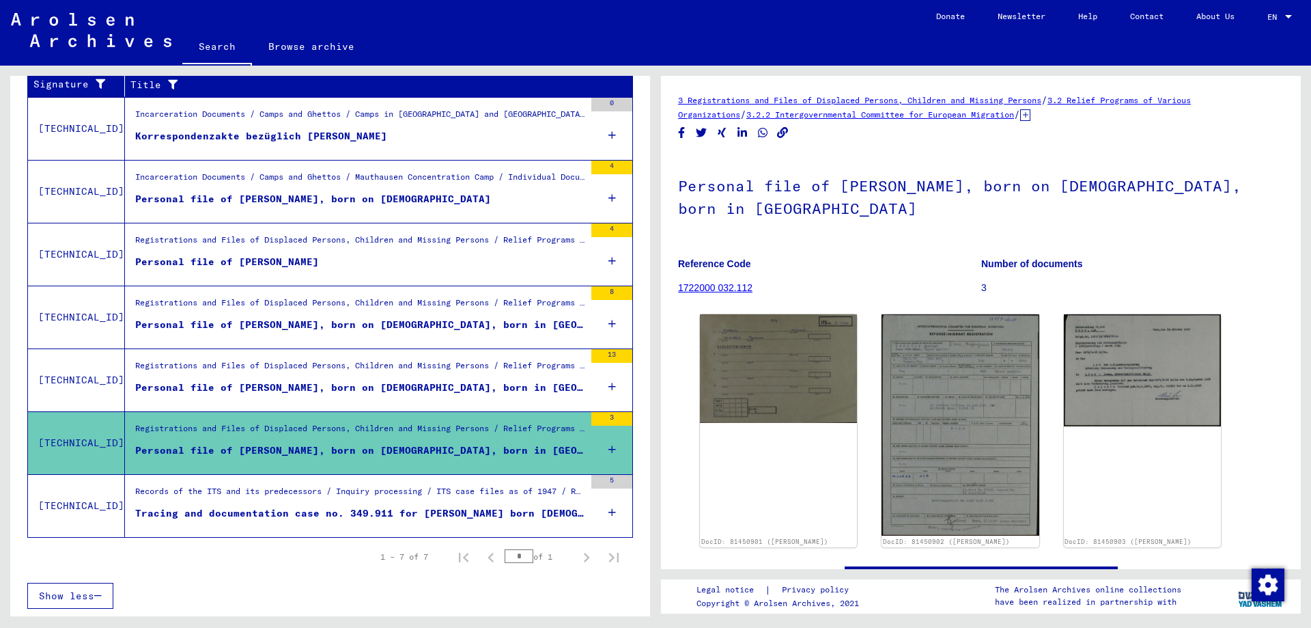
click at [319, 260] on div "Personal file of [PERSON_NAME]" at bounding box center [227, 262] width 184 height 14
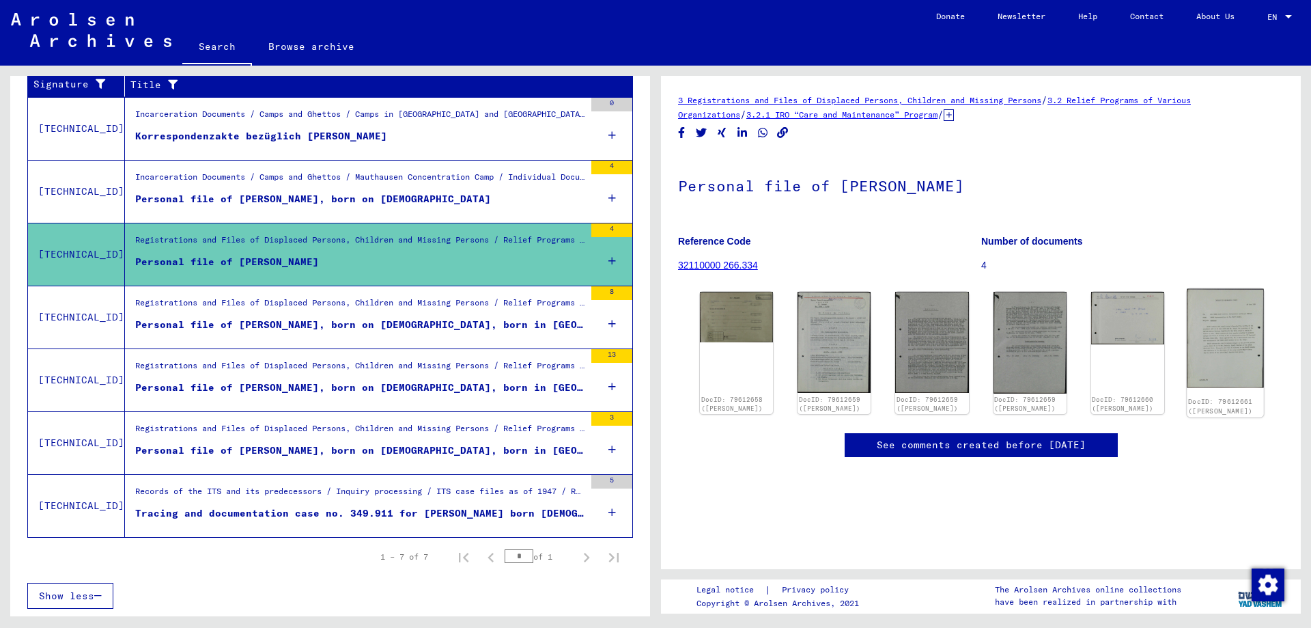
click at [1215, 356] on img at bounding box center [1225, 338] width 77 height 99
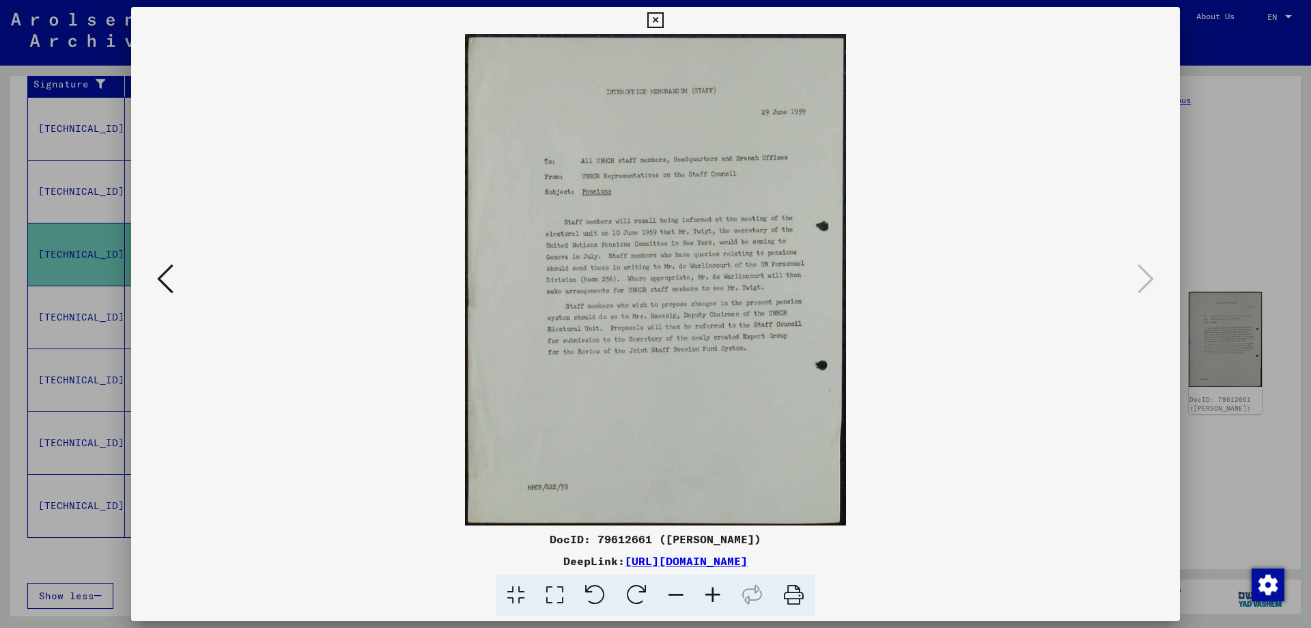
click at [658, 18] on icon at bounding box center [655, 20] width 16 height 16
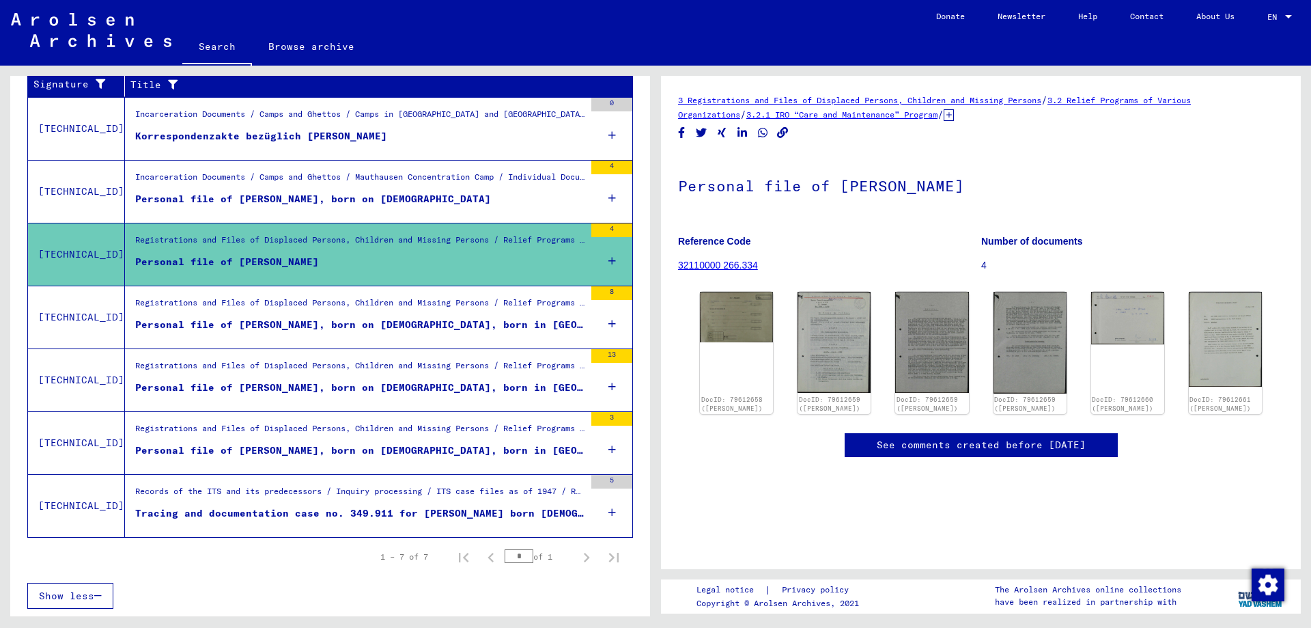
click at [47, 600] on span "Show less" at bounding box center [66, 595] width 55 height 12
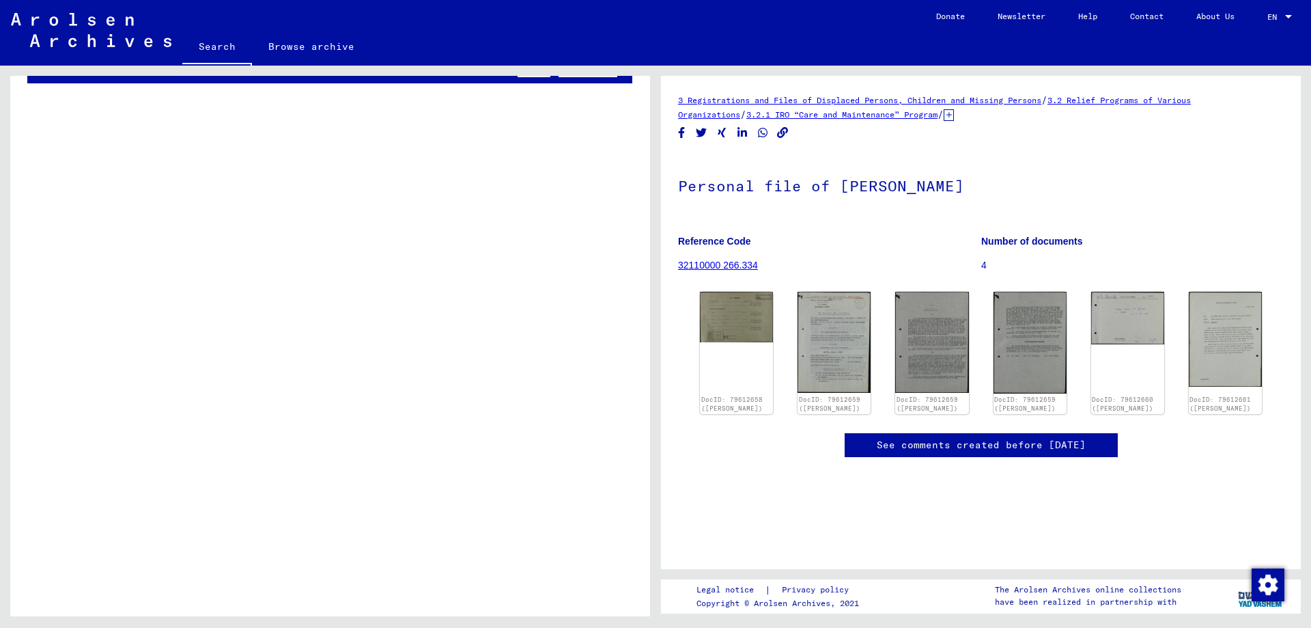
click at [95, 20] on img at bounding box center [91, 30] width 161 height 34
